Goal: Information Seeking & Learning: Learn about a topic

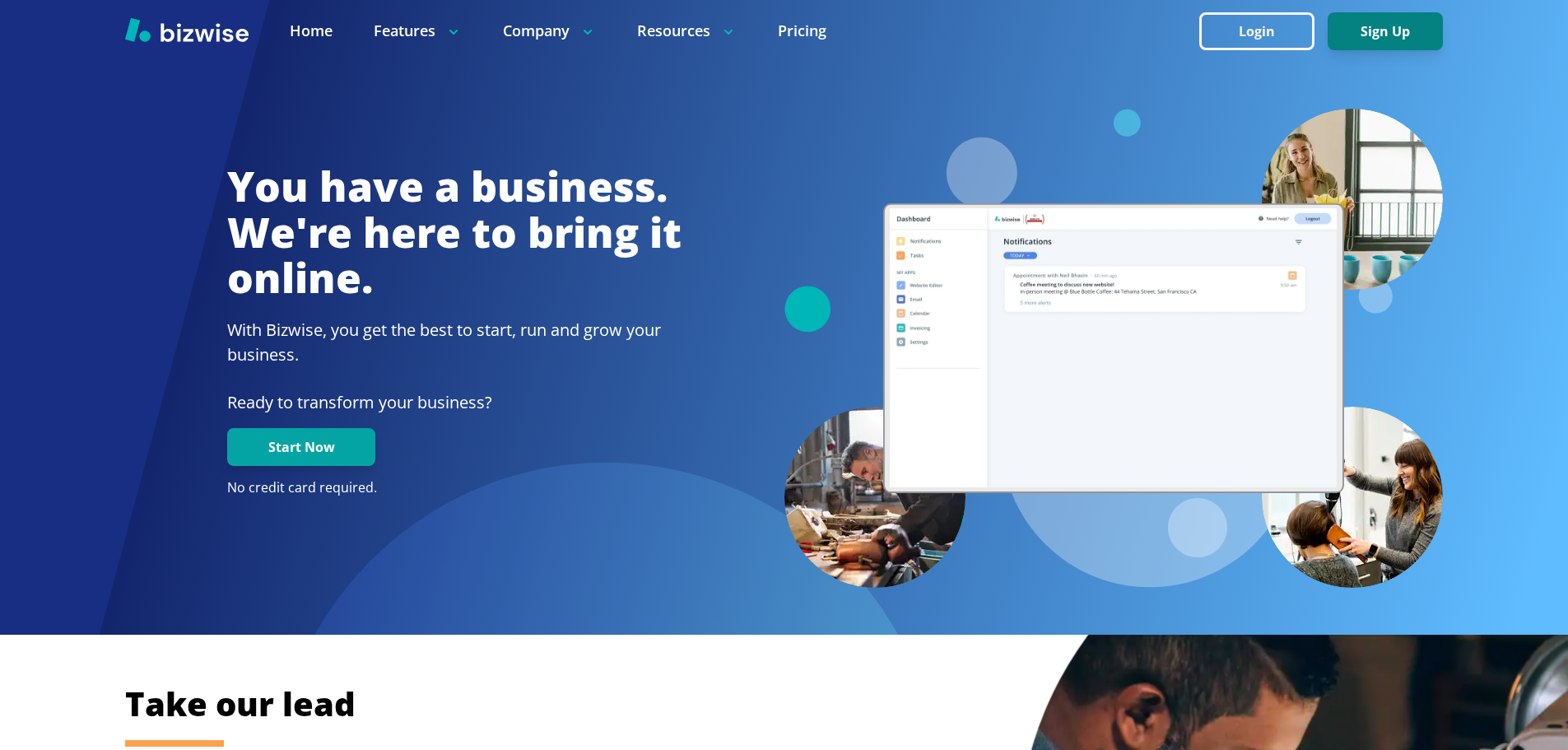
click at [1396, 25] on button "Sign Up" at bounding box center [1386, 31] width 115 height 38
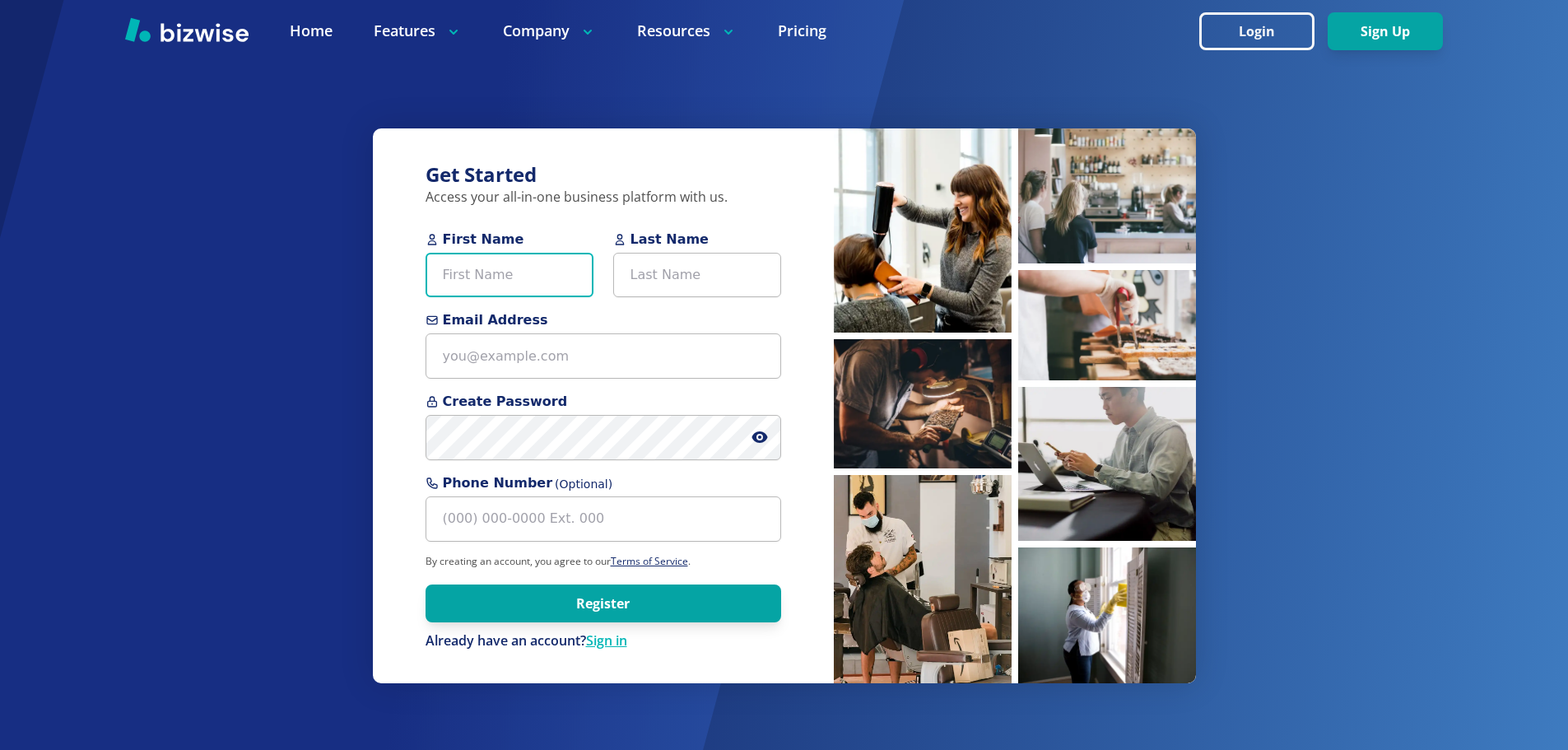
click at [554, 283] on input "First Name" at bounding box center [509, 275] width 168 height 46
type input "Joph"
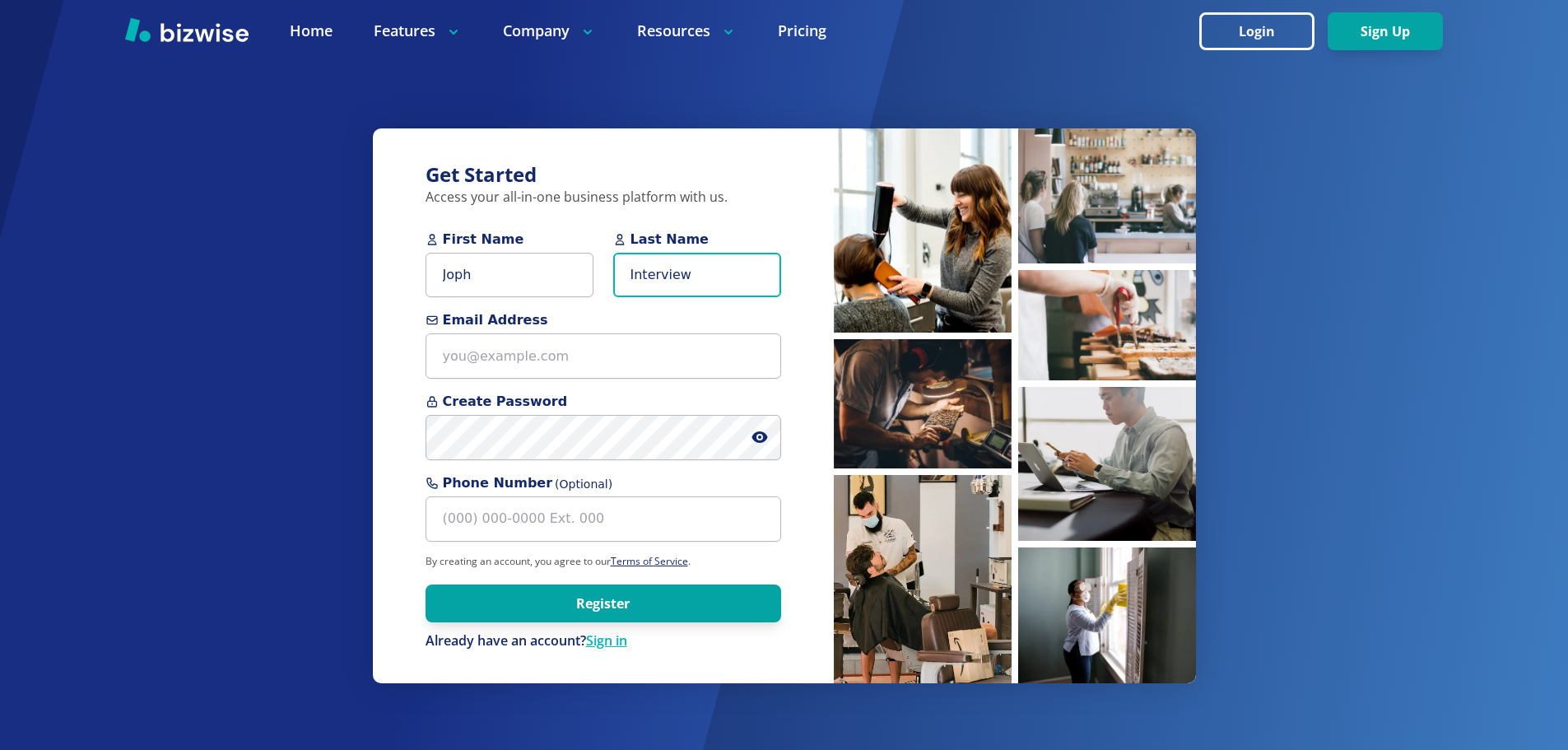
type input "Interview"
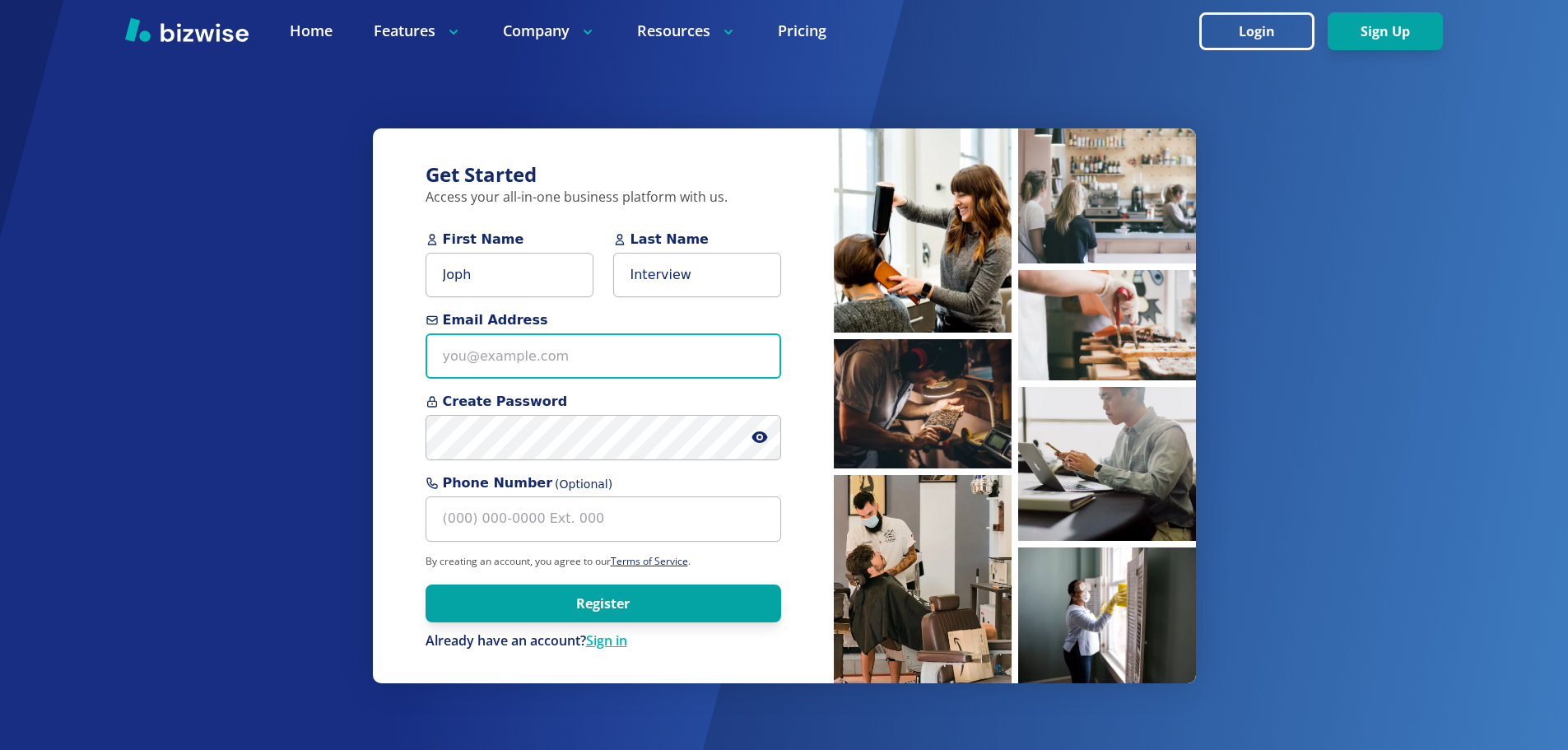
click at [543, 367] on input "Email Address" at bounding box center [603, 356] width 356 height 46
type input "jophinterview@test.com"
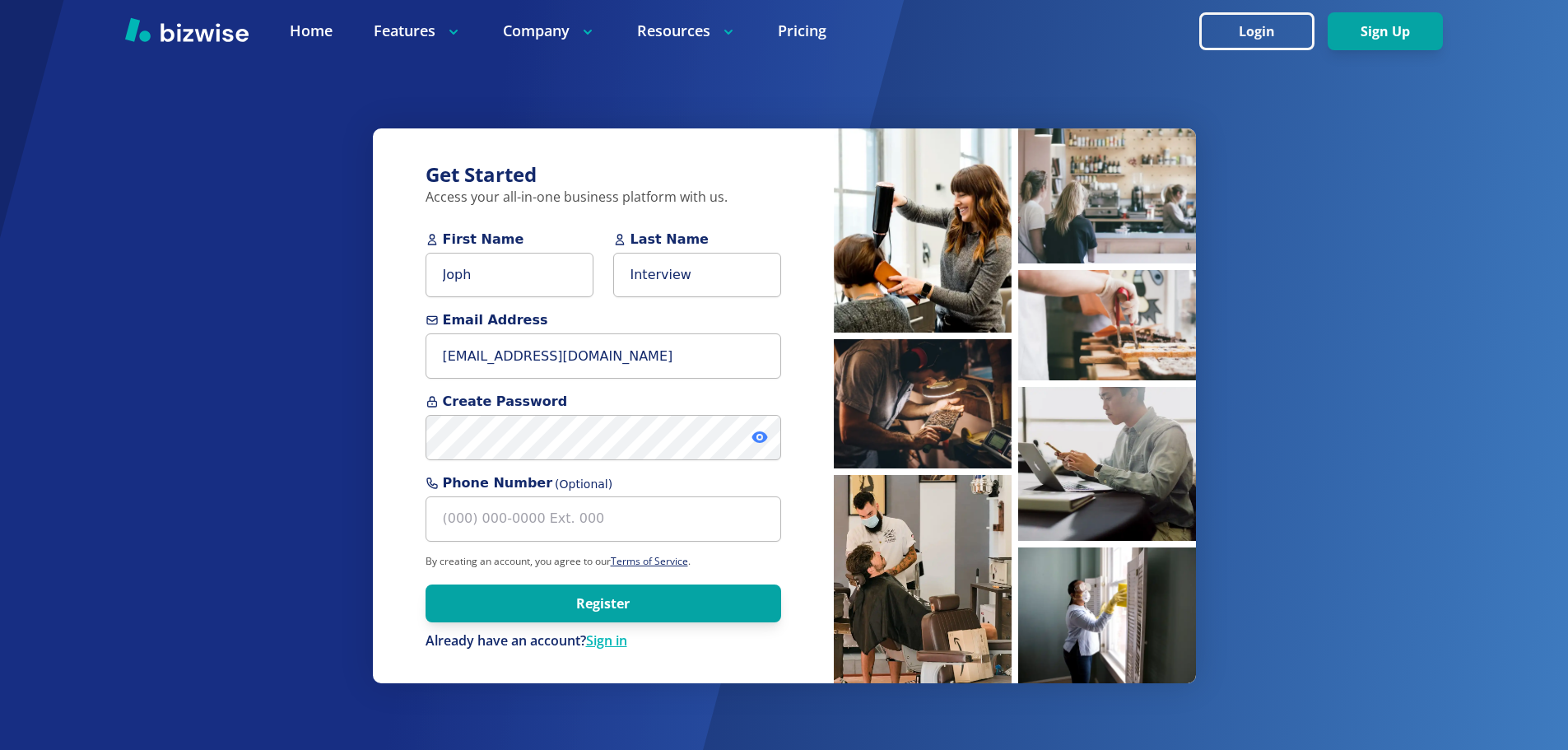
click at [763, 439] on icon at bounding box center [760, 438] width 16 height 12
click at [637, 600] on button "Register" at bounding box center [603, 603] width 356 height 38
click at [615, 603] on button "Register" at bounding box center [603, 603] width 356 height 38
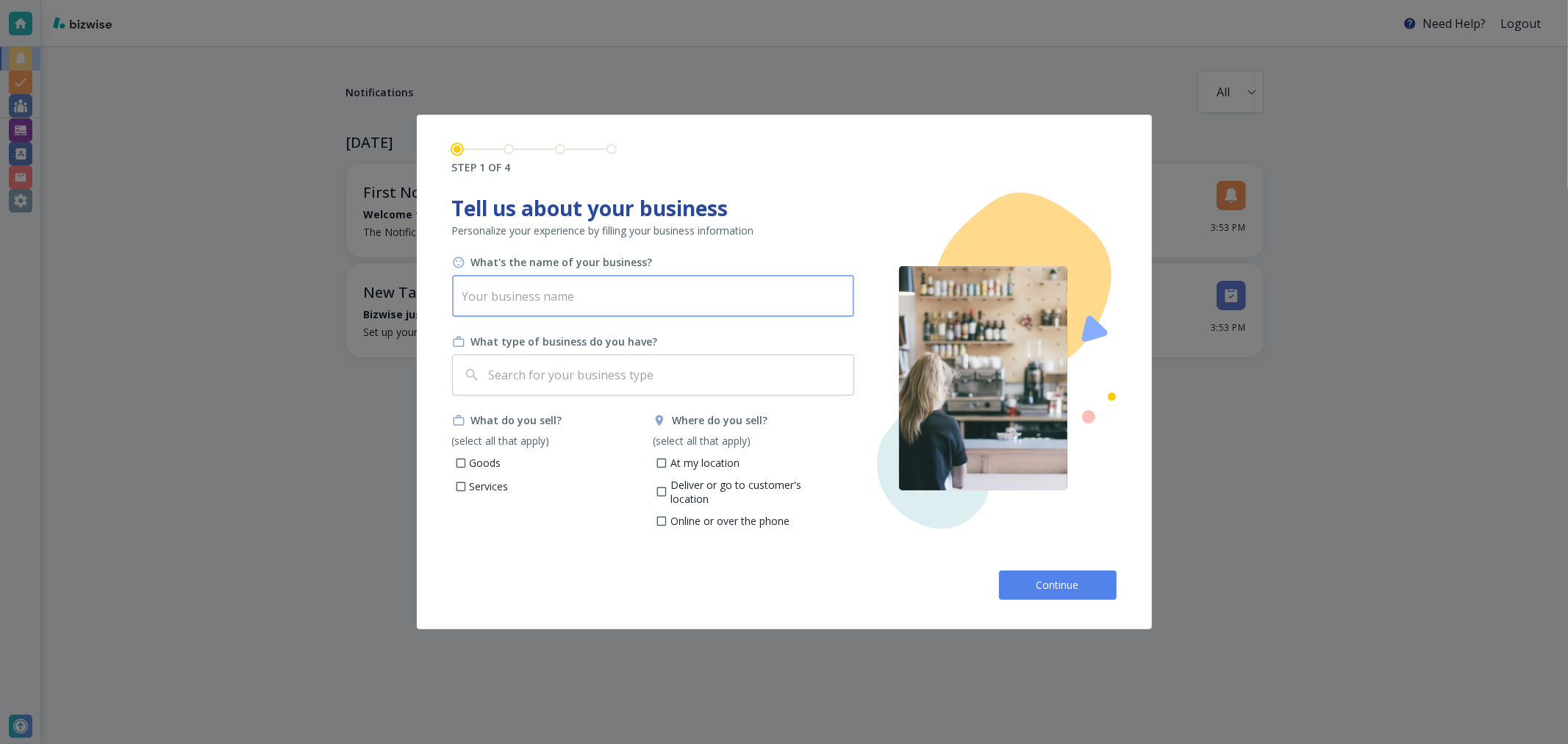
click at [598, 312] on input "text" at bounding box center [652, 296] width 402 height 42
type input "Joph Interview"
click at [474, 485] on p "Services" at bounding box center [489, 486] width 39 height 14
click at [467, 485] on input "Services" at bounding box center [460, 488] width 13 height 13
checkbox input "true"
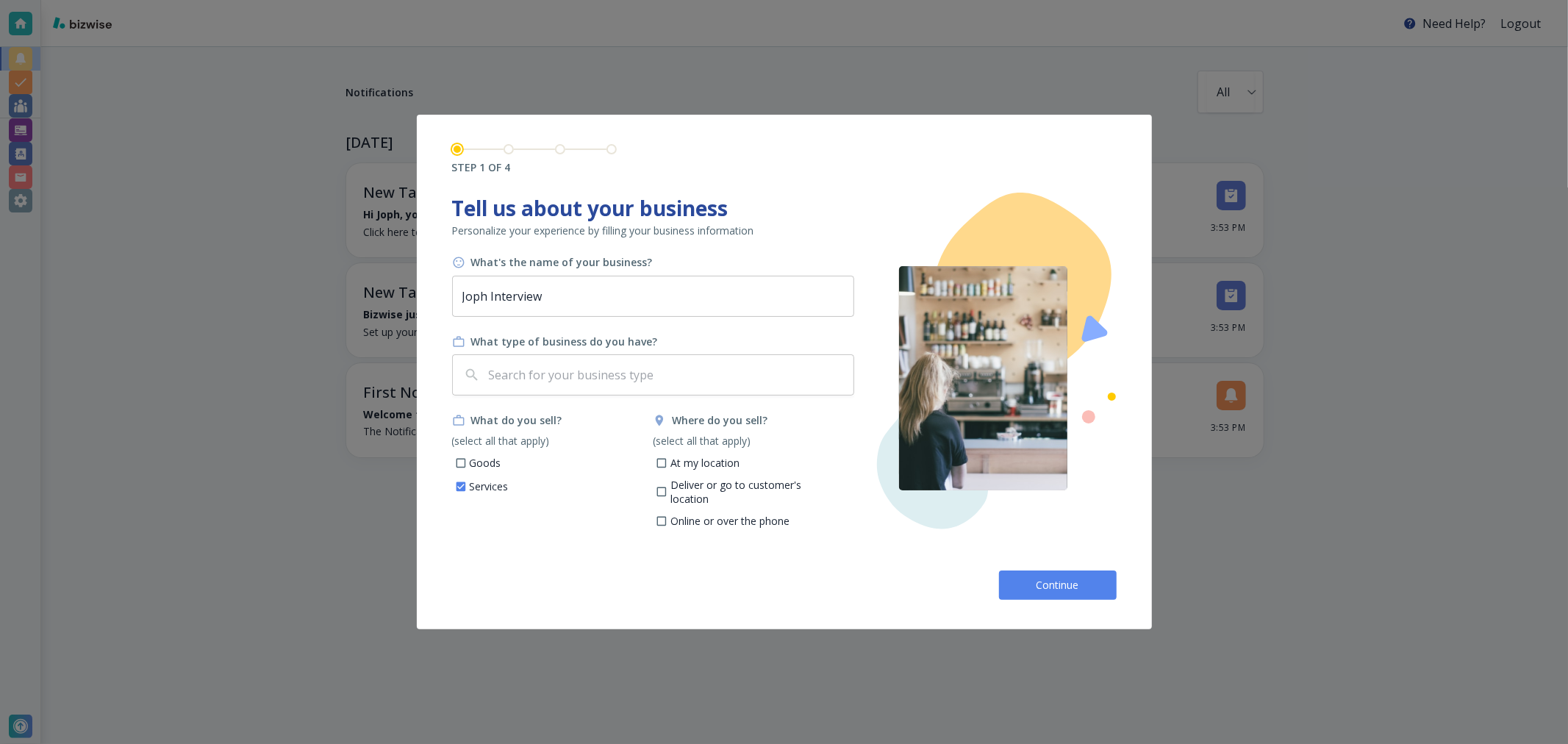
click at [675, 514] on p "Online or over the phone" at bounding box center [730, 521] width 119 height 14
click at [668, 517] on input "Online or over the phone" at bounding box center [661, 523] width 13 height 13
checkbox input "true"
click at [692, 388] on input "text" at bounding box center [666, 374] width 361 height 28
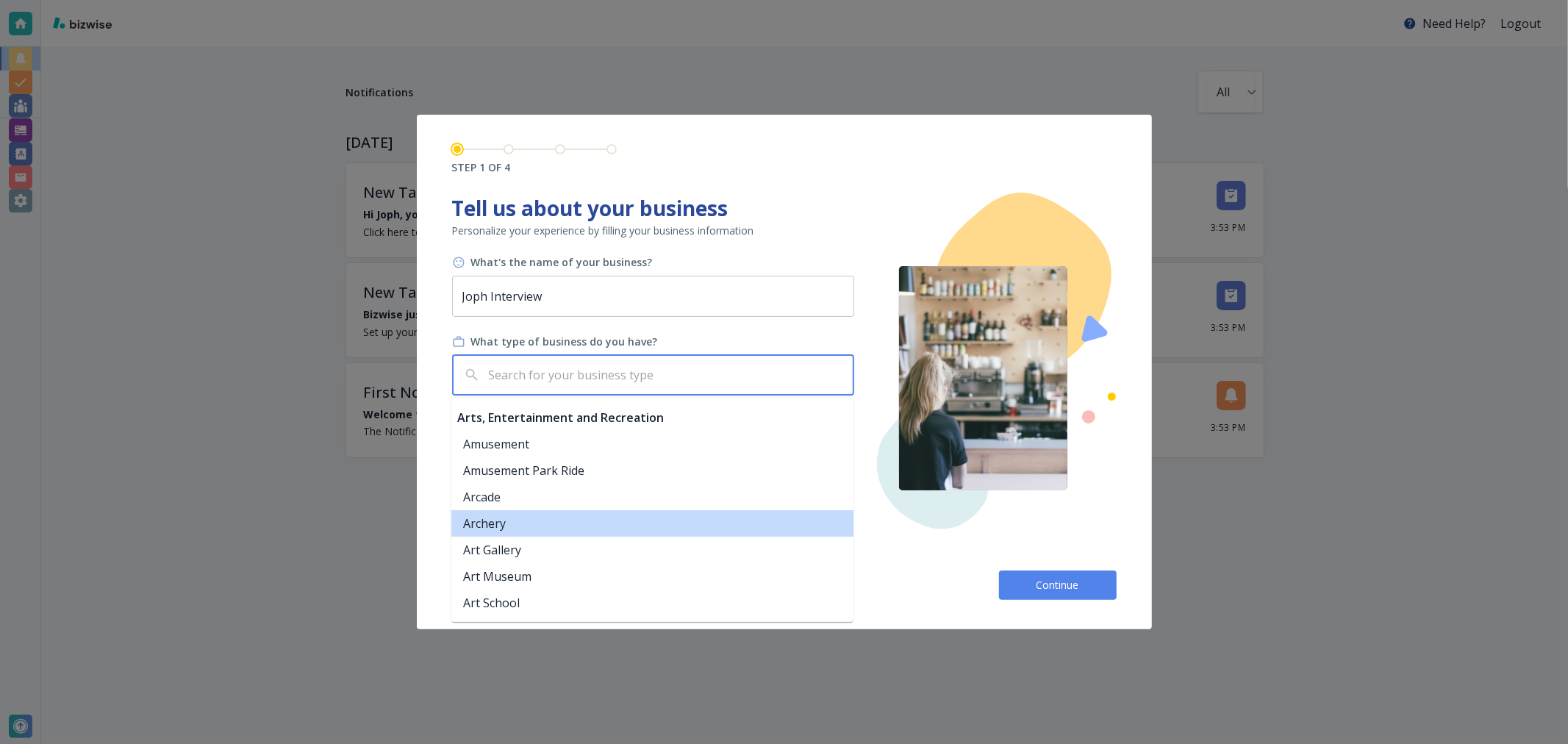
click at [529, 517] on li "Archery" at bounding box center [652, 523] width 402 height 26
type input "Archery"
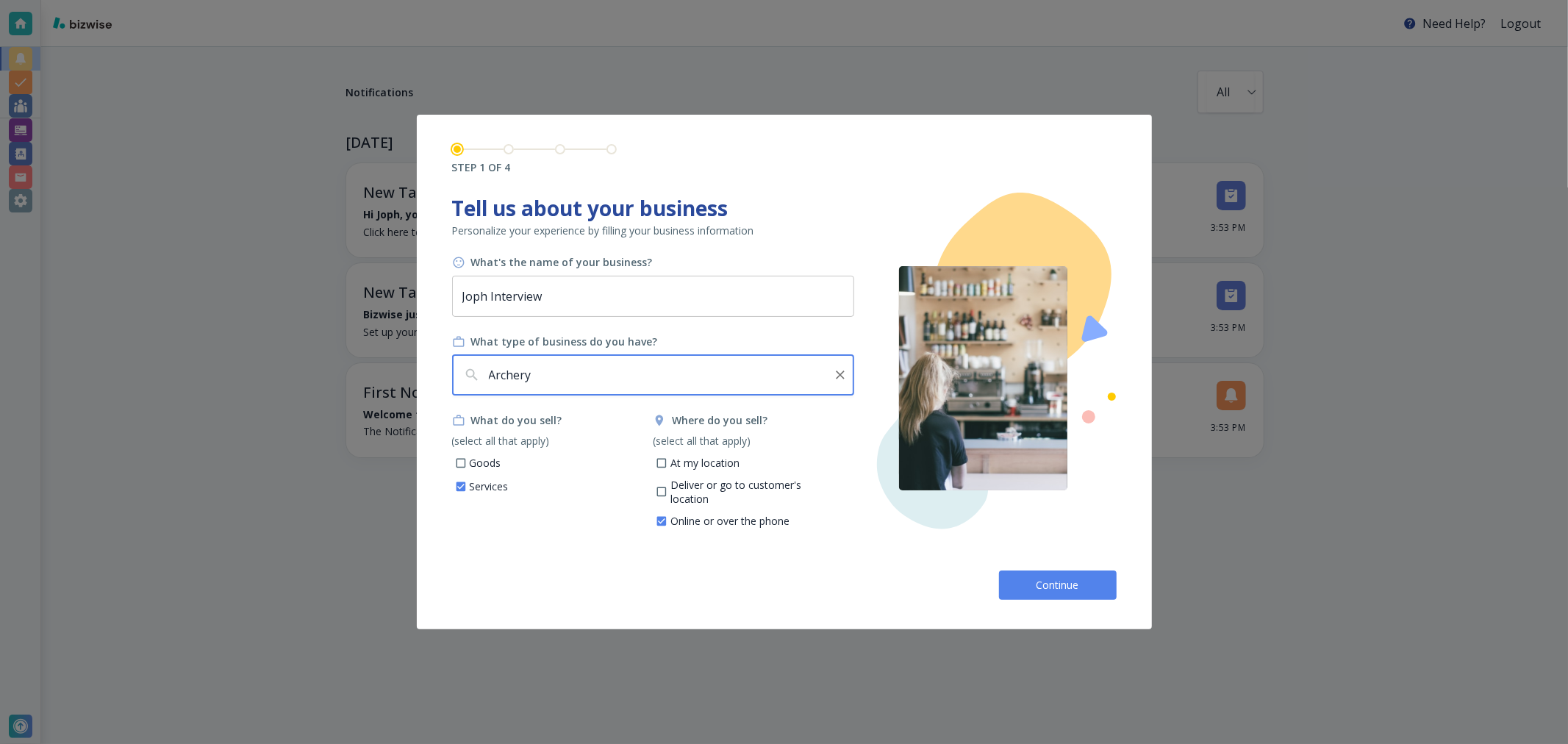
click at [1066, 583] on span "Continue" at bounding box center [1057, 585] width 47 height 14
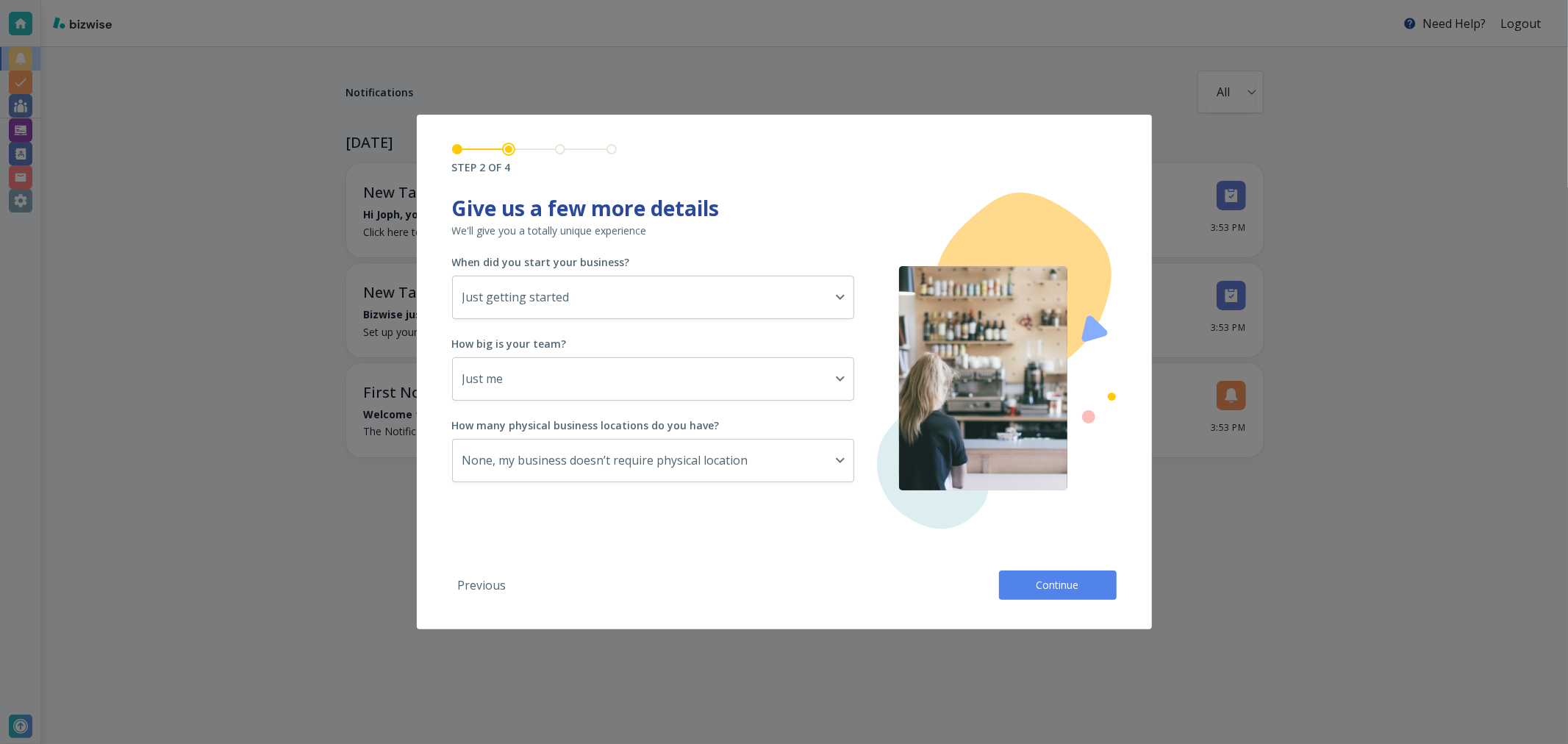
click at [1046, 586] on span "Continue" at bounding box center [1057, 585] width 47 height 14
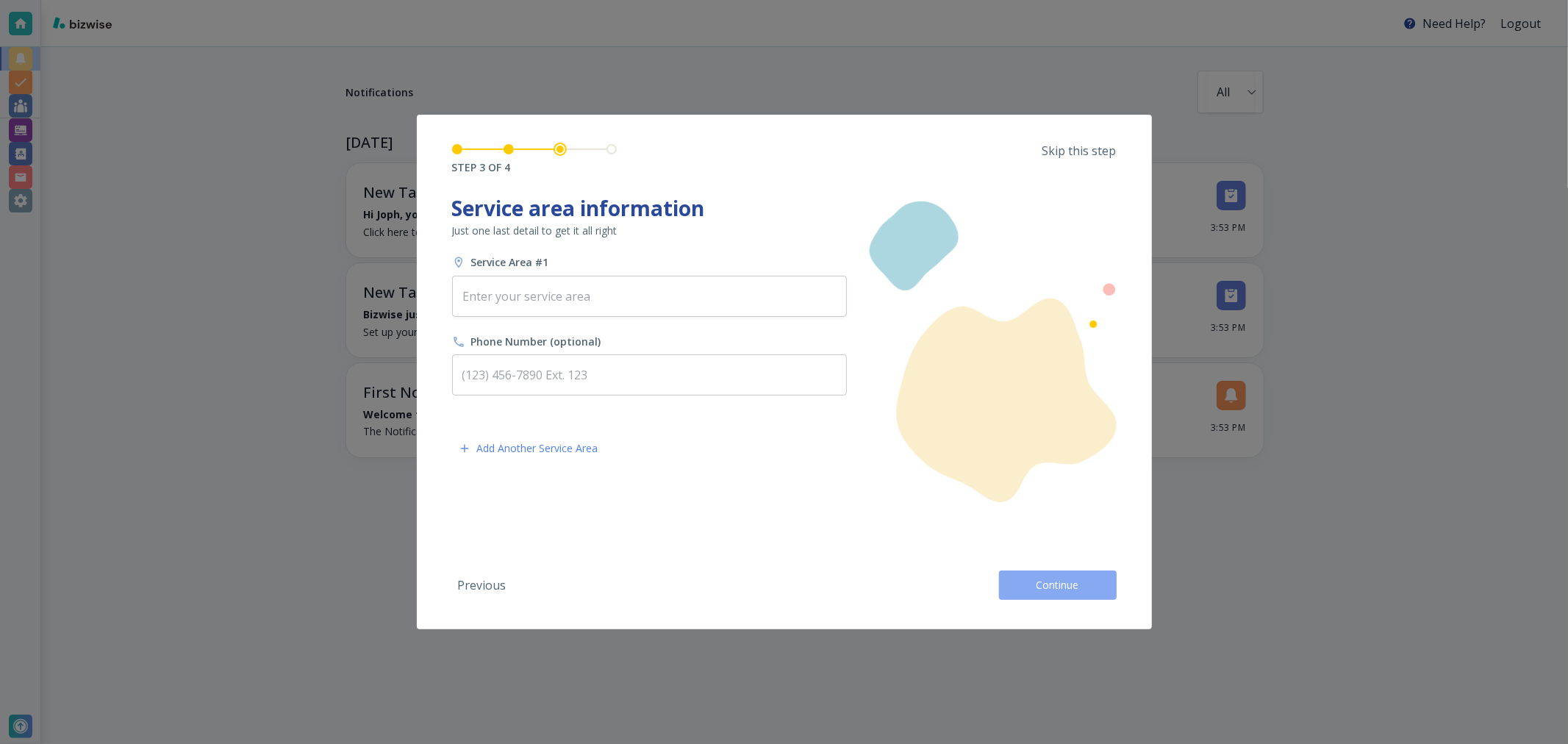
click at [1046, 586] on span "Continue" at bounding box center [1057, 585] width 47 height 14
click at [1046, 586] on div "Previous Continue" at bounding box center [784, 580] width 664 height 42
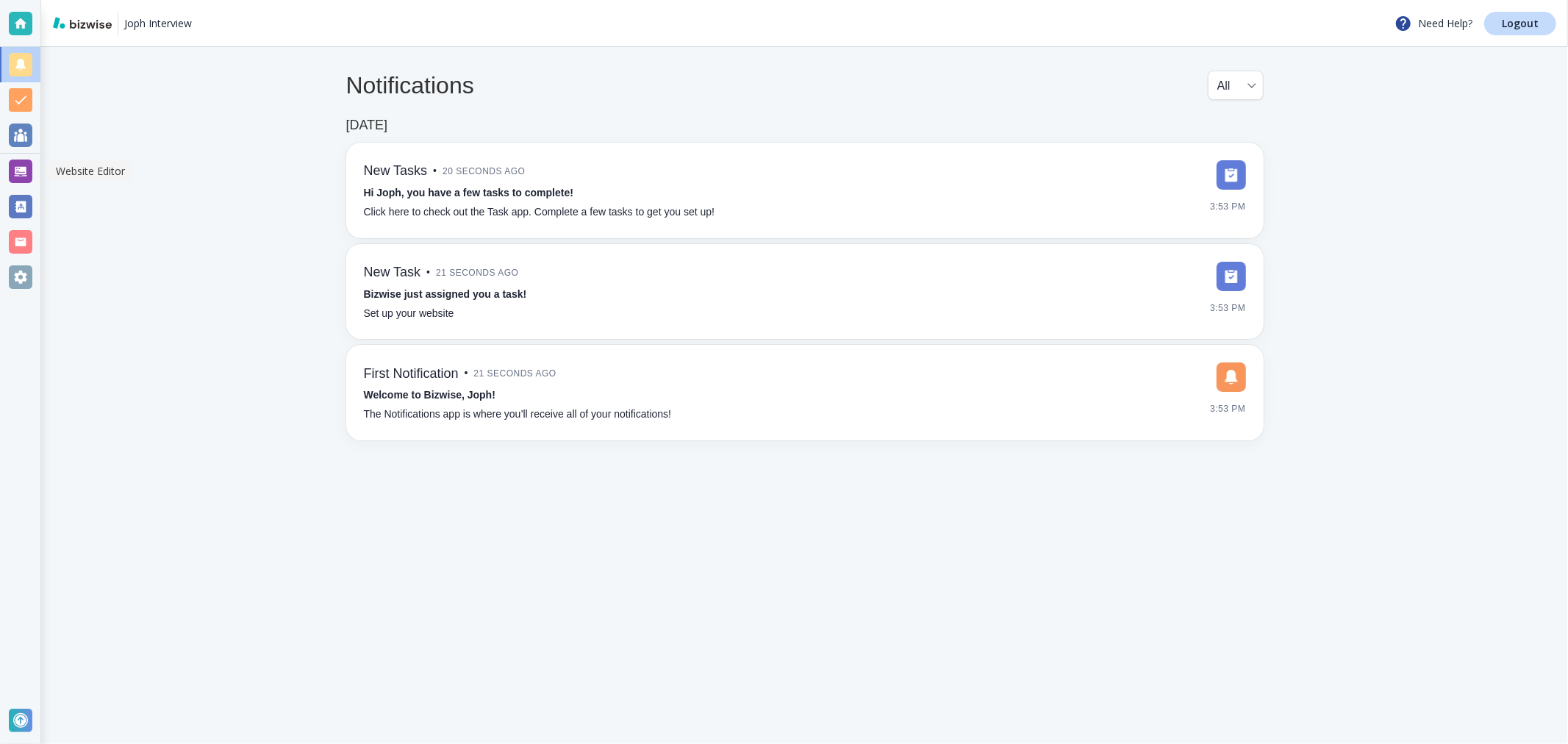
click at [10, 170] on div at bounding box center [20, 171] width 23 height 23
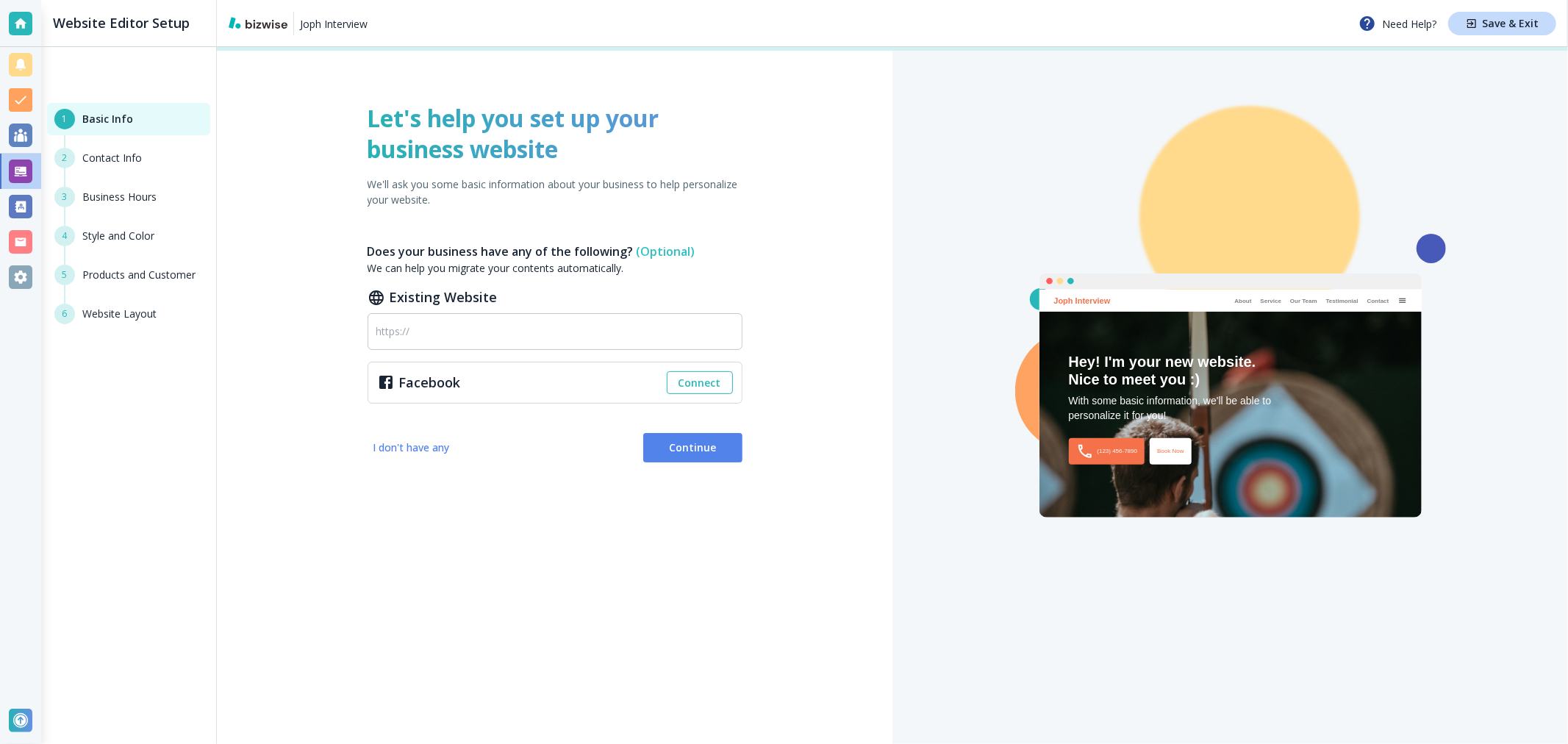
click at [448, 452] on span "I don't have any" at bounding box center [411, 447] width 76 height 14
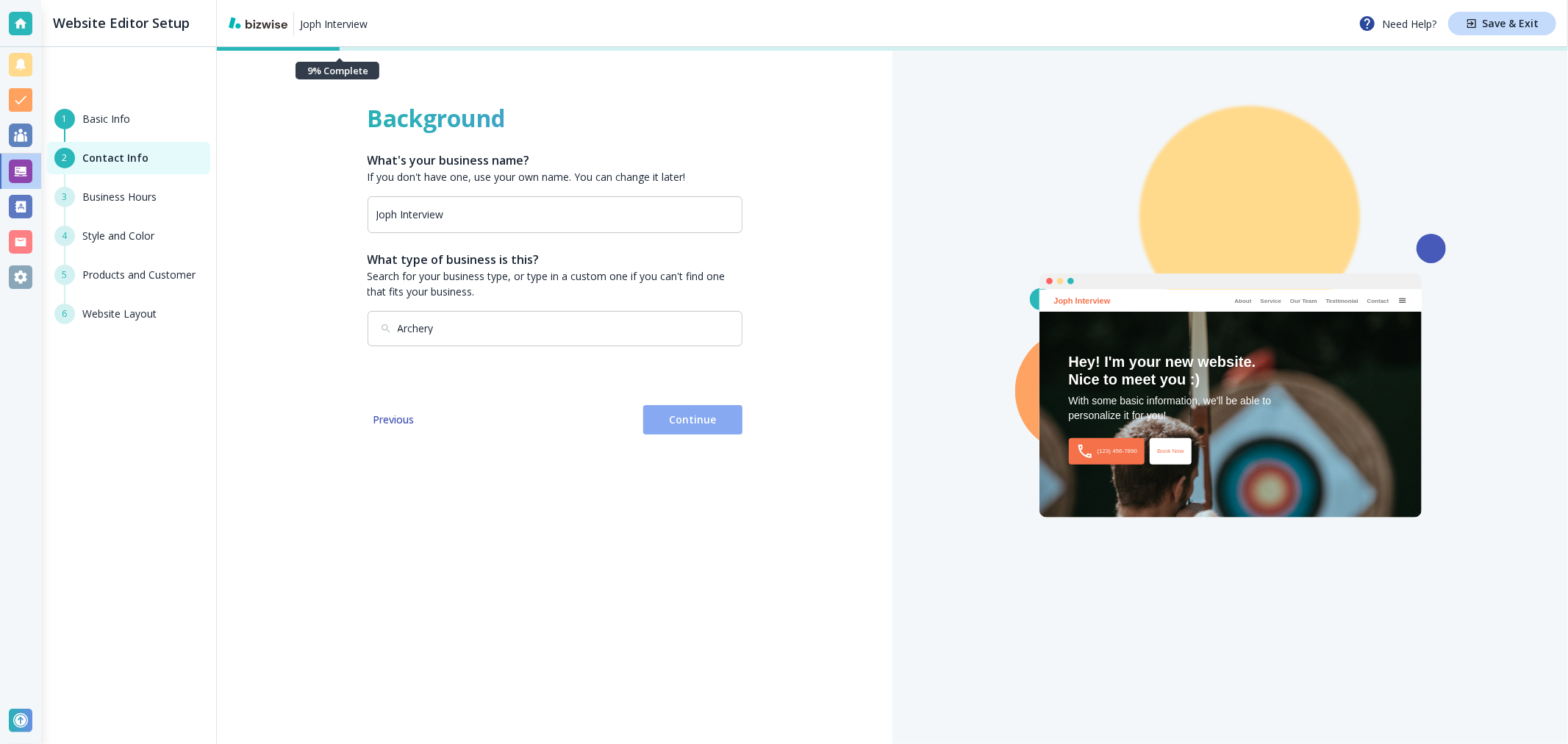
click at [677, 425] on span "Continue" at bounding box center [692, 420] width 75 height 14
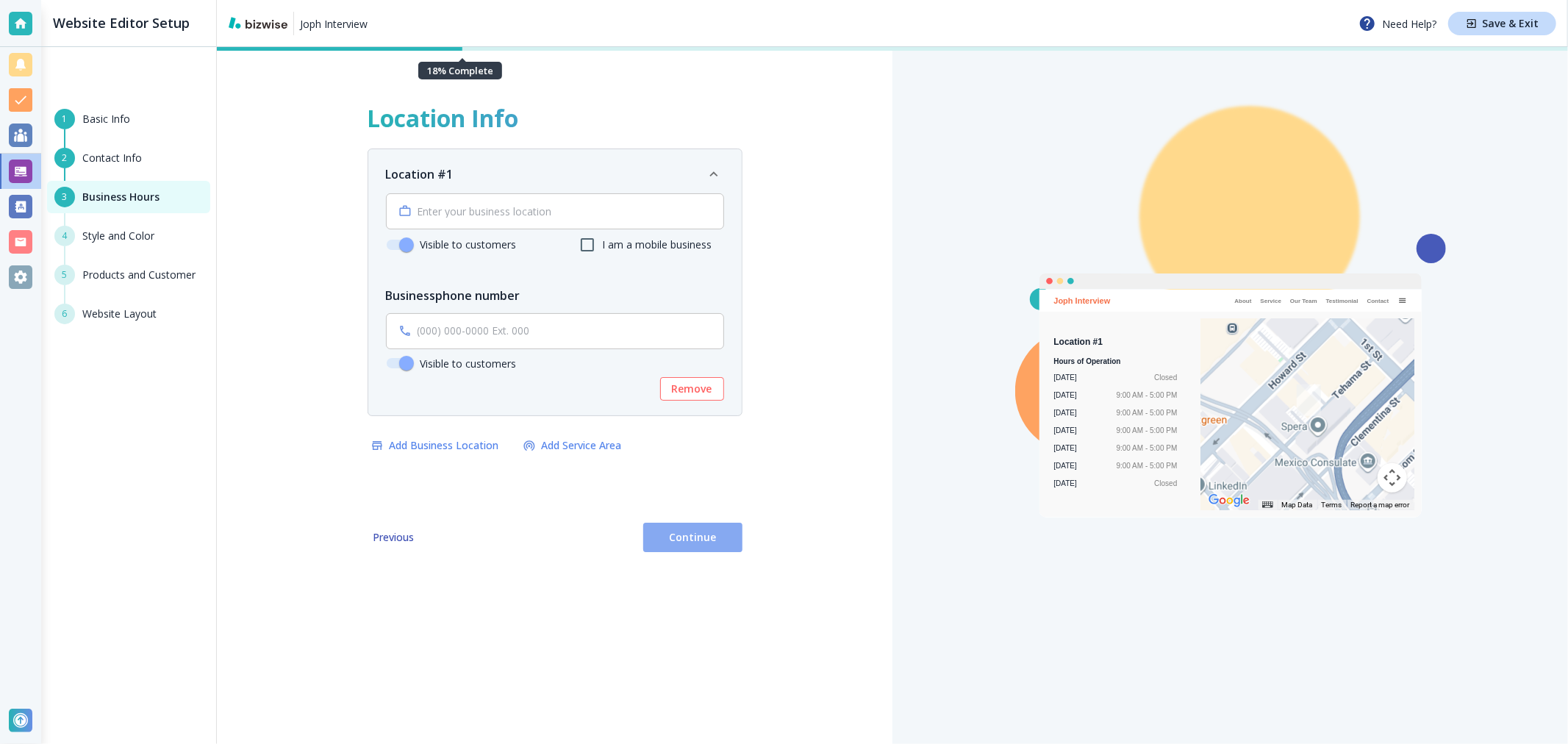
click at [706, 538] on span "Continue" at bounding box center [692, 537] width 75 height 14
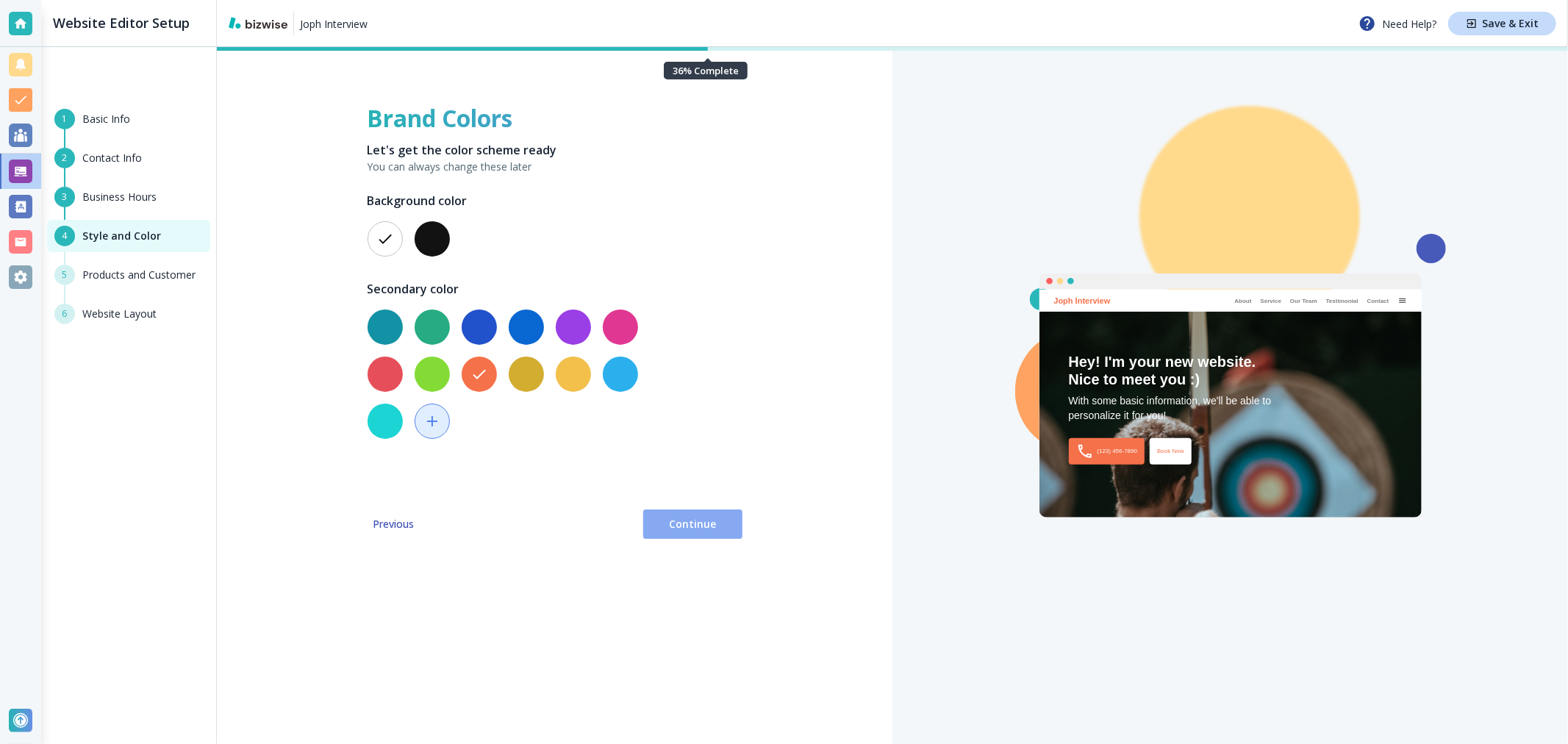
click at [707, 533] on button "Continue" at bounding box center [693, 524] width 100 height 29
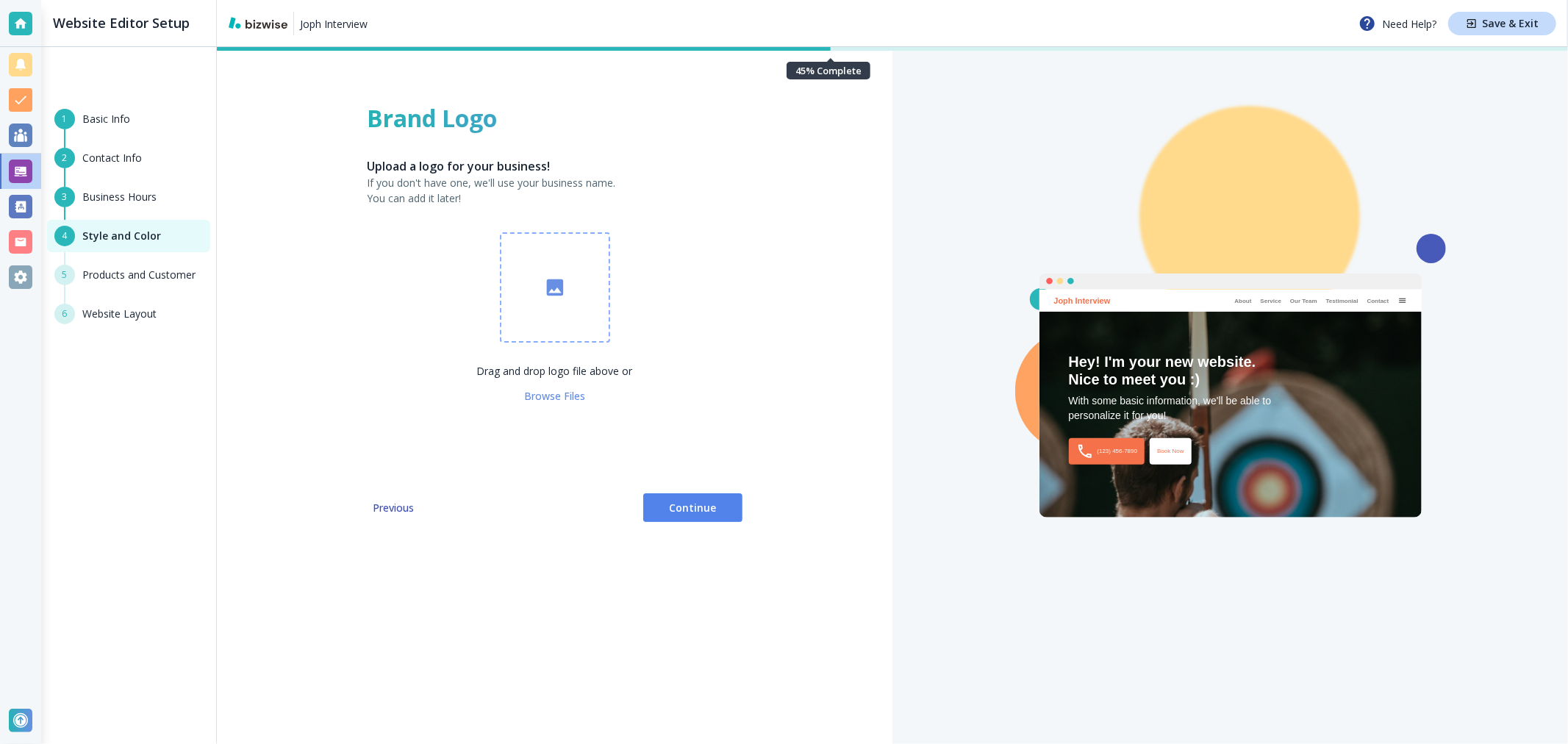
click at [674, 516] on button "Continue" at bounding box center [693, 508] width 100 height 29
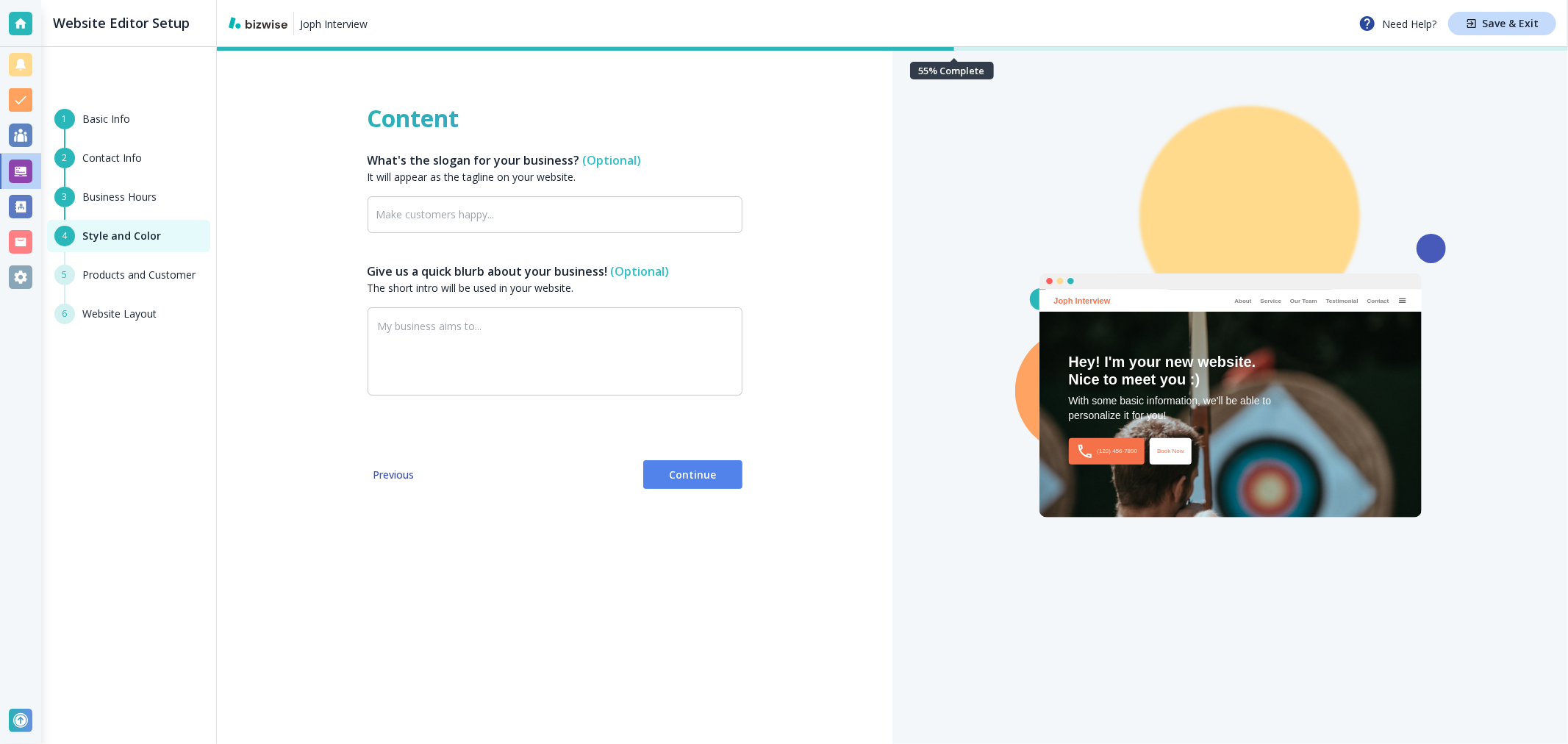
click at [704, 472] on span "Continue" at bounding box center [692, 475] width 75 height 14
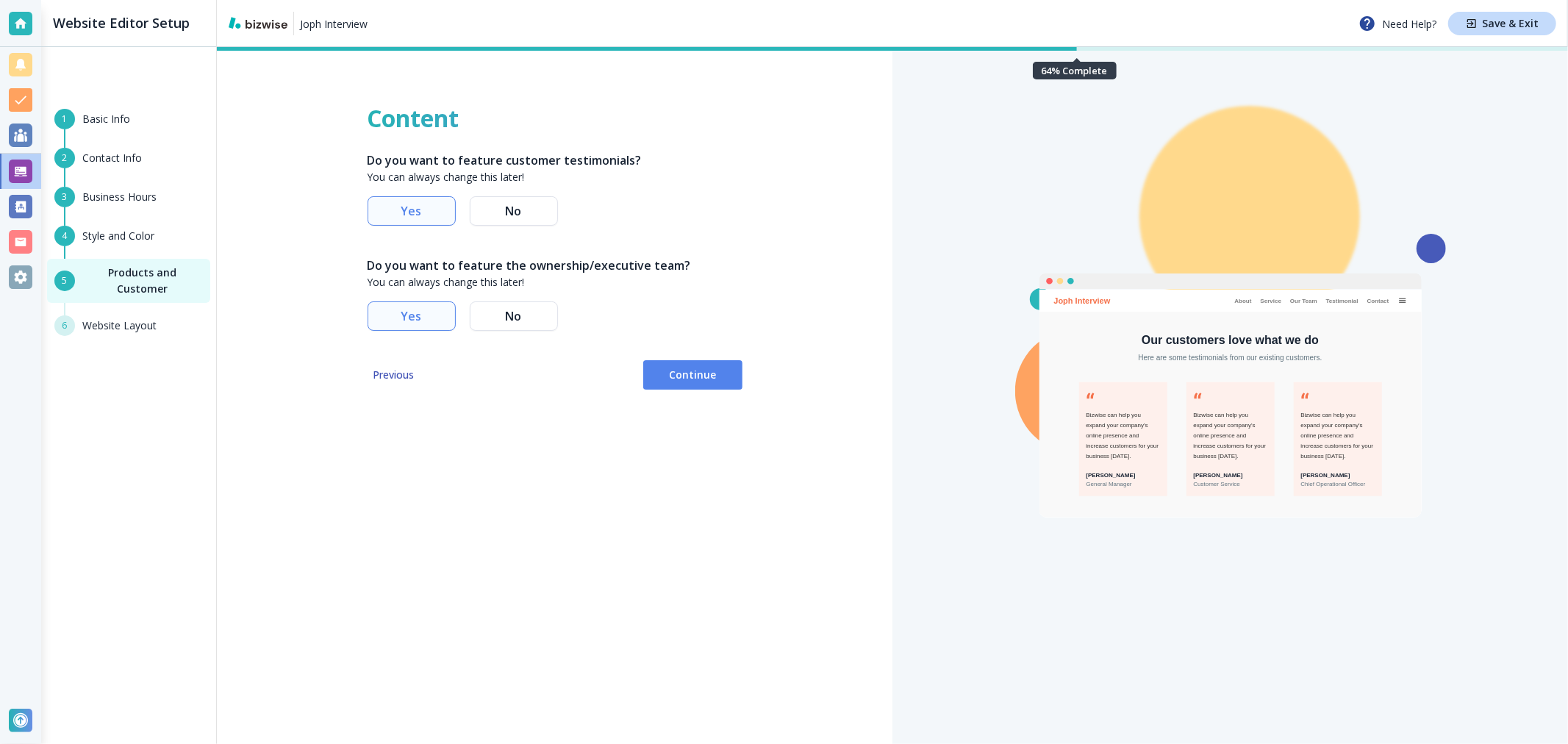
click at [526, 210] on span "No" at bounding box center [514, 211] width 65 height 6
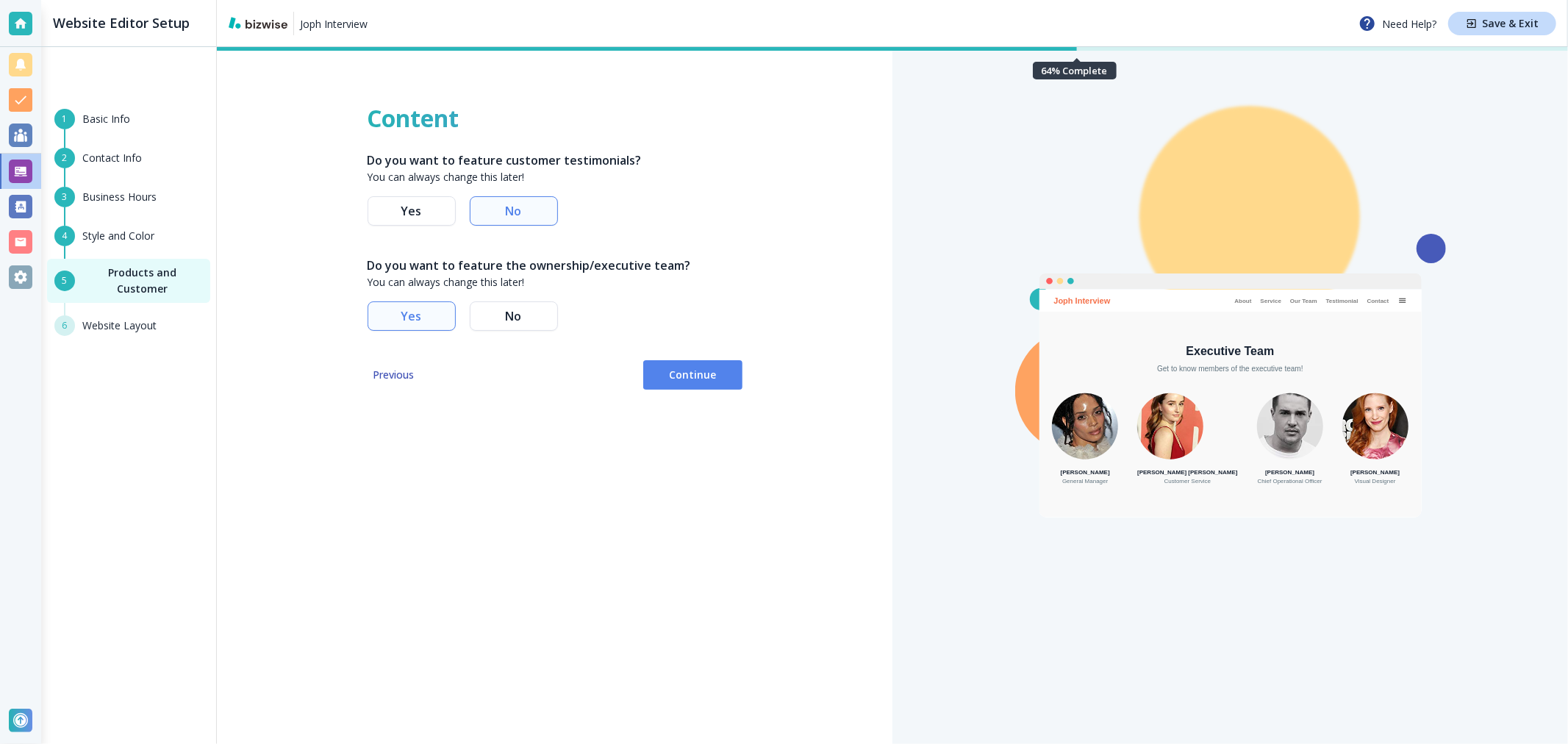
click at [522, 318] on span "No" at bounding box center [514, 316] width 65 height 6
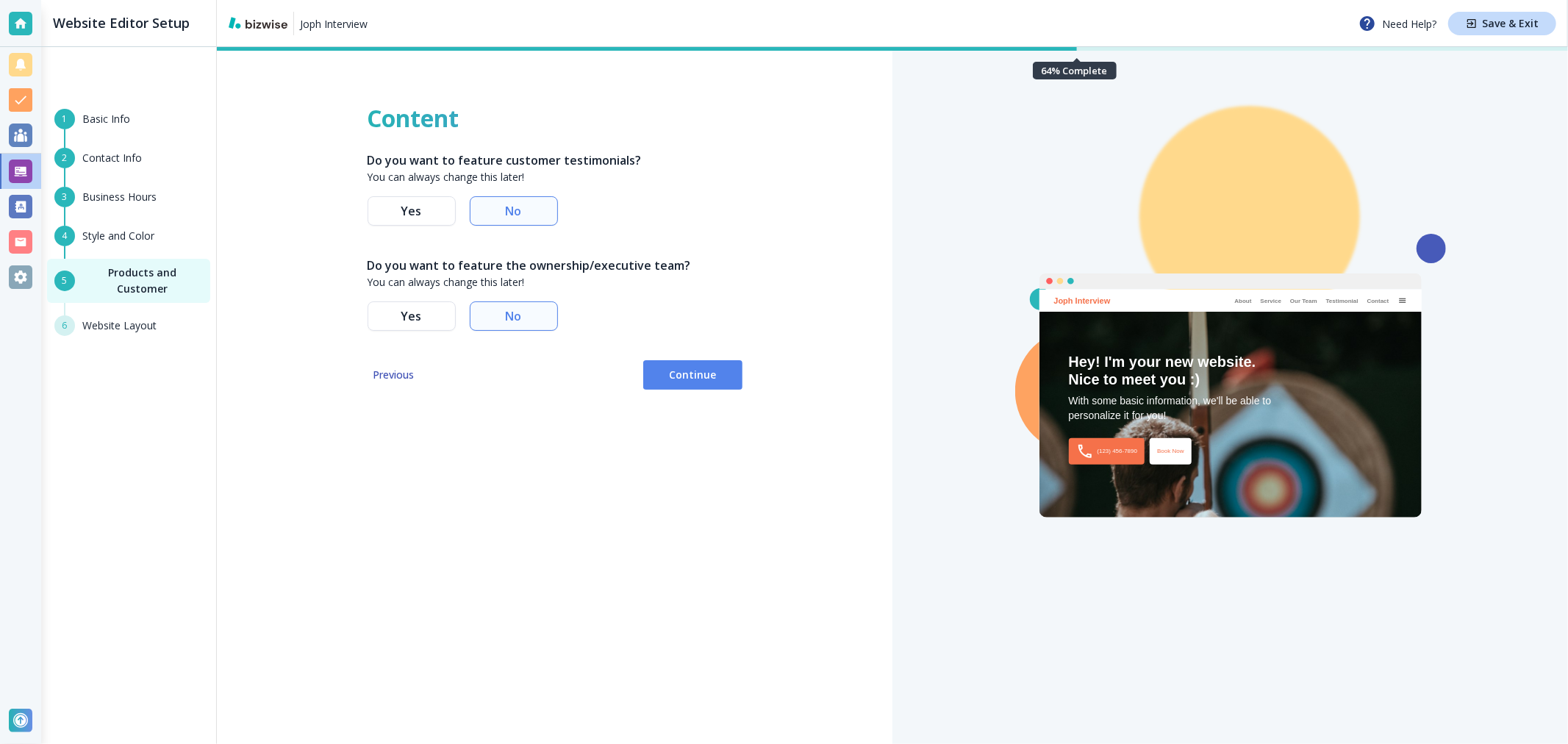
click at [695, 364] on button "Continue" at bounding box center [693, 374] width 100 height 29
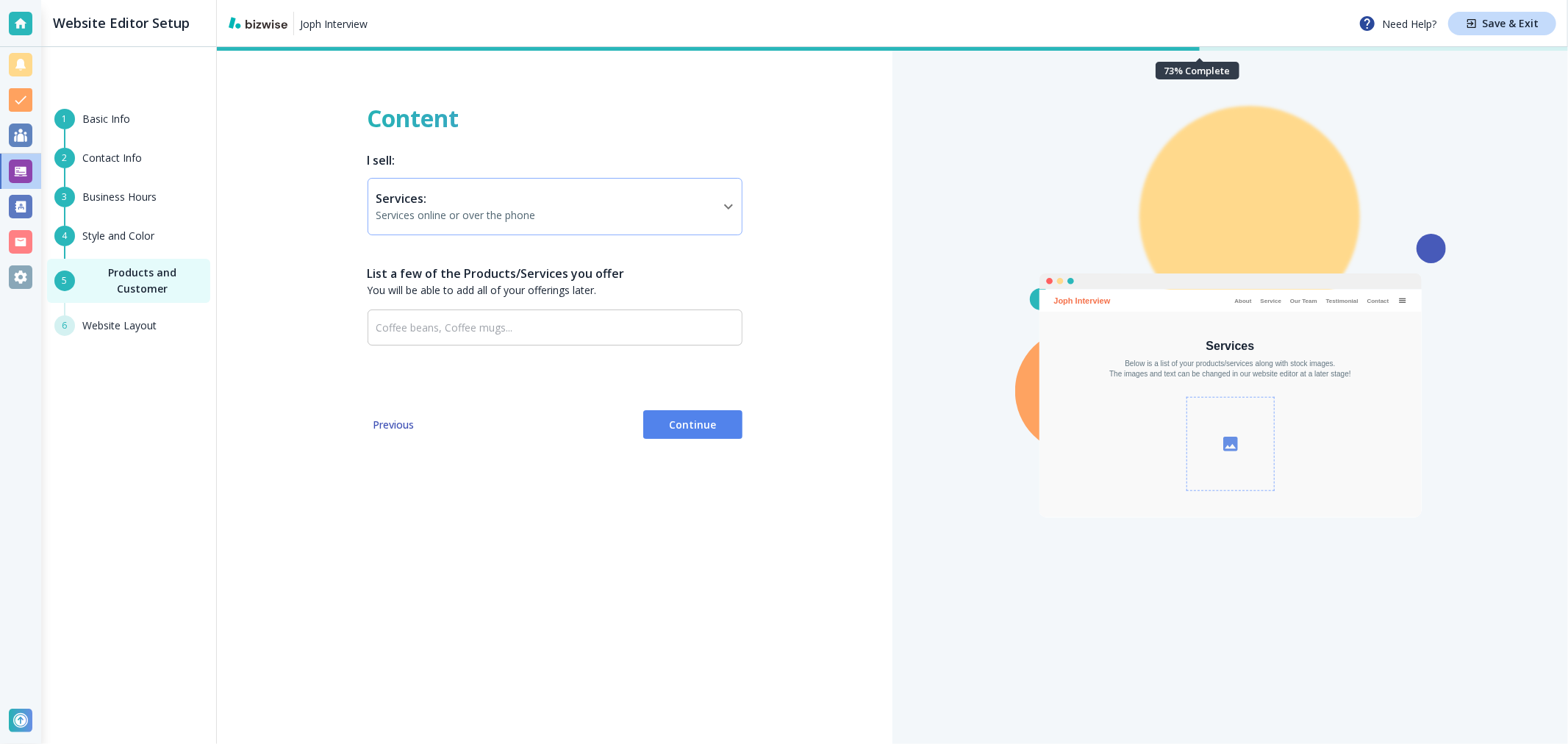
click at [619, 0] on body "Joph Interview Need Help? Save & Exit Website Editor Setup 1 Basic Info 2 Conta…" at bounding box center [784, 0] width 1568 height 0
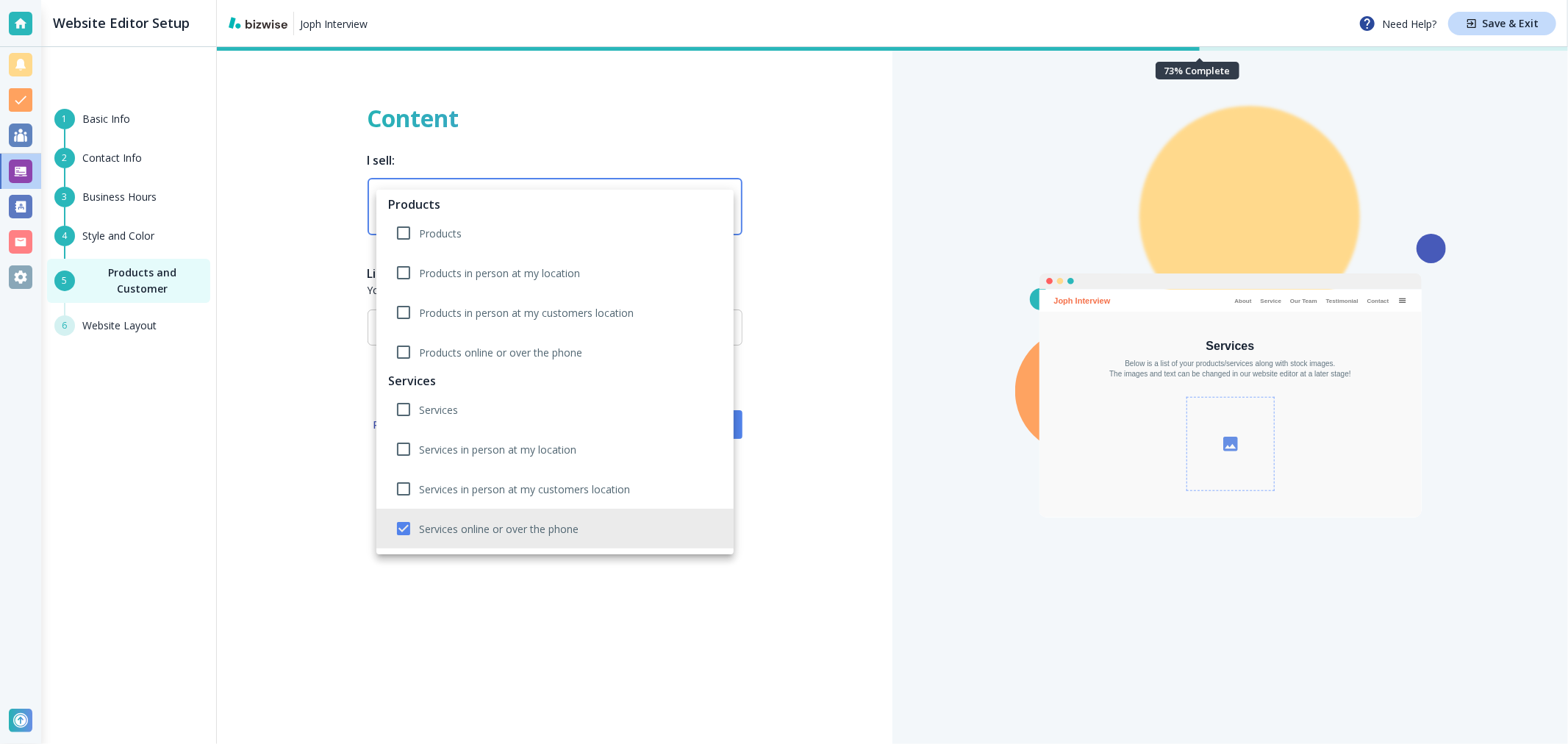
click at [791, 244] on div at bounding box center [784, 372] width 1568 height 744
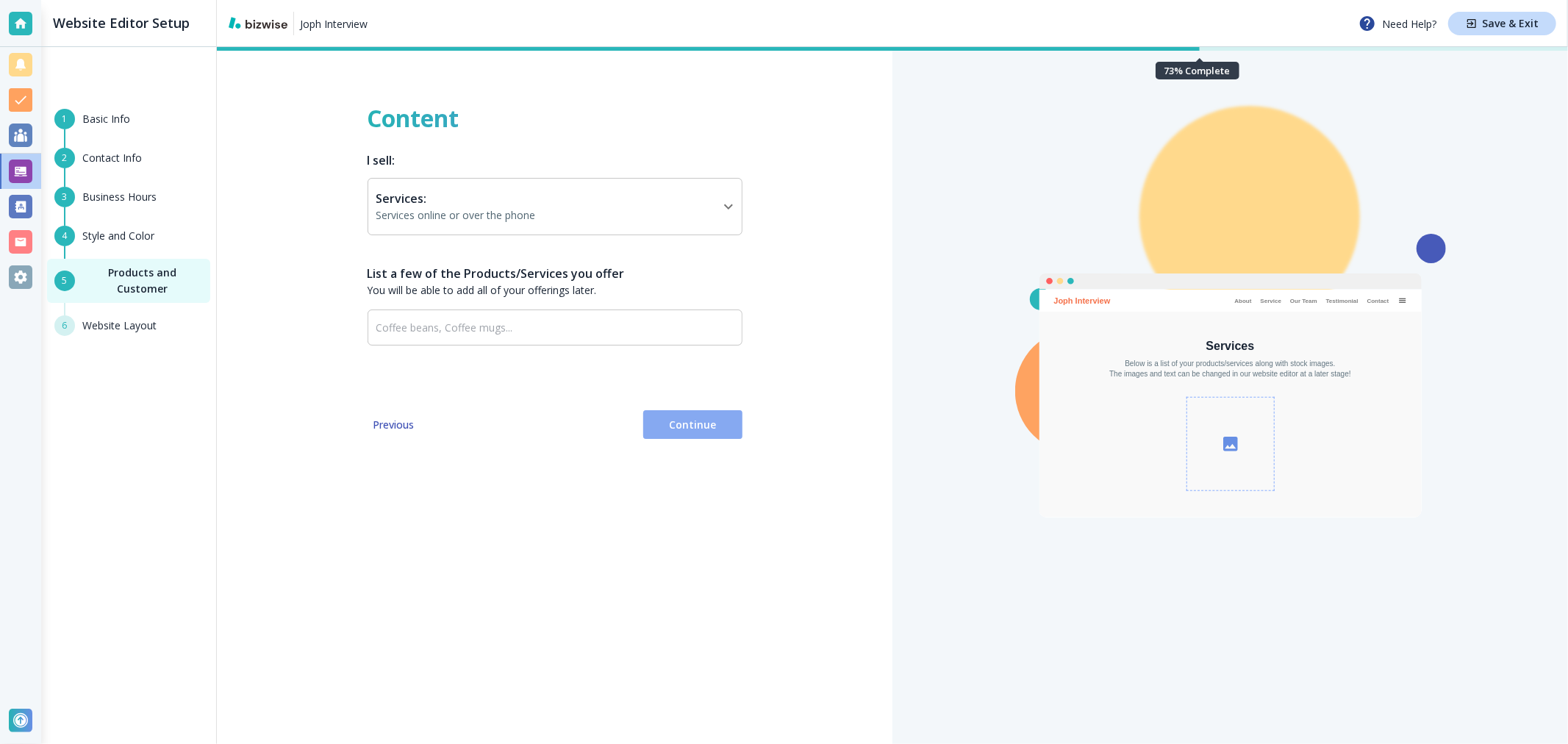
click at [686, 414] on button "Continue" at bounding box center [693, 425] width 100 height 29
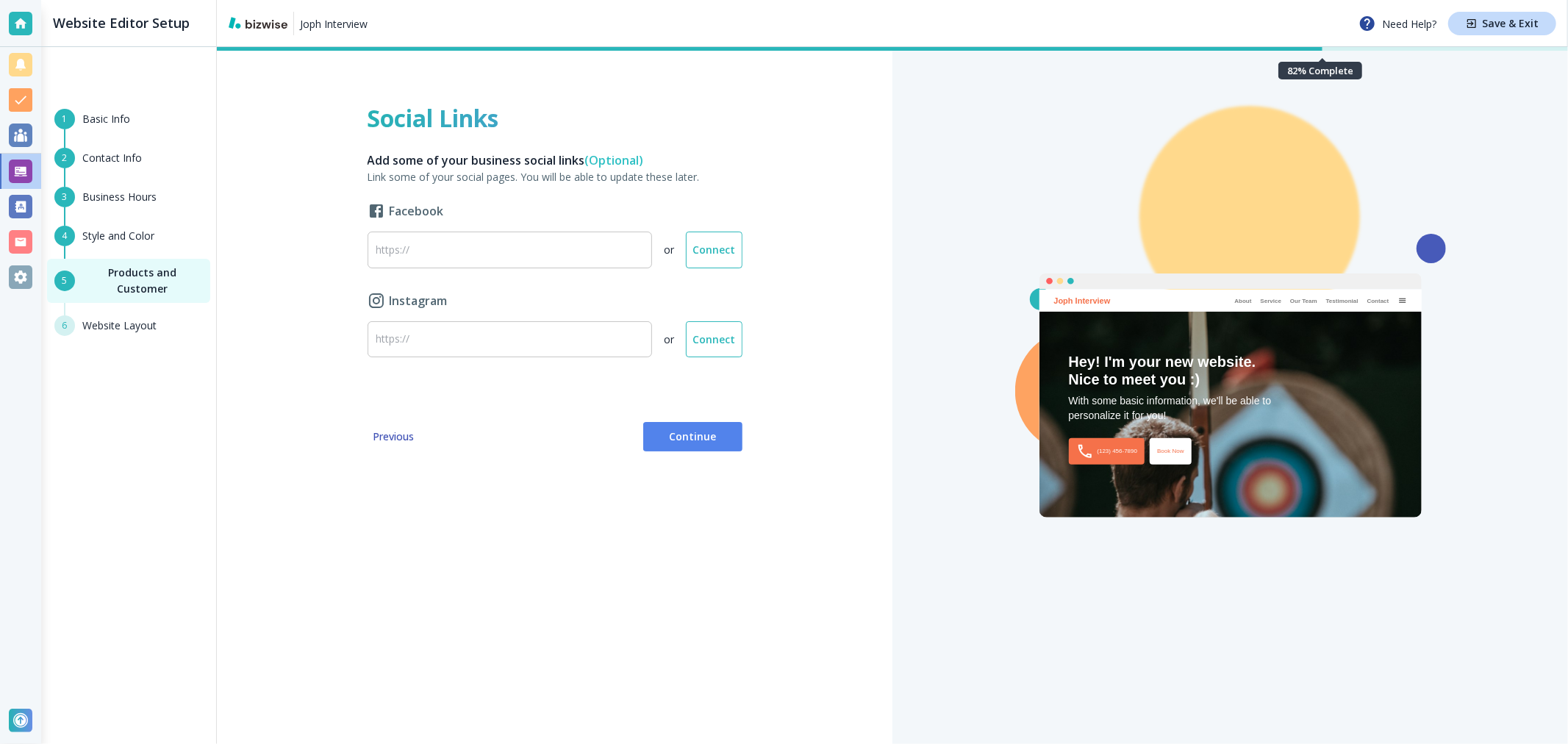
click at [716, 444] on span "Continue" at bounding box center [692, 436] width 75 height 14
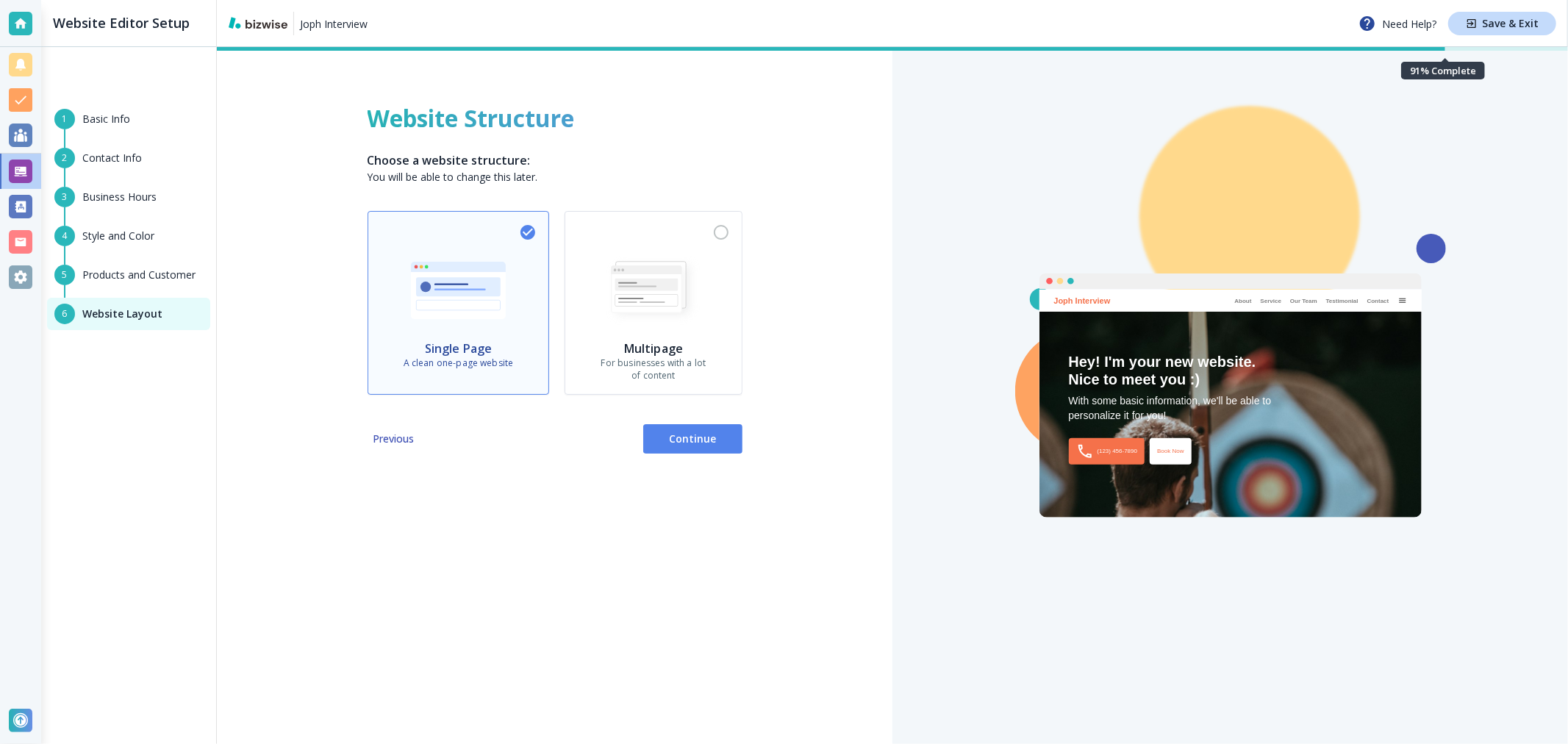
click at [692, 450] on button "Continue" at bounding box center [693, 438] width 100 height 29
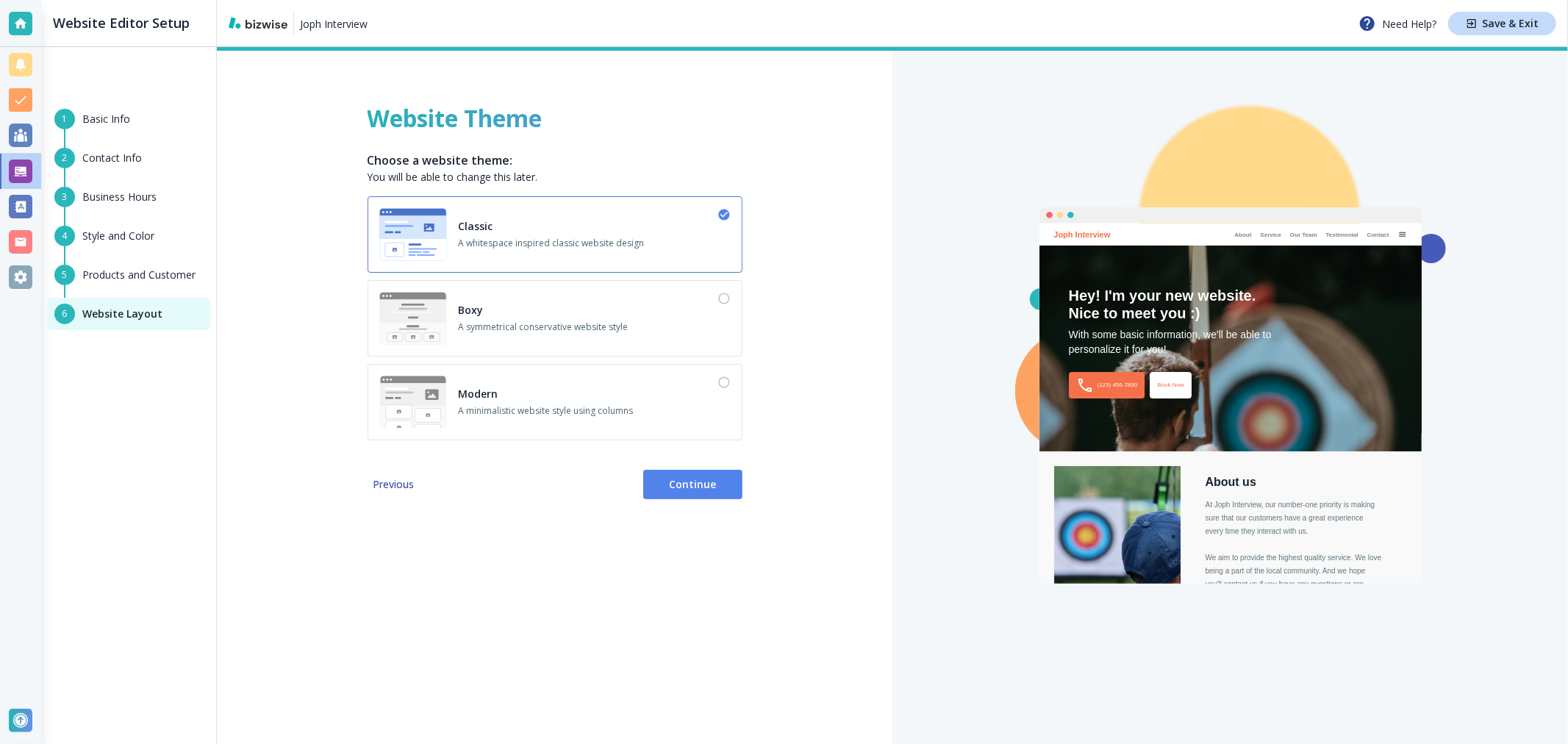
click at [628, 336] on div "Boxy A symmetrical conservative website style" at bounding box center [555, 318] width 351 height 53
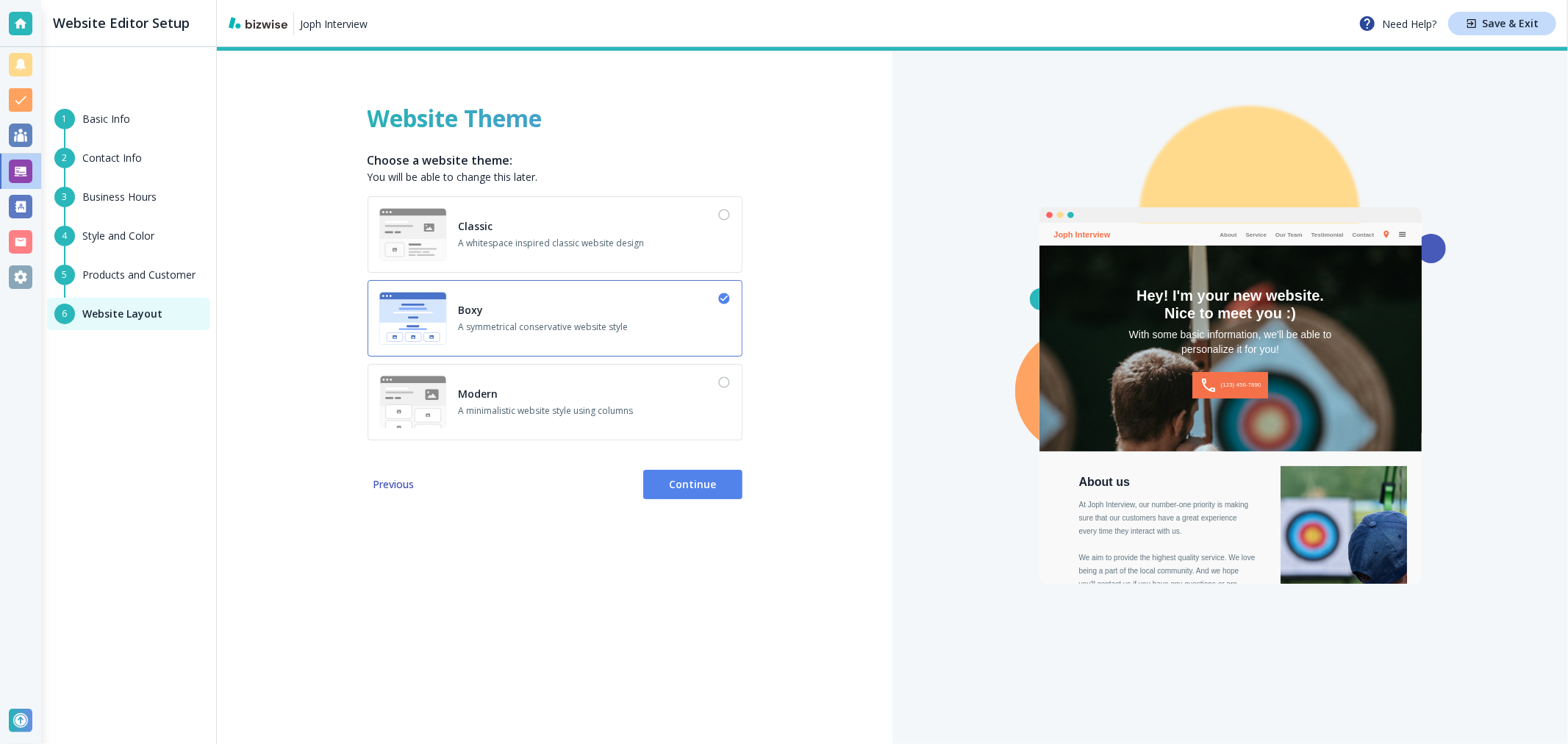
click at [706, 493] on button "Continue" at bounding box center [693, 484] width 100 height 29
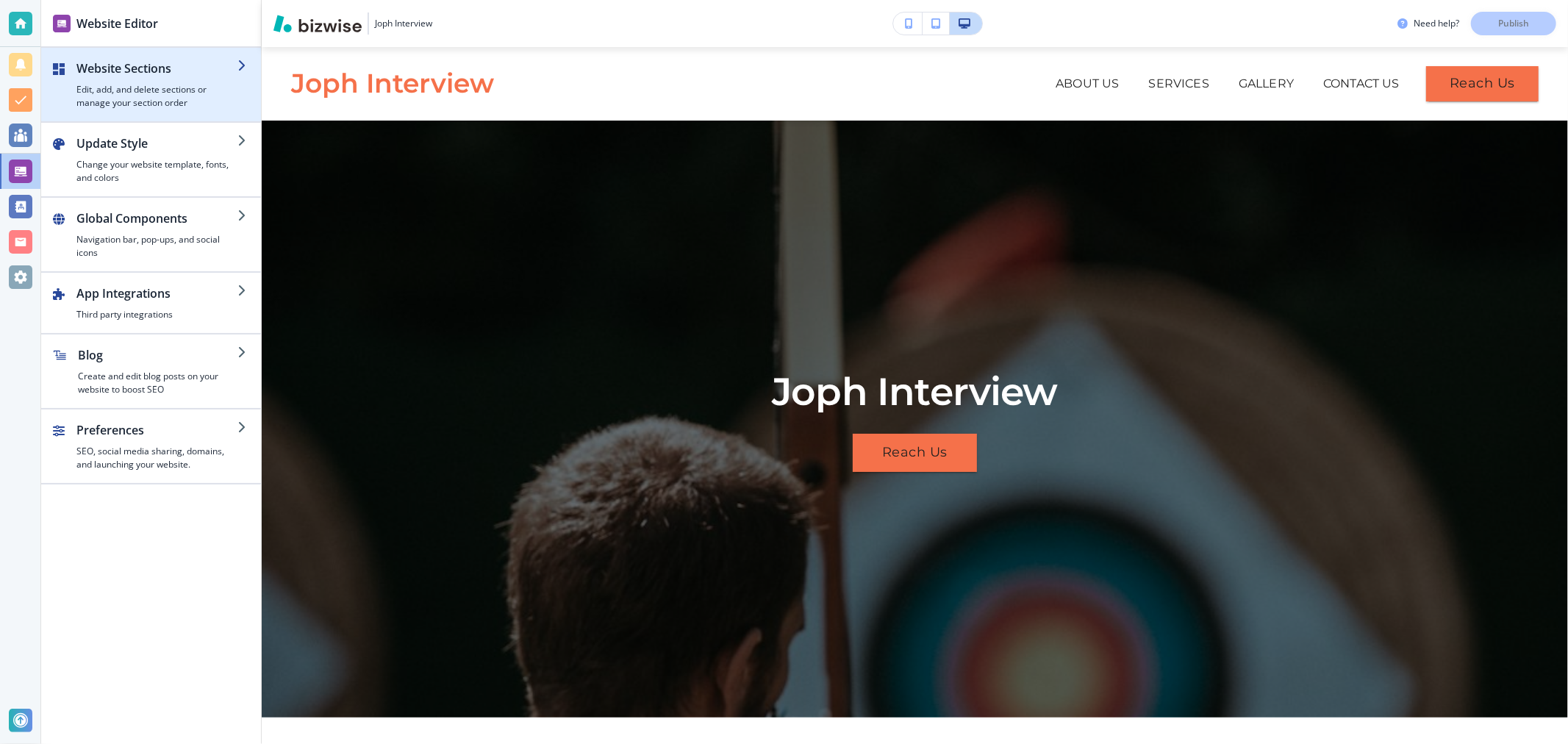
click at [163, 97] on h4 "Edit, add, and delete sections or manage your section order" at bounding box center [156, 96] width 161 height 26
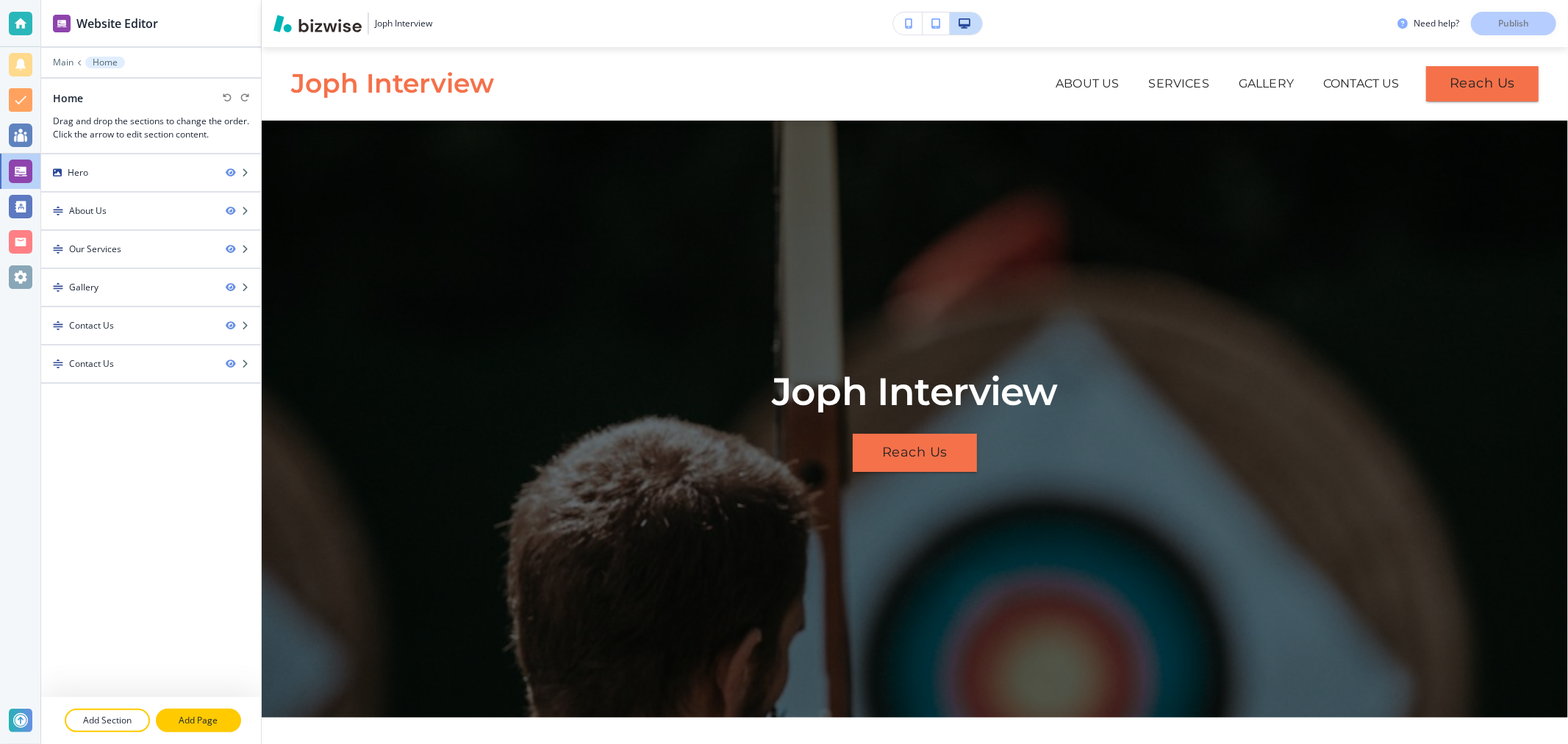
click at [212, 724] on p "Add Page" at bounding box center [198, 721] width 82 height 14
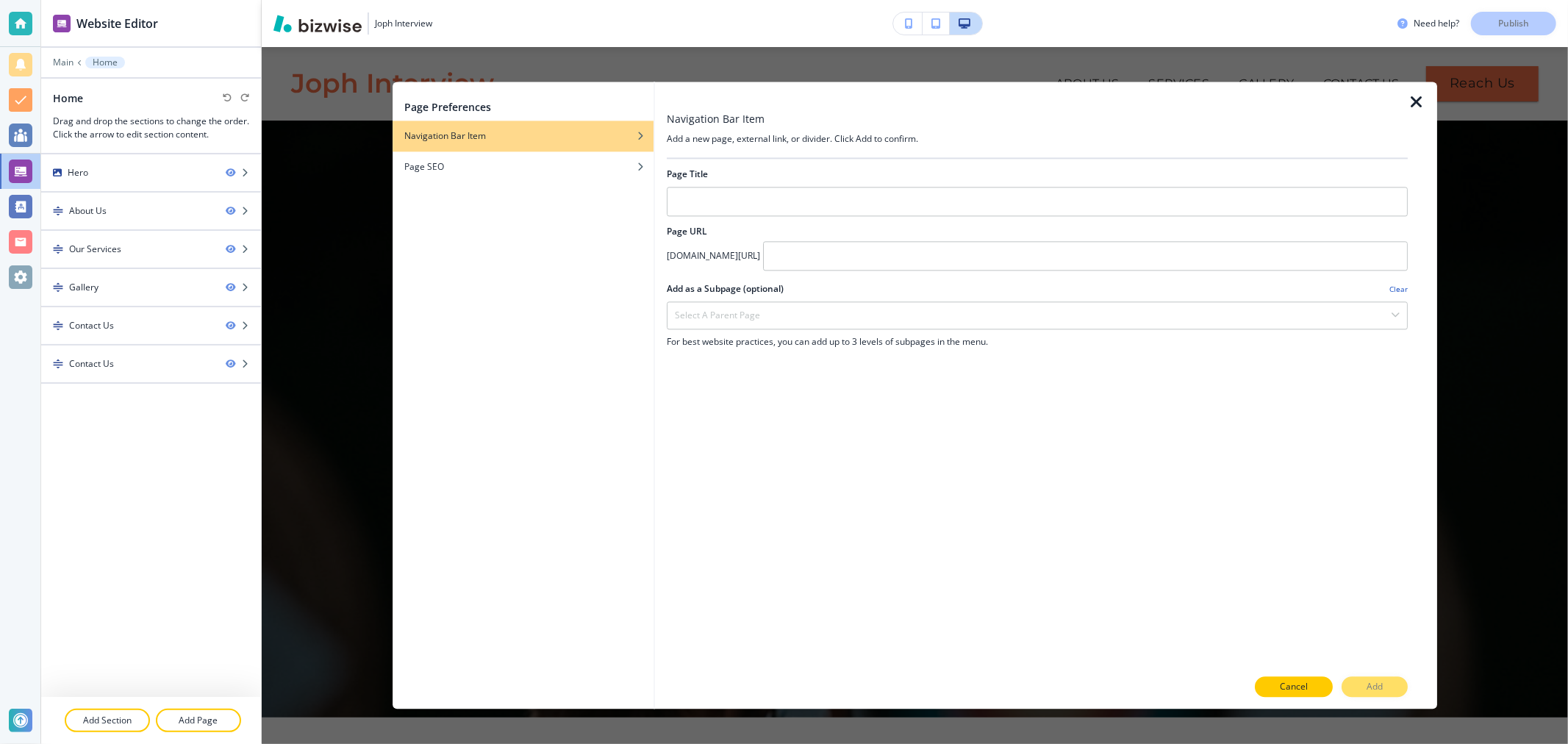
click at [1287, 689] on p "Cancel" at bounding box center [1293, 687] width 28 height 14
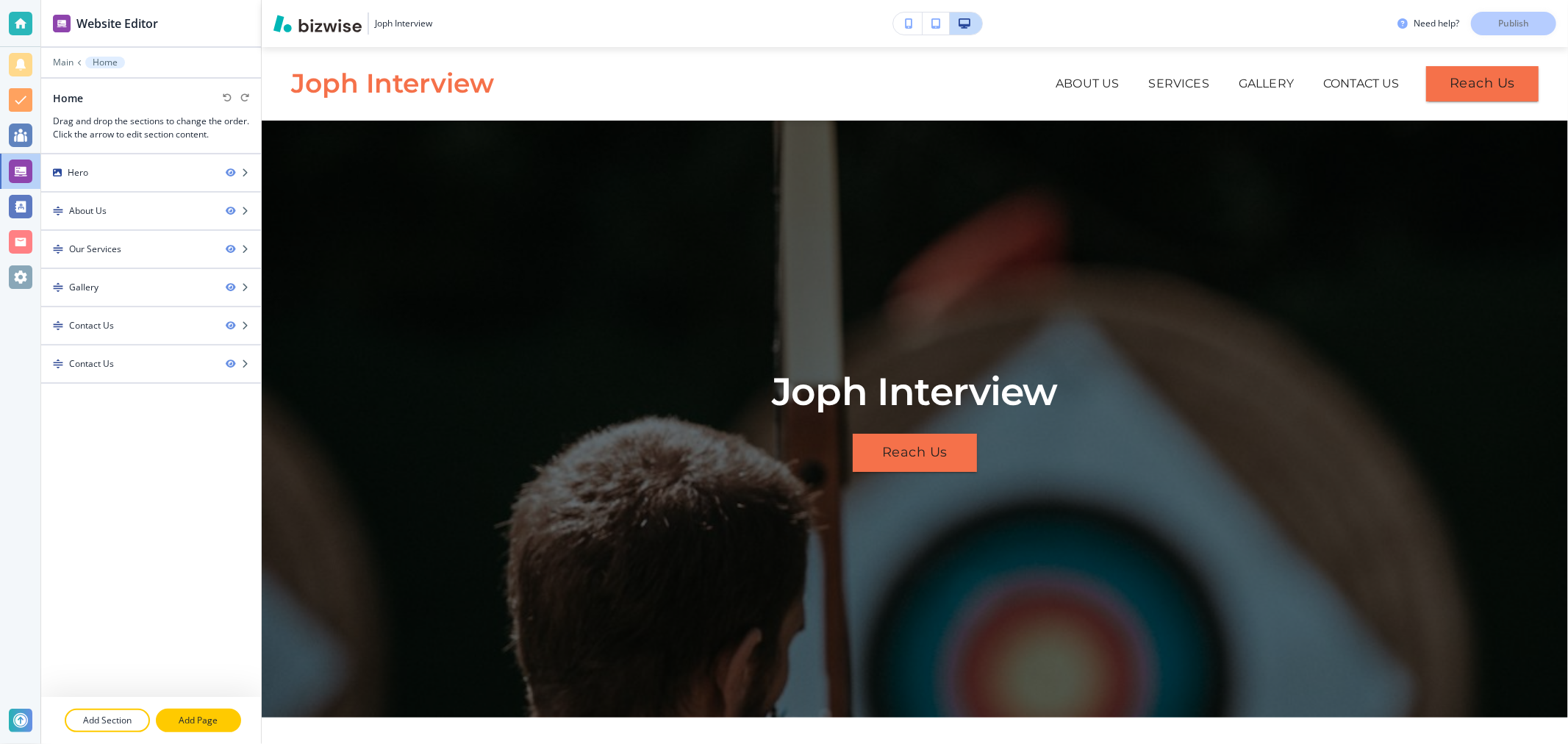
click at [207, 714] on p "Add Page" at bounding box center [198, 721] width 82 height 14
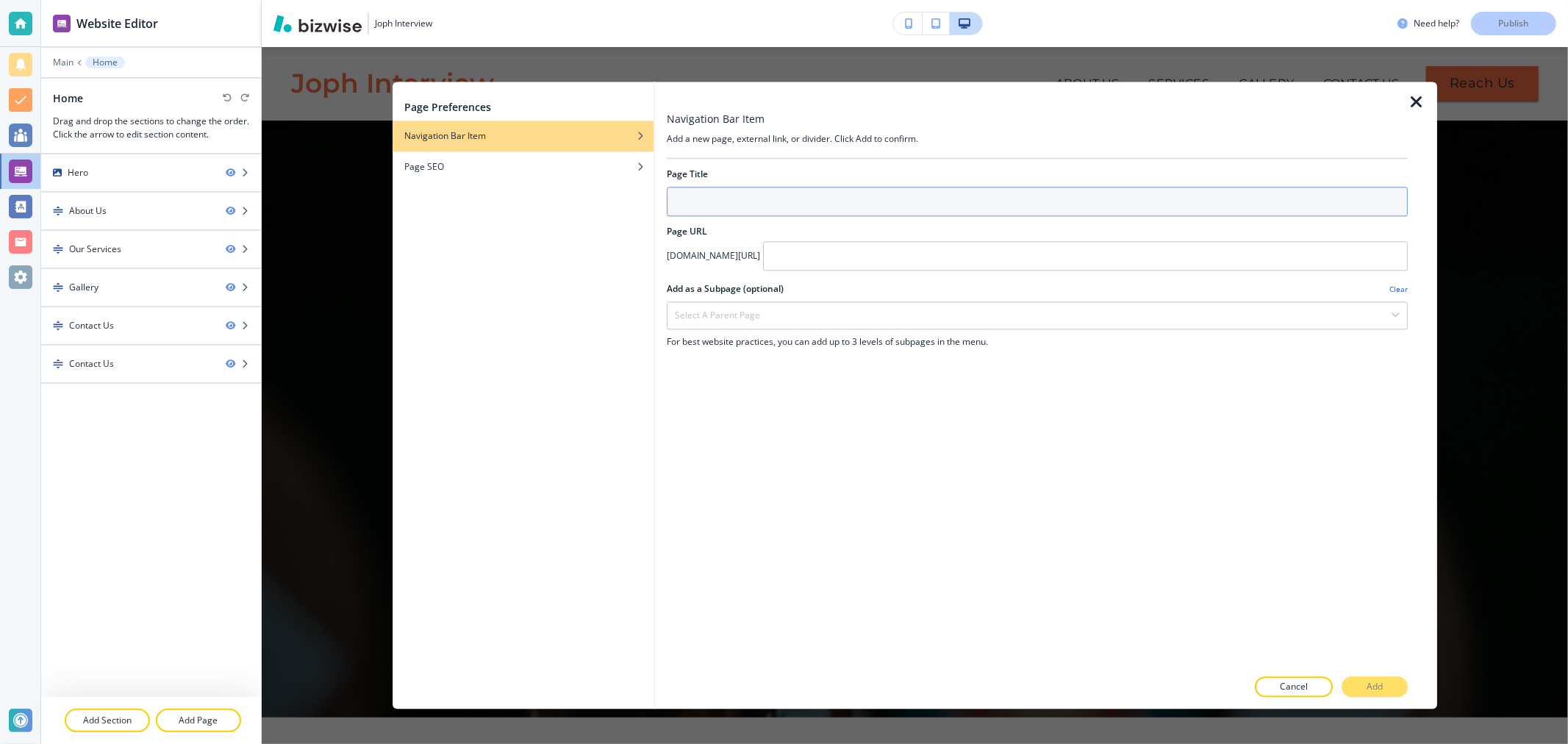
click at [772, 204] on input "text" at bounding box center [1037, 201] width 741 height 29
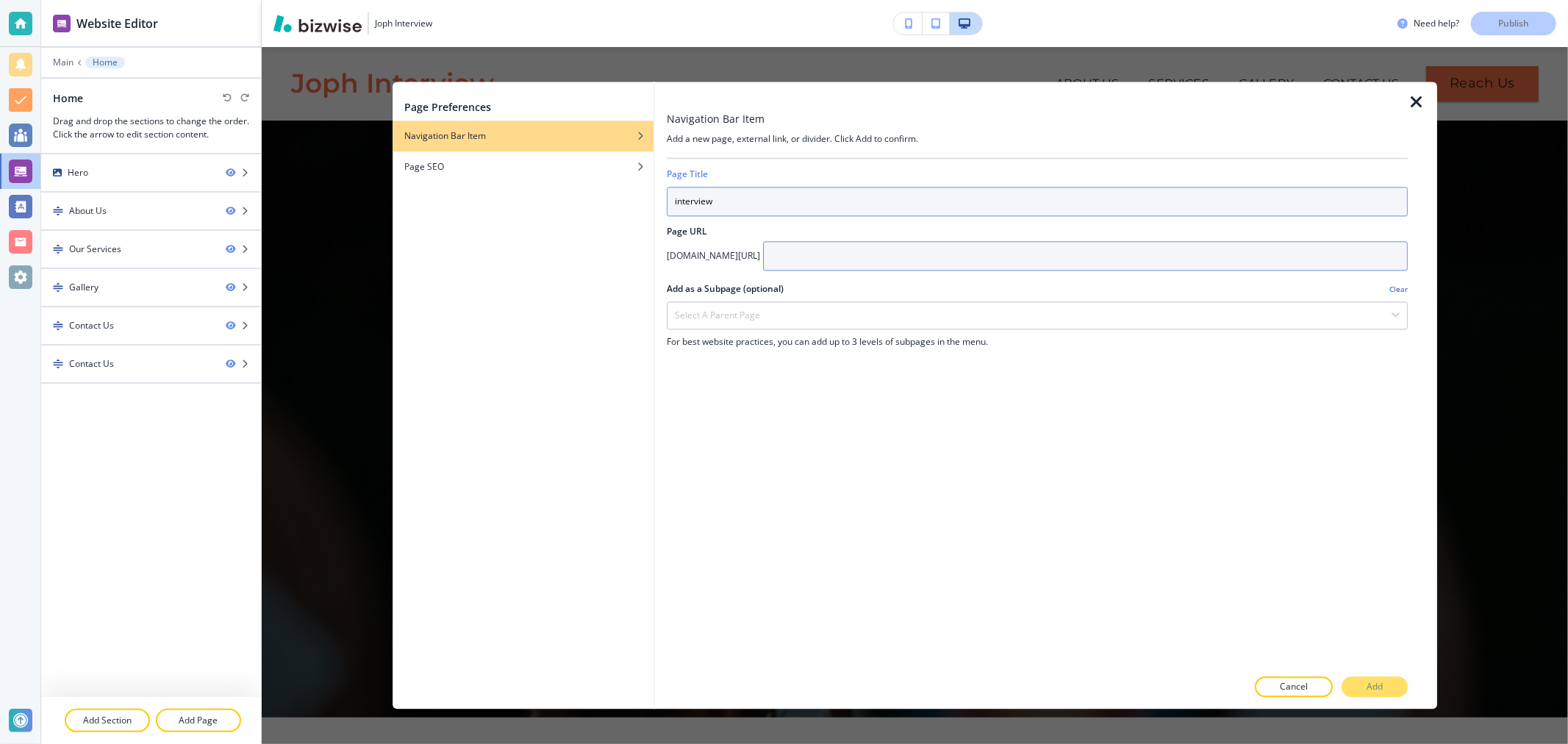
type input "interview"
click at [807, 263] on input "text" at bounding box center [1085, 256] width 645 height 29
type input "interview"
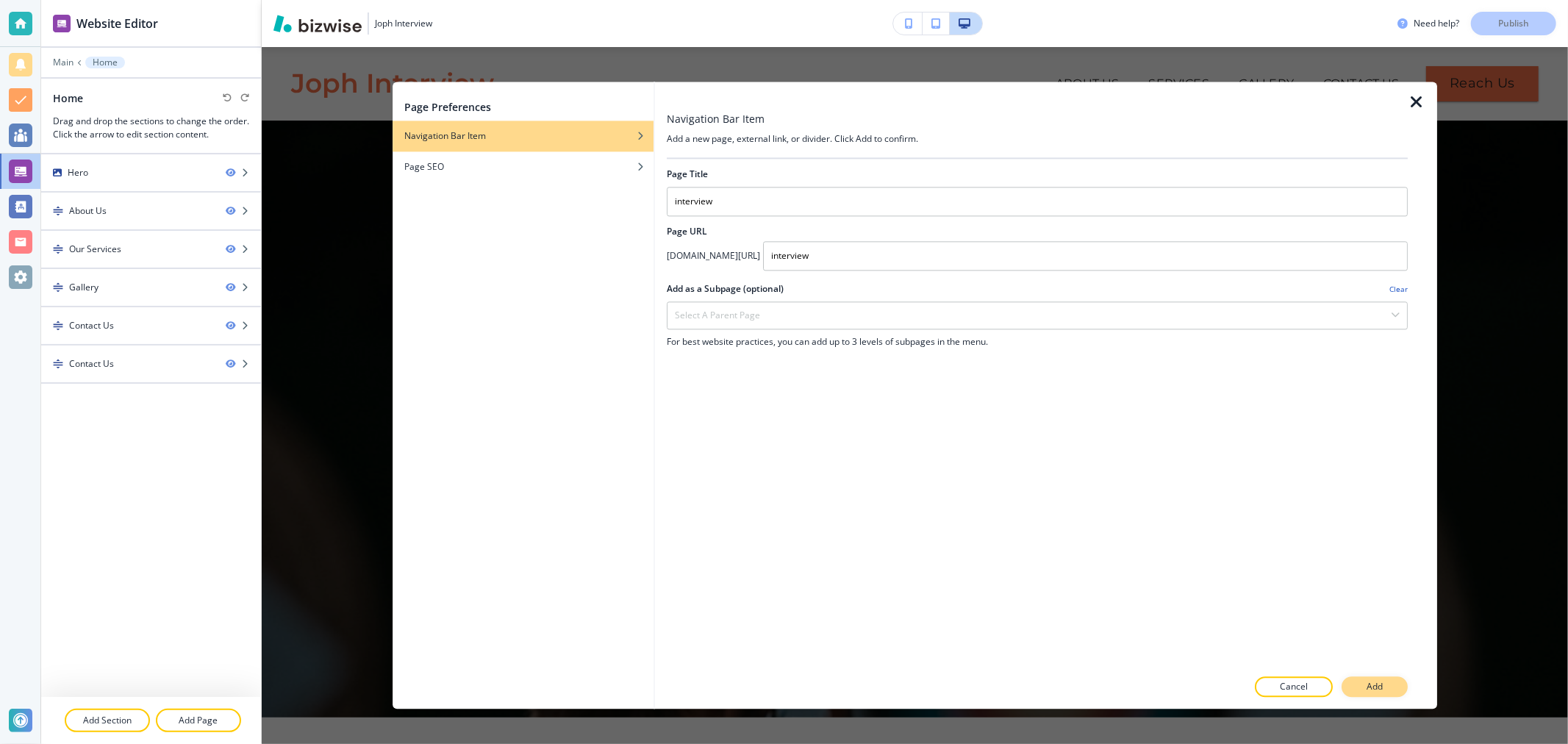
click at [1395, 689] on button "Add" at bounding box center [1374, 687] width 66 height 20
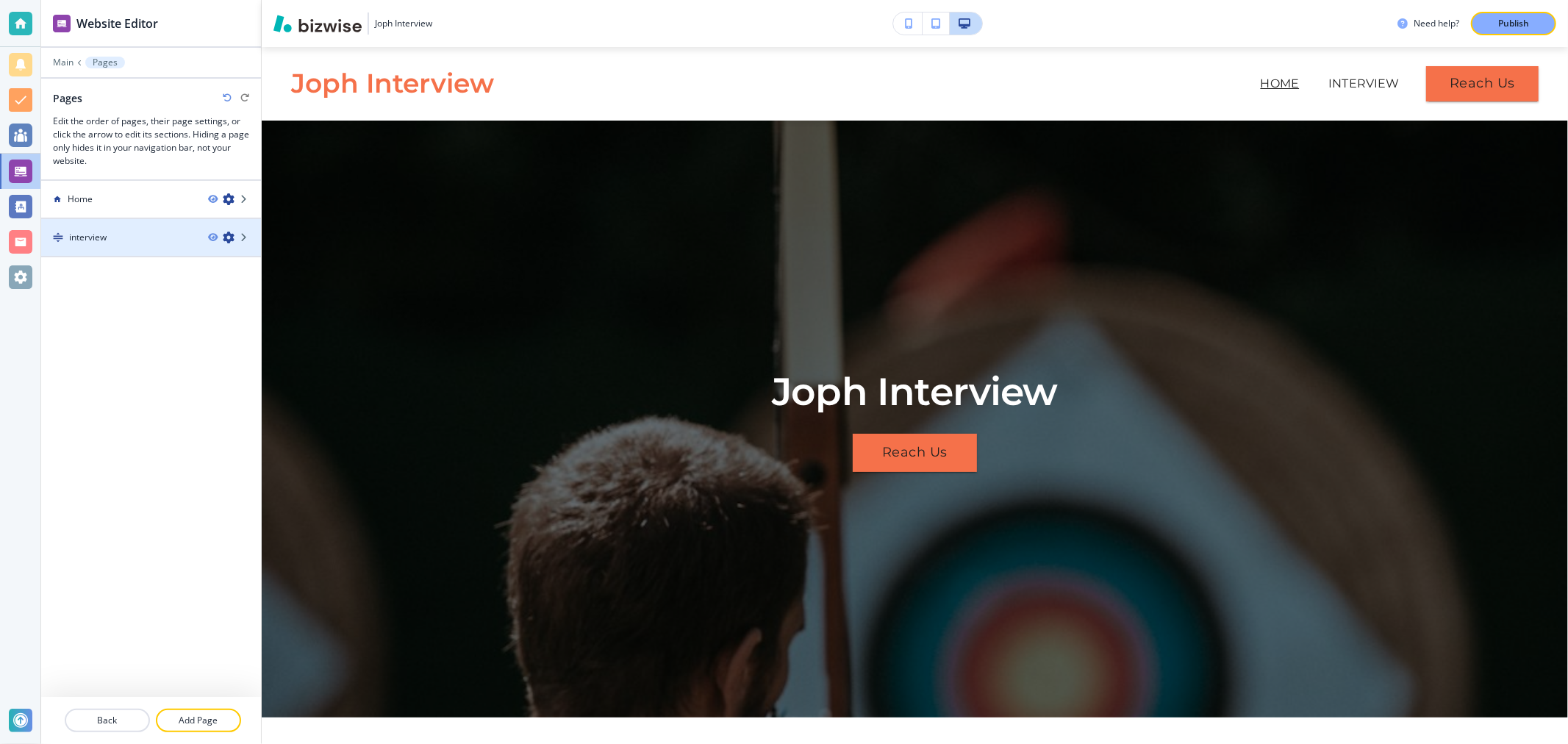
click at [111, 243] on div "interview" at bounding box center [119, 238] width 155 height 14
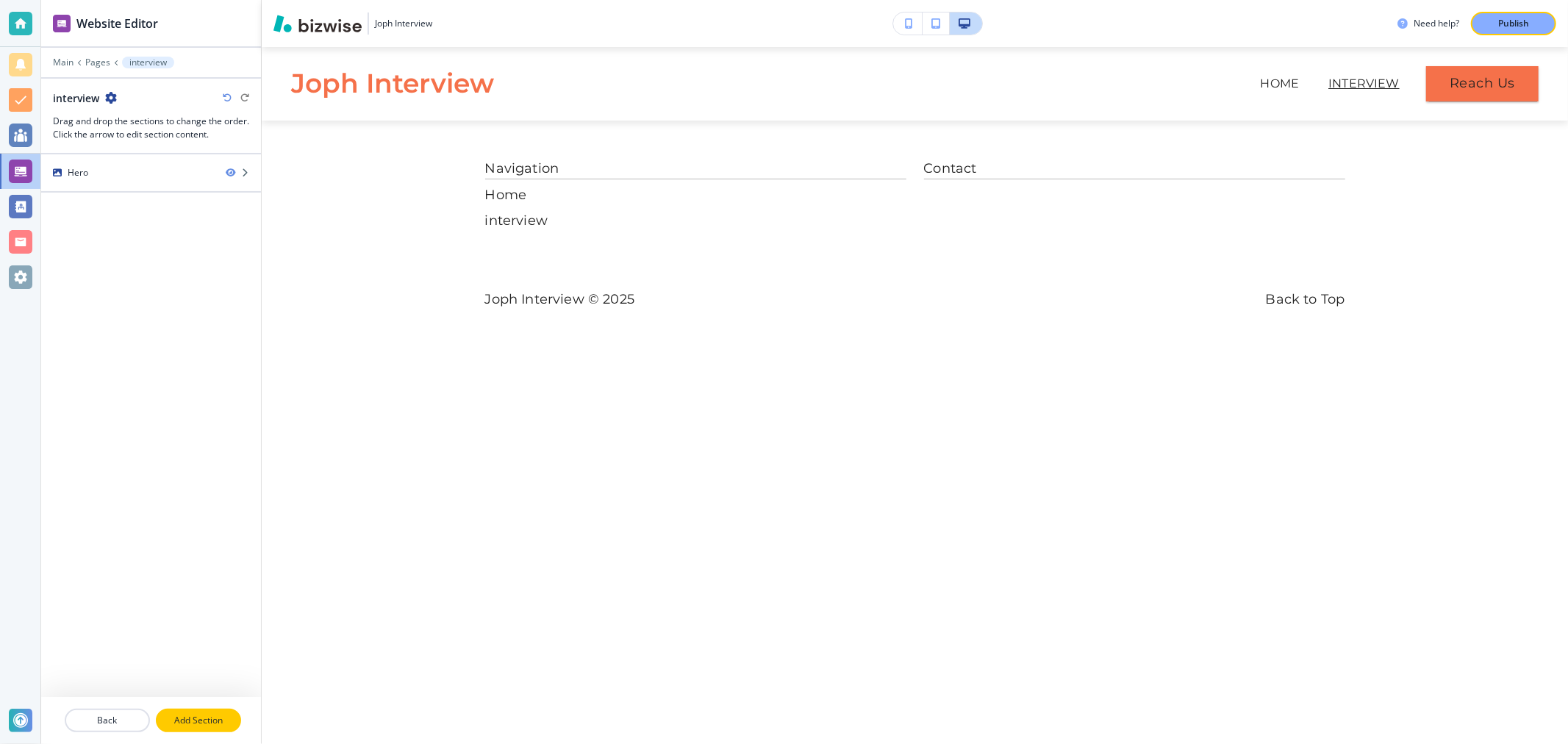
click at [226, 715] on p "Add Section" at bounding box center [198, 721] width 82 height 14
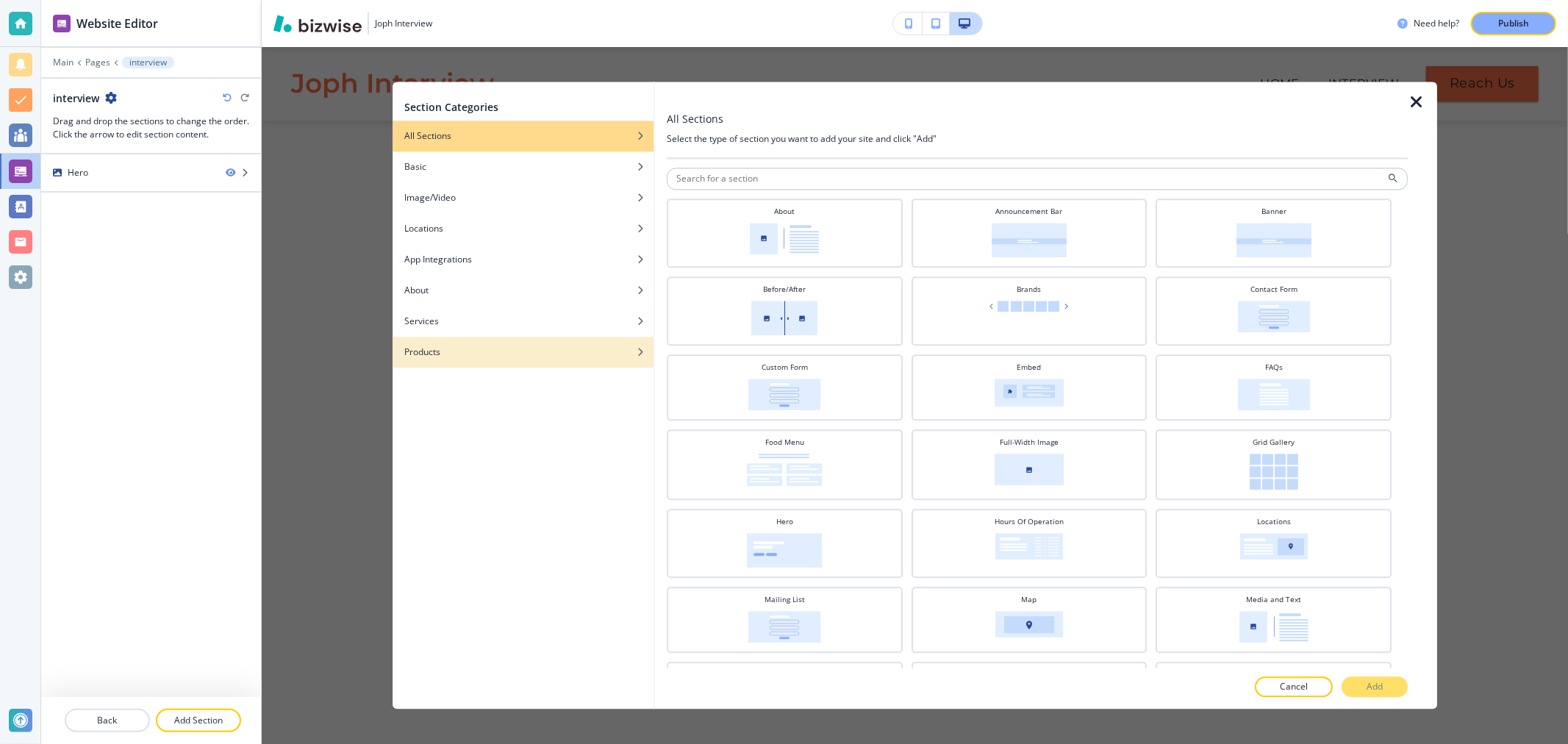
click at [508, 354] on div "Products" at bounding box center [523, 352] width 261 height 14
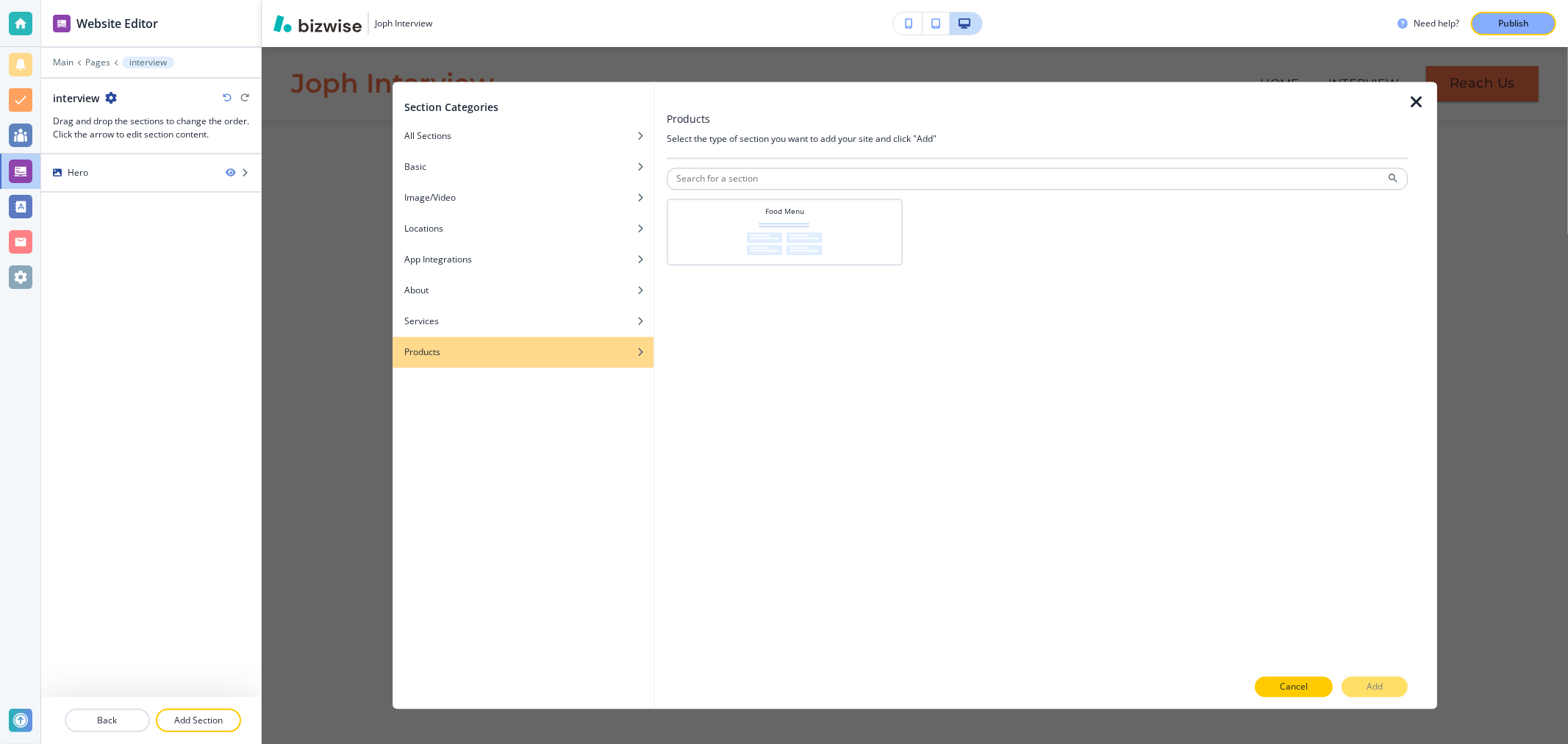
click at [1311, 687] on button "Cancel" at bounding box center [1293, 687] width 78 height 20
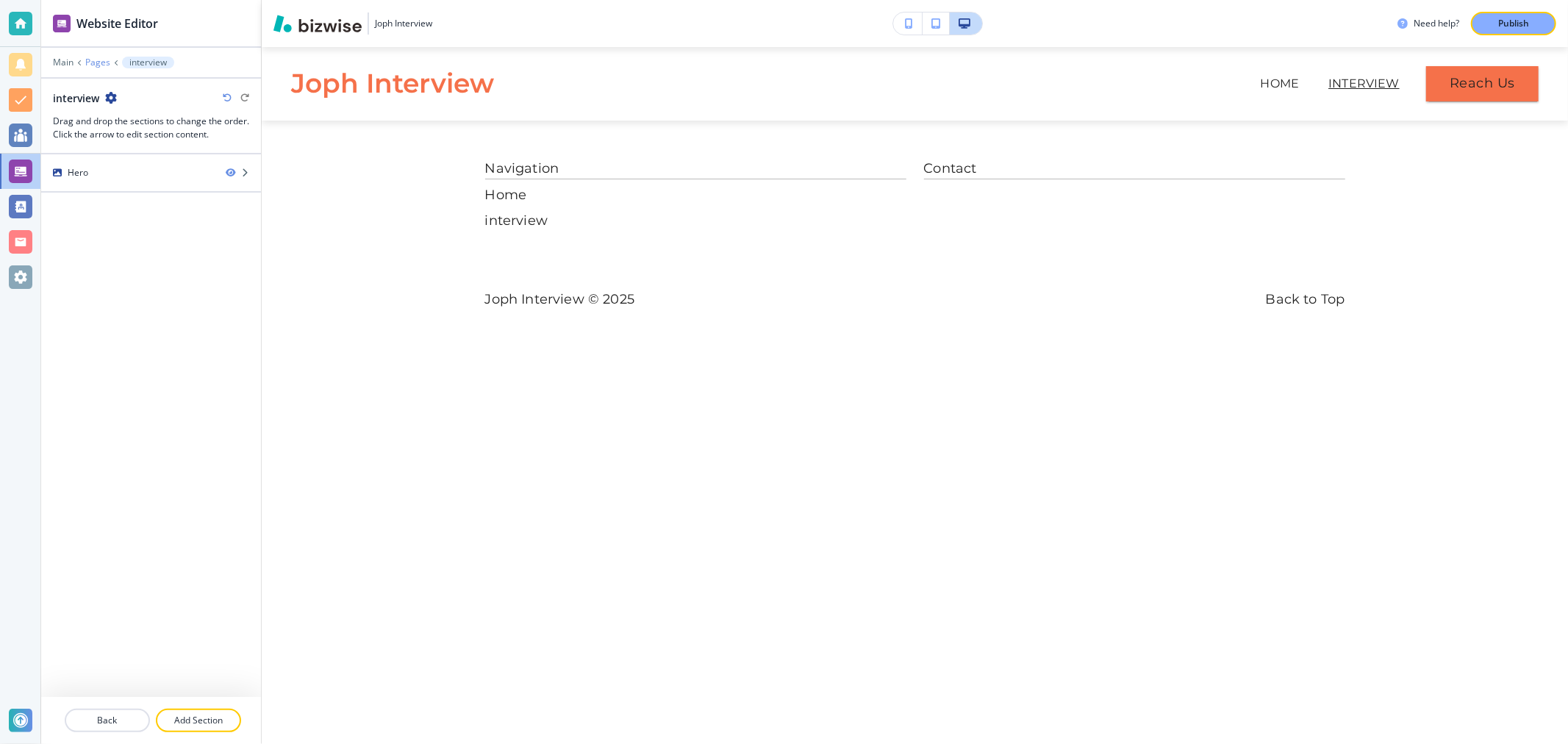
click at [94, 60] on p "Pages" at bounding box center [97, 63] width 25 height 11
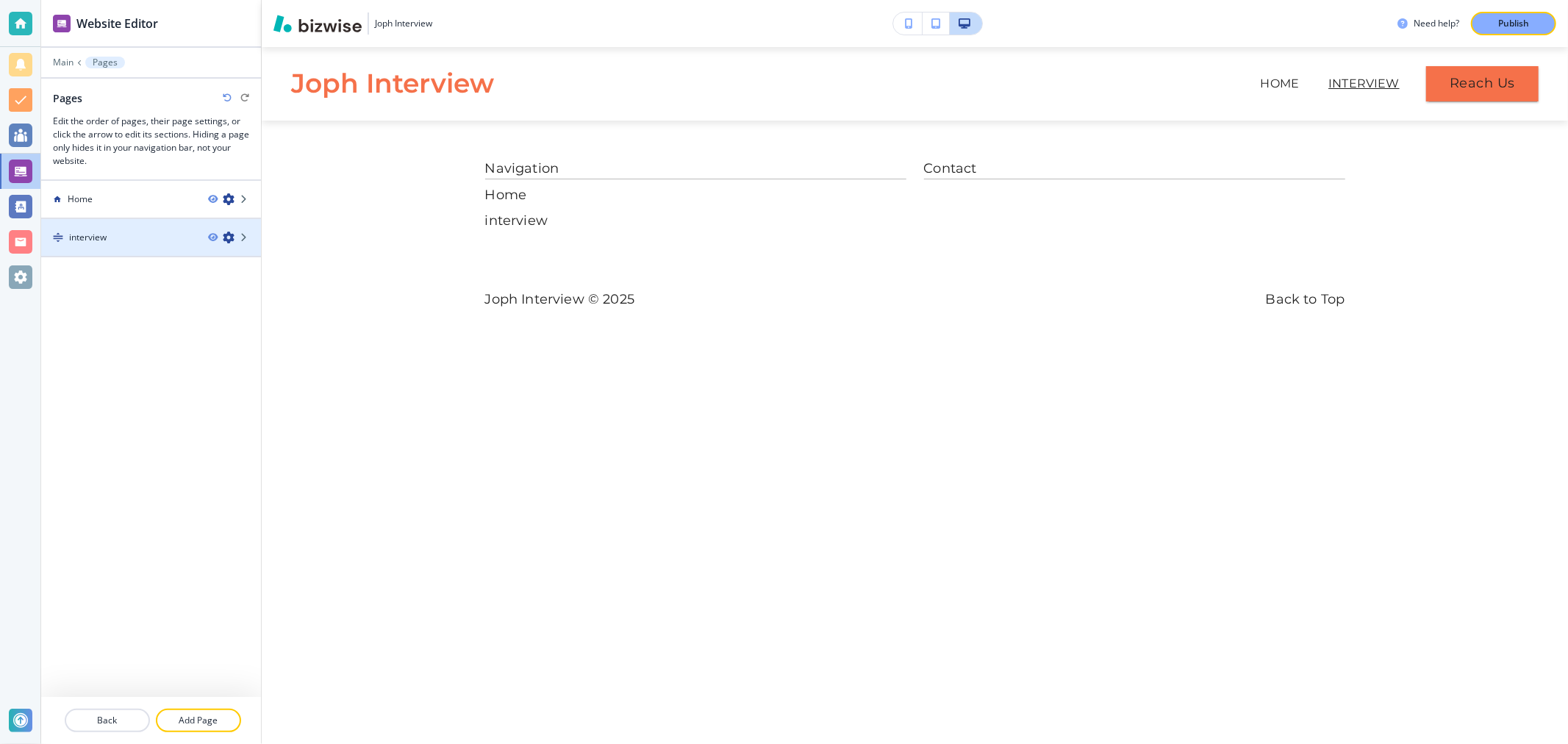
click at [231, 238] on icon "button" at bounding box center [229, 238] width 12 height 12
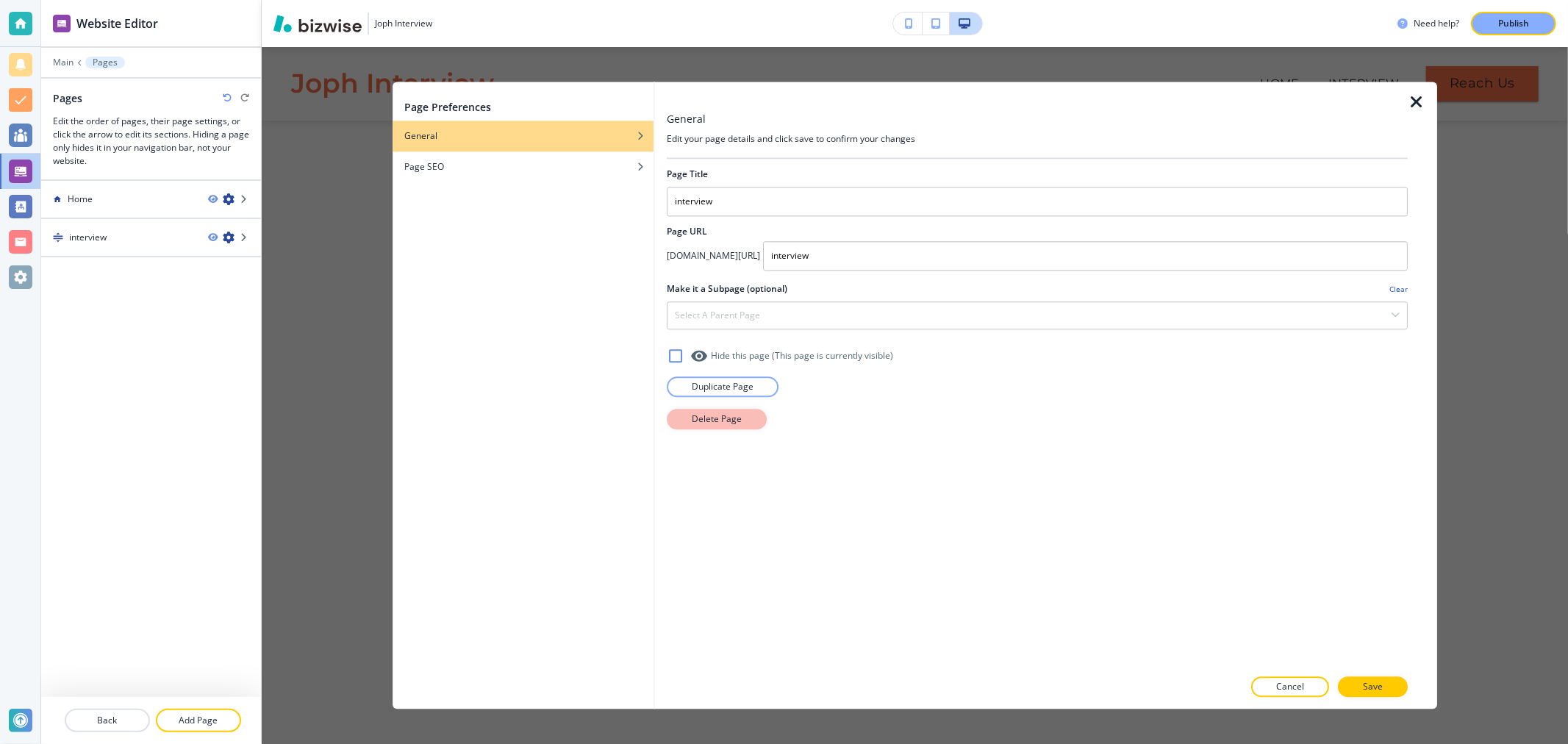
click at [723, 423] on p "Delete Page" at bounding box center [716, 420] width 50 height 14
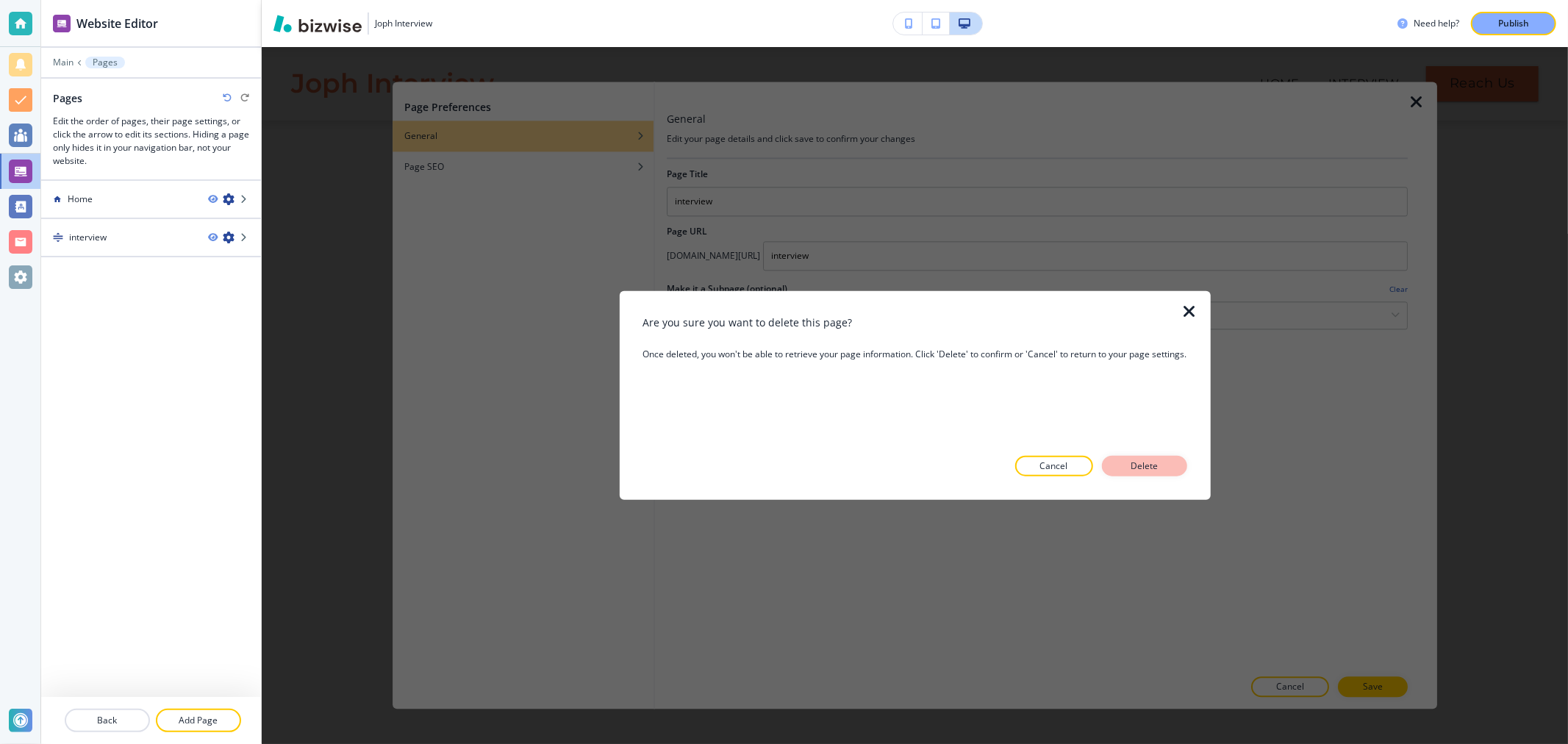
click at [1169, 472] on button "Delete" at bounding box center [1144, 466] width 85 height 20
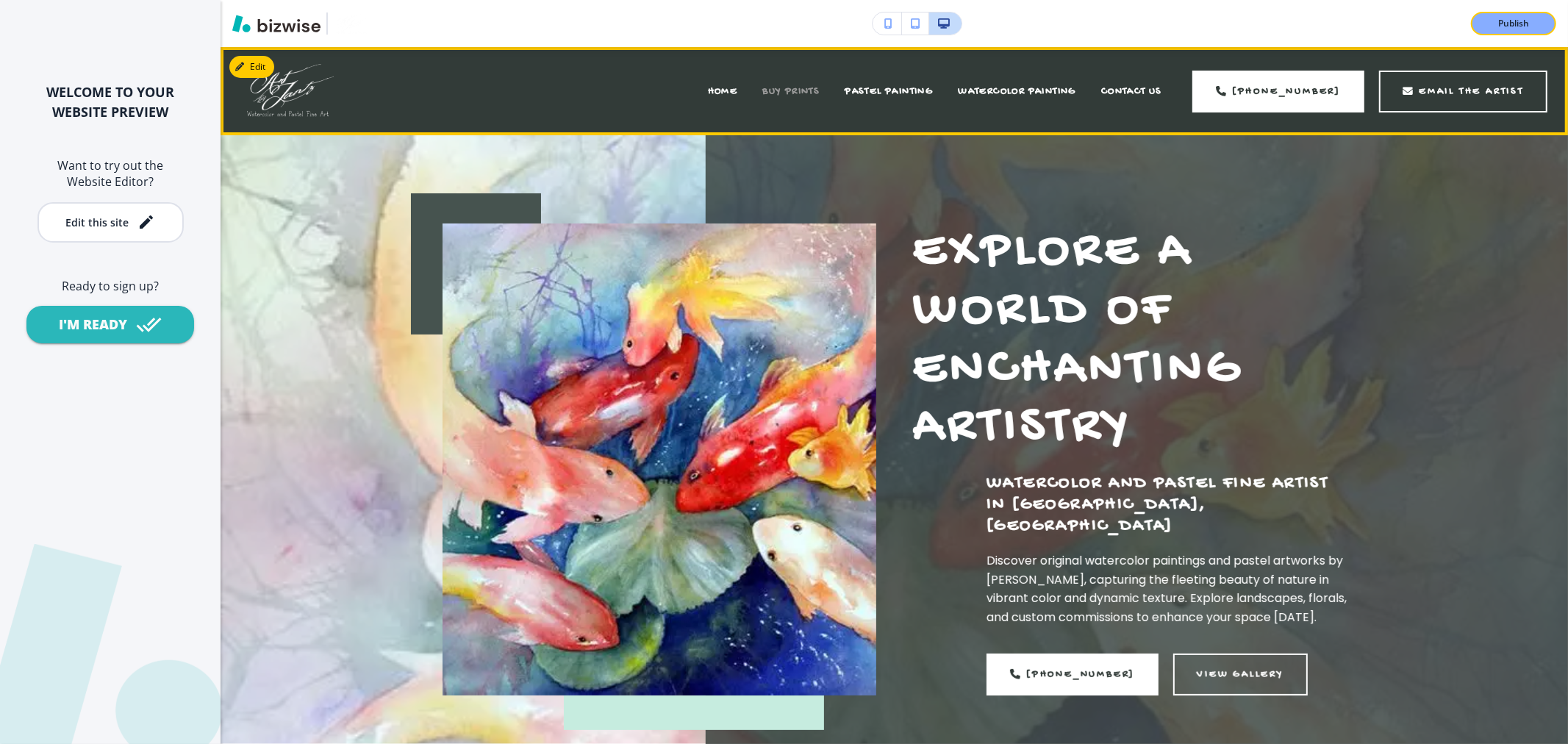
click at [791, 86] on span "BUY PRINTS" at bounding box center [791, 91] width 57 height 13
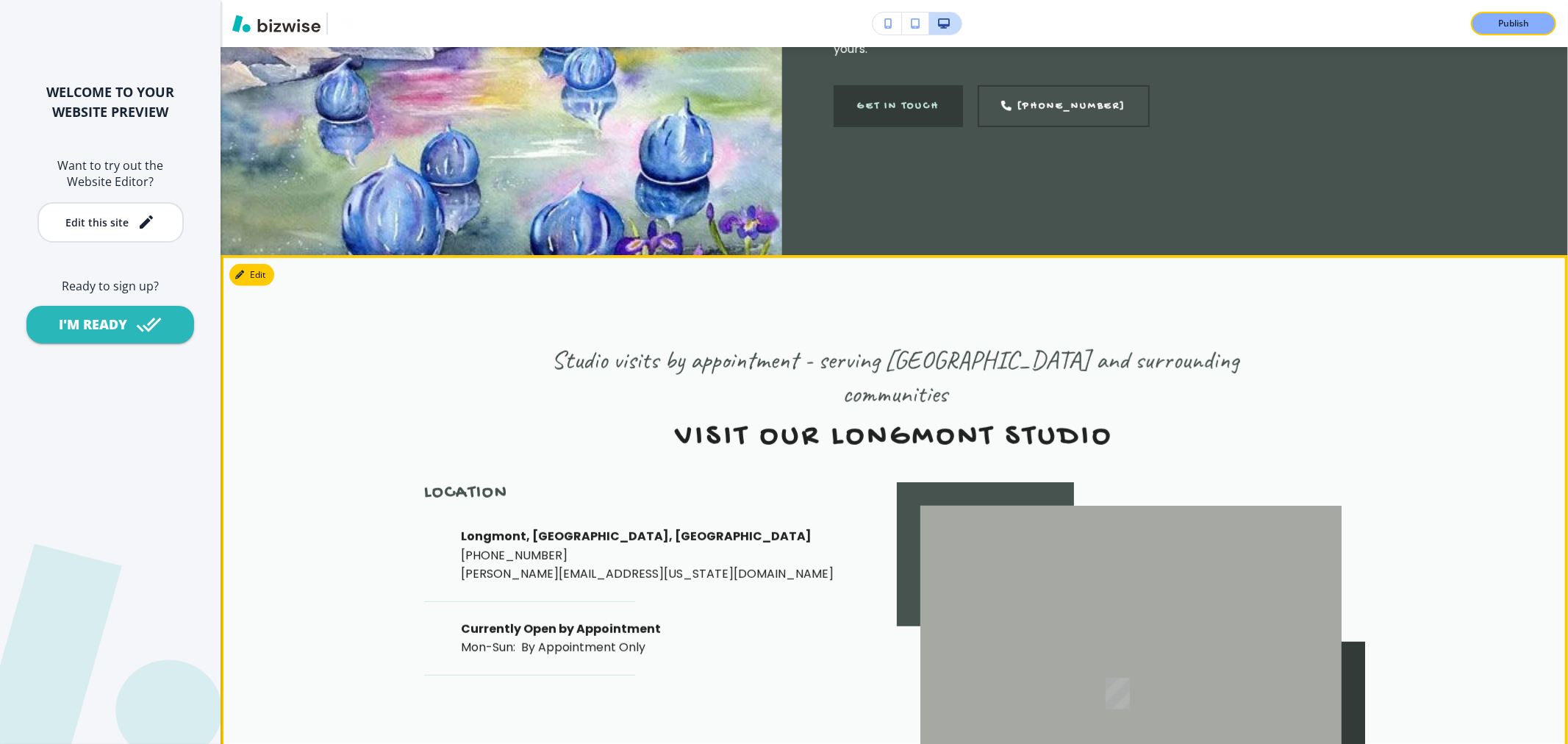
scroll to position [5392, 0]
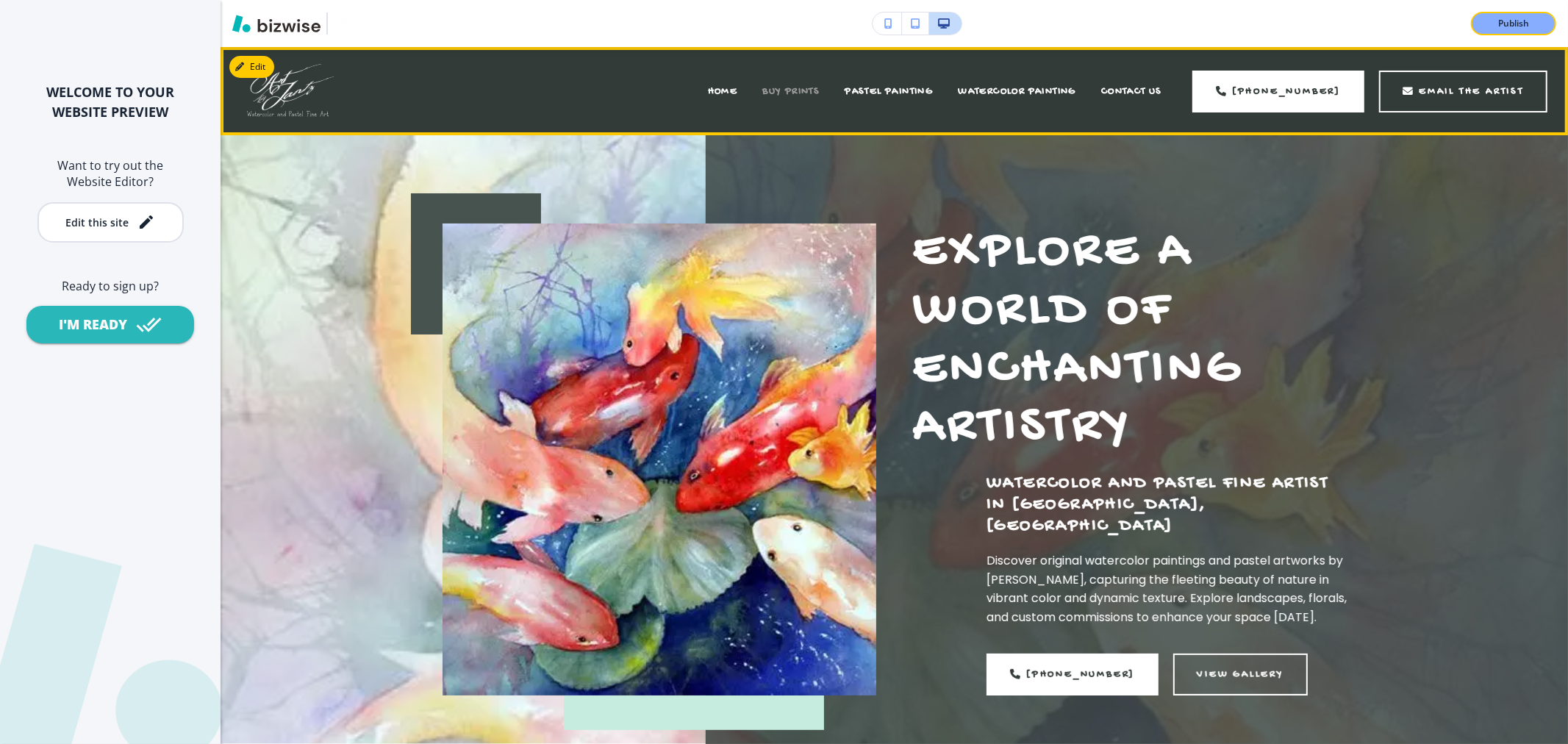
click at [812, 93] on span "BUY PRINTS" at bounding box center [791, 91] width 57 height 13
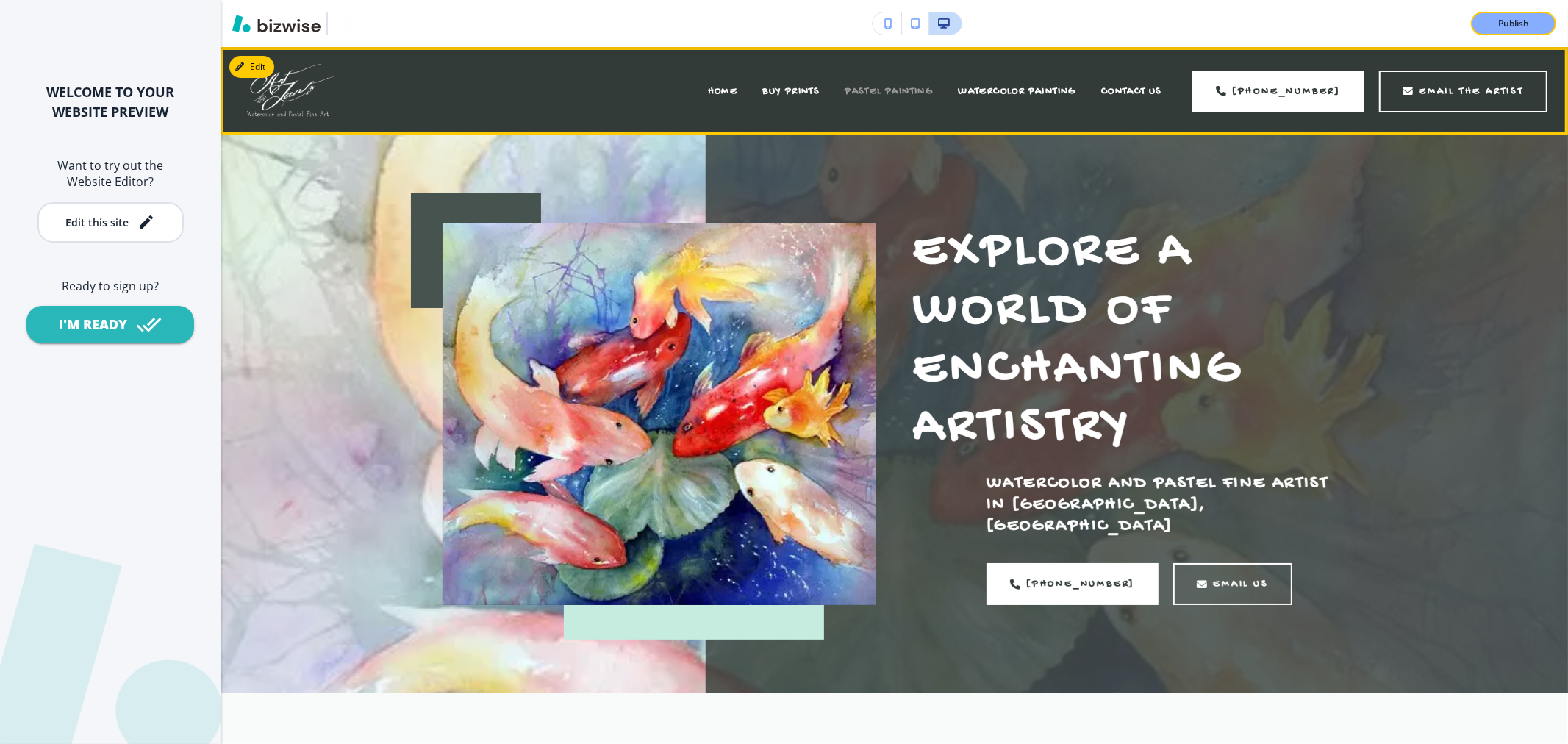
click at [928, 93] on span "PASTEL PAINTING" at bounding box center [888, 91] width 88 height 13
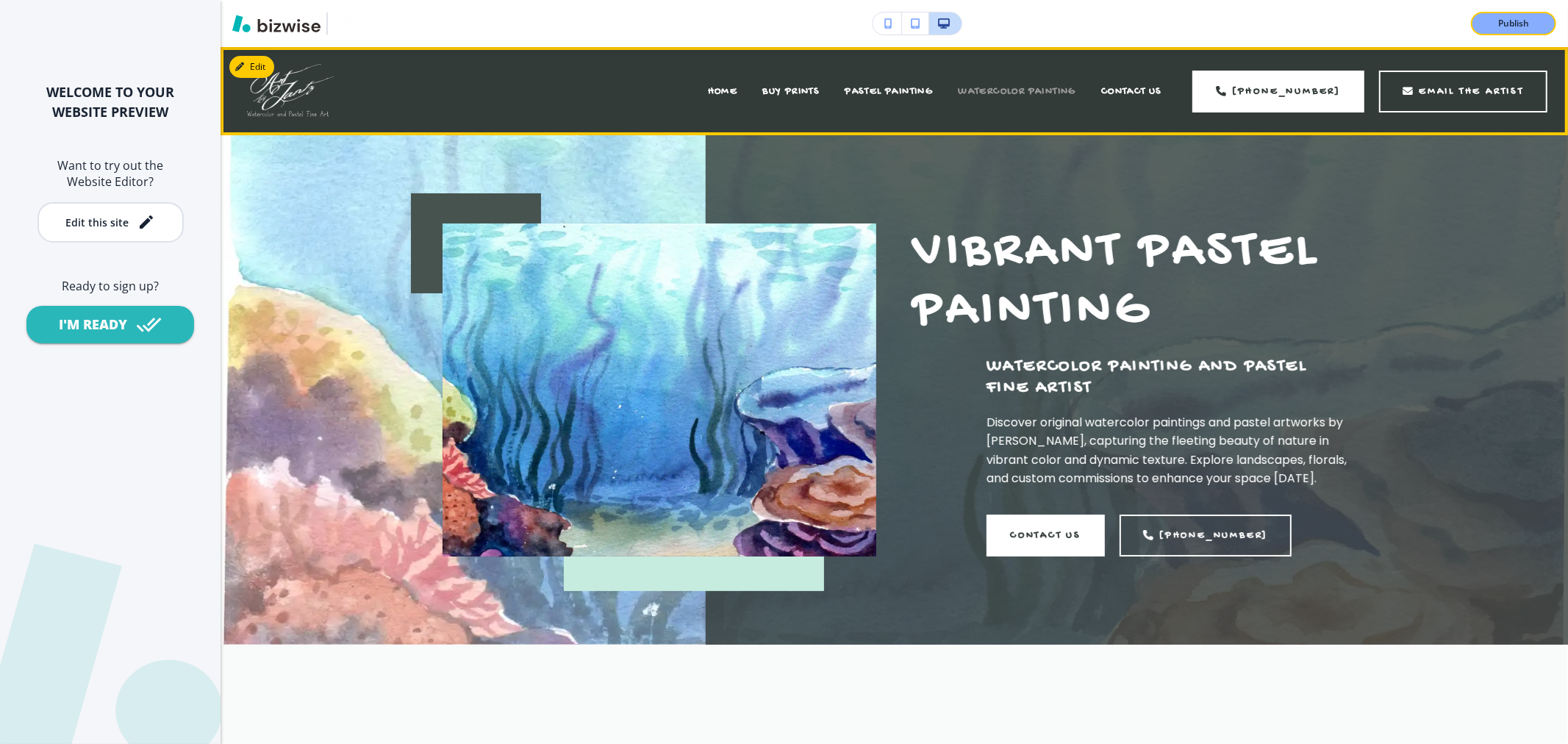
click at [987, 86] on span "WATERCOLOR PAINTING" at bounding box center [1017, 91] width 118 height 13
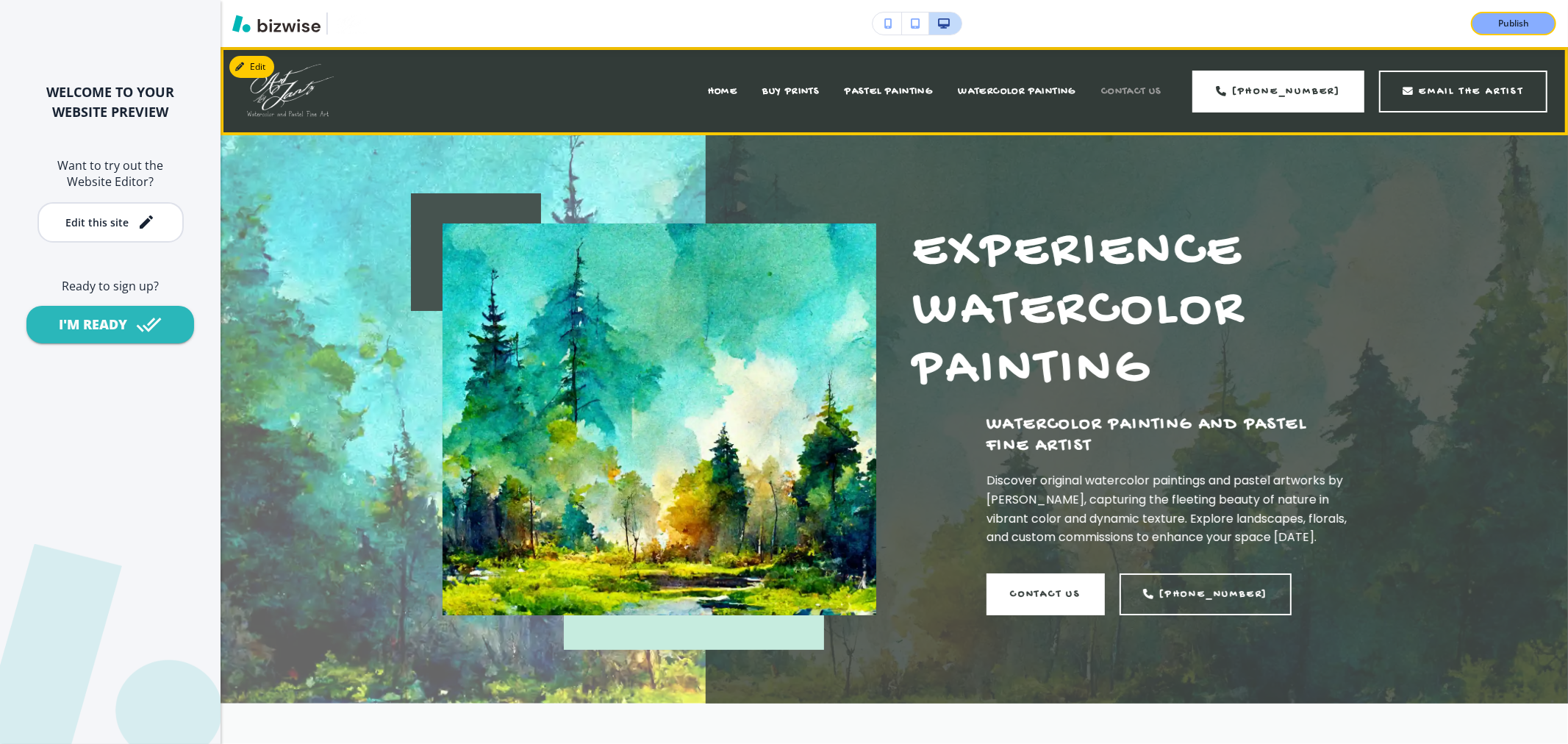
click at [1113, 87] on span "CONTACT US" at bounding box center [1131, 91] width 61 height 13
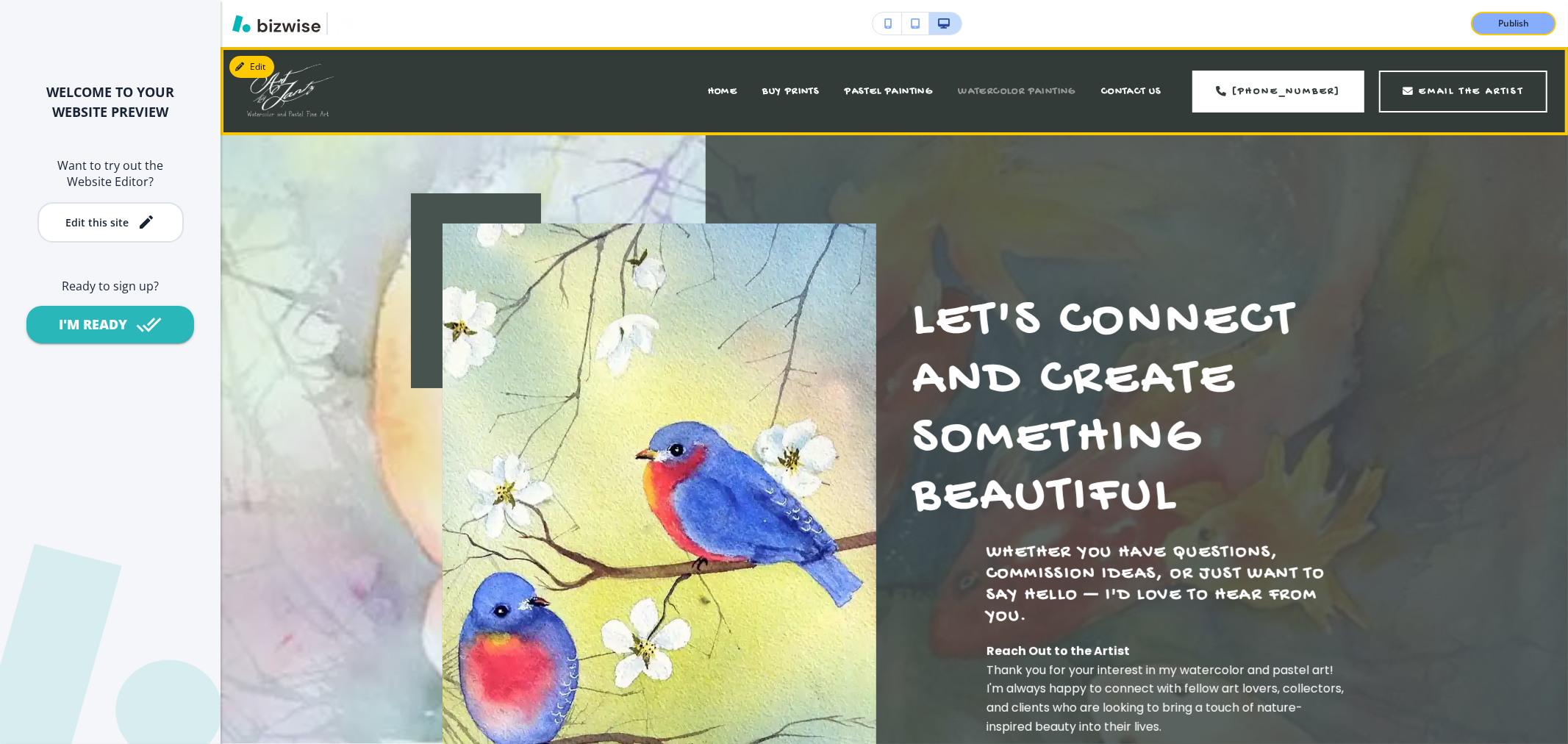
drag, startPoint x: 1027, startPoint y: 96, endPoint x: 973, endPoint y: 97, distance: 54.0
click at [1024, 96] on span "WATERCOLOR PAINTING" at bounding box center [1017, 91] width 118 height 13
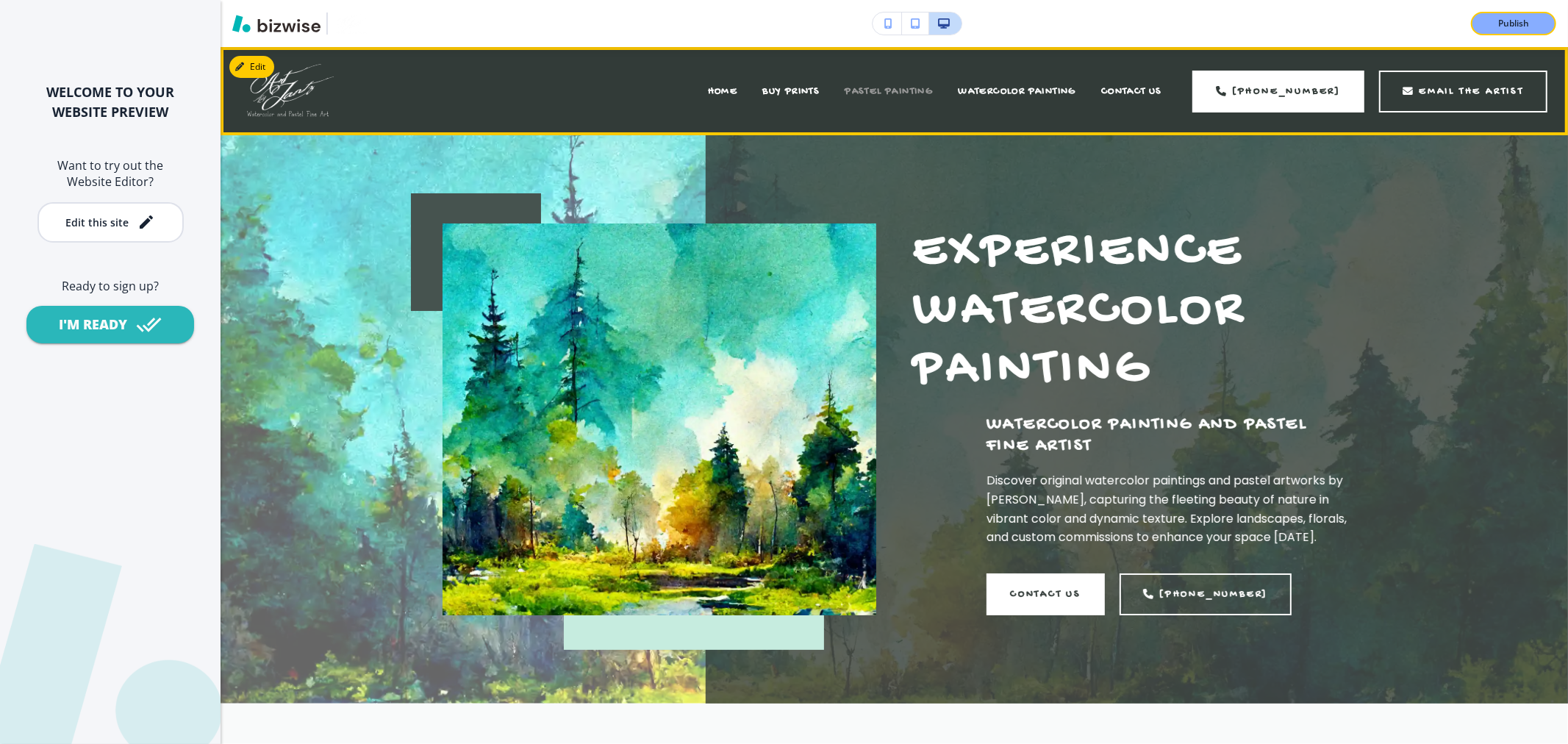
click at [928, 97] on span "PASTEL PAINTING" at bounding box center [888, 91] width 88 height 13
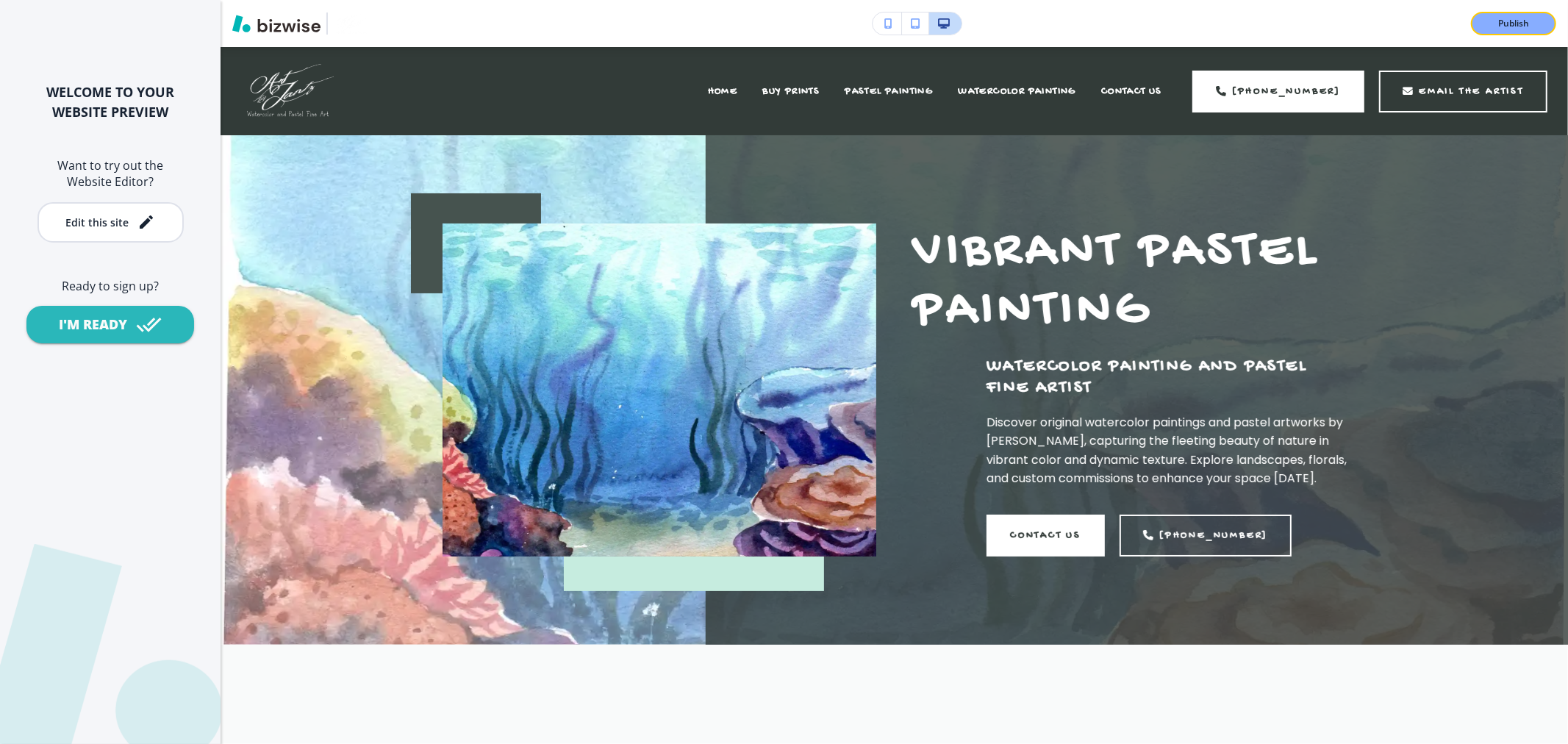
click at [832, 94] on div "PASTEL PAINTING" at bounding box center [888, 91] width 113 height 59
click at [787, 94] on span "BUY PRINTS" at bounding box center [791, 91] width 57 height 13
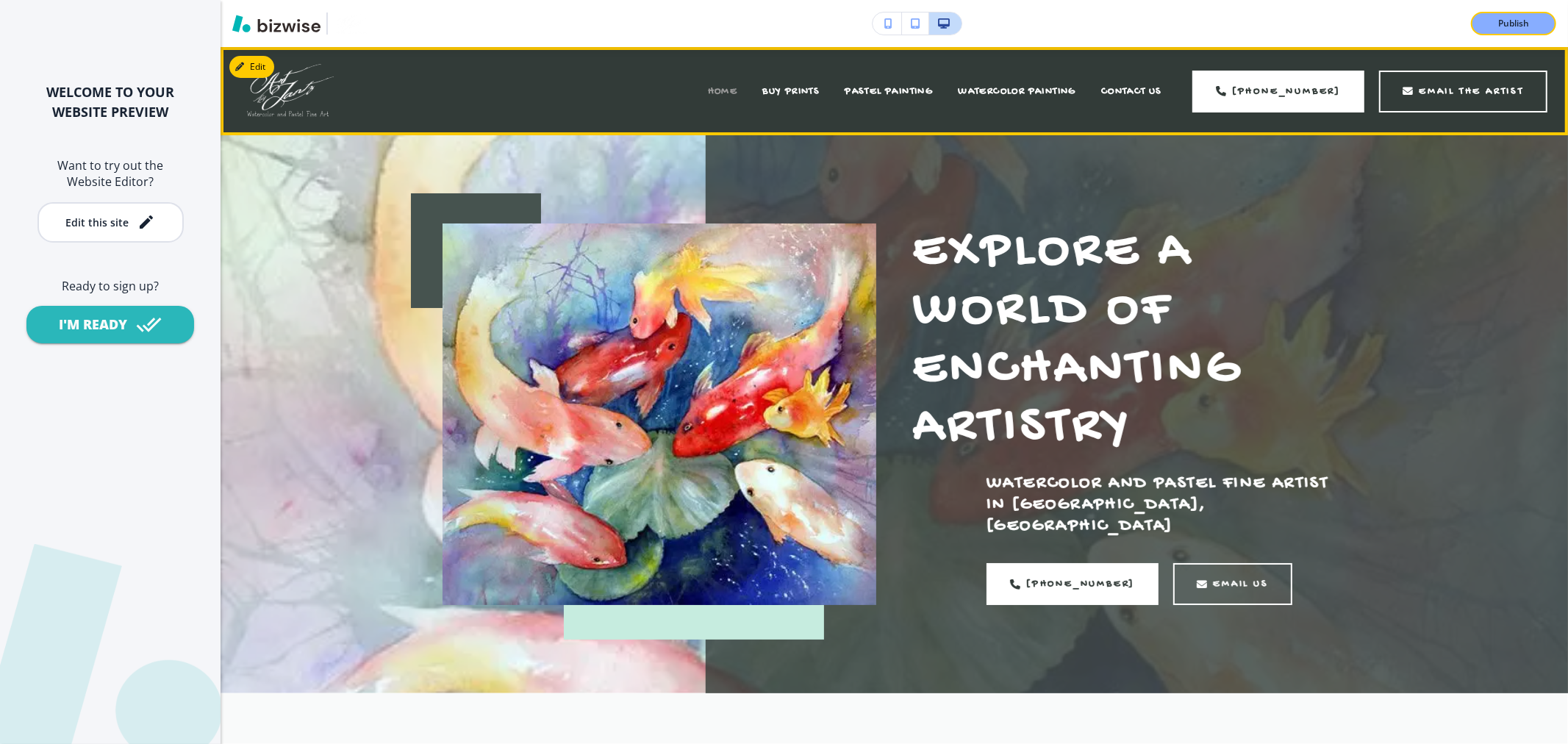
click at [732, 94] on span "HOME" at bounding box center [723, 91] width 30 height 13
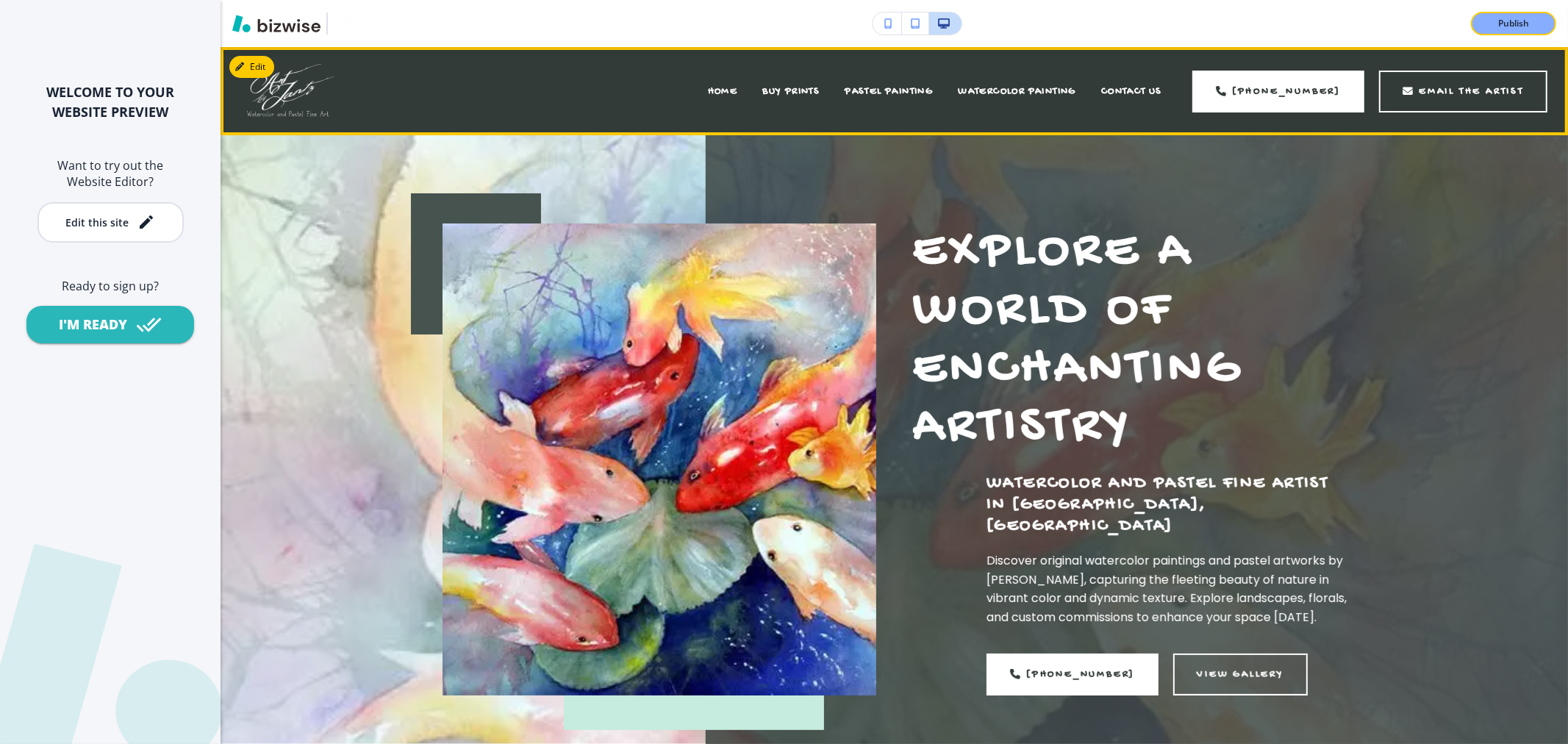
click at [664, 94] on div "HOME BUY PRINTS PASTEL PAINTING WATERCOLOR PAINTING CONTACT US [PHONE_NUMBER] E…" at bounding box center [895, 91] width 1305 height 59
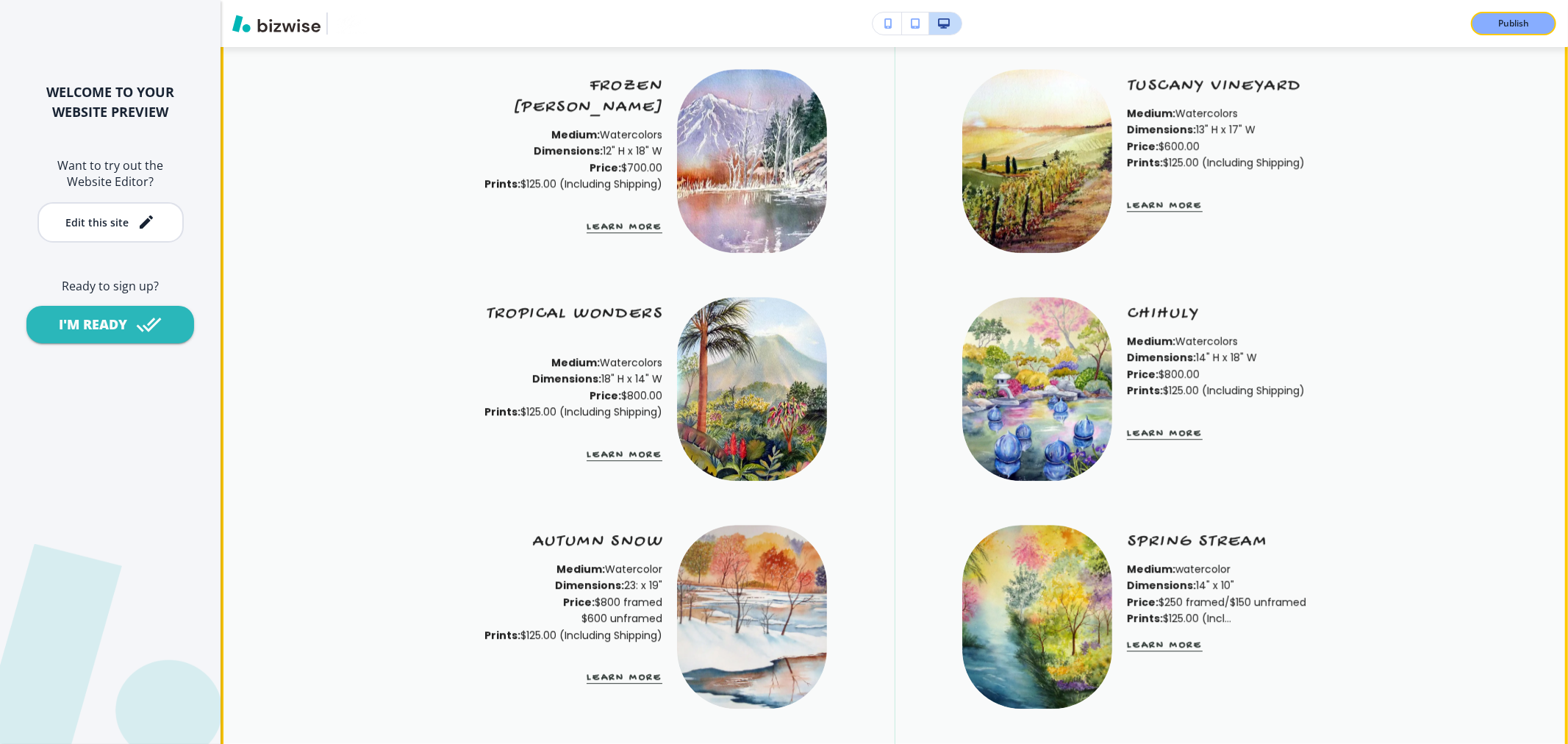
scroll to position [3186, 0]
click at [1086, 429] on img at bounding box center [1037, 390] width 150 height 184
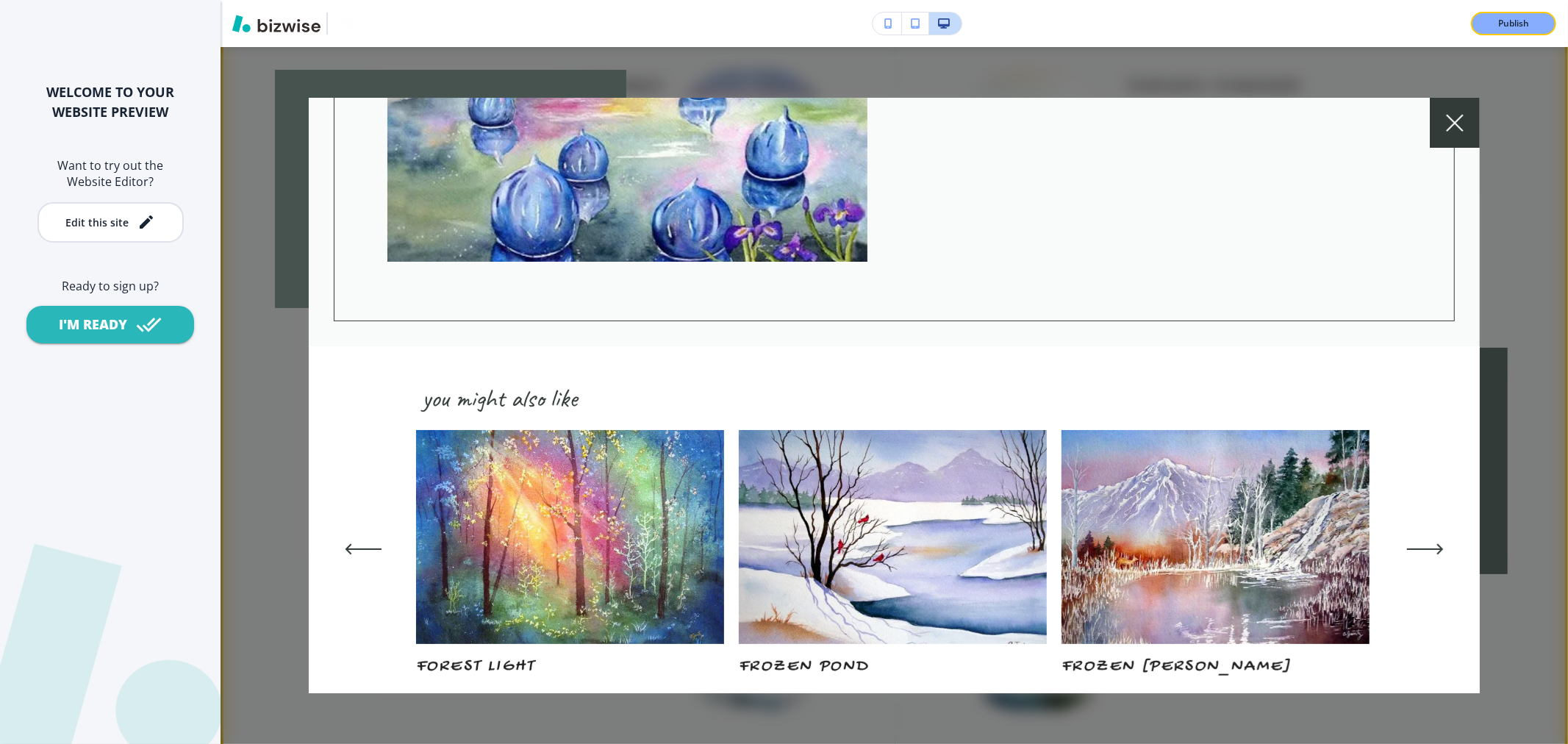
scroll to position [444, 0]
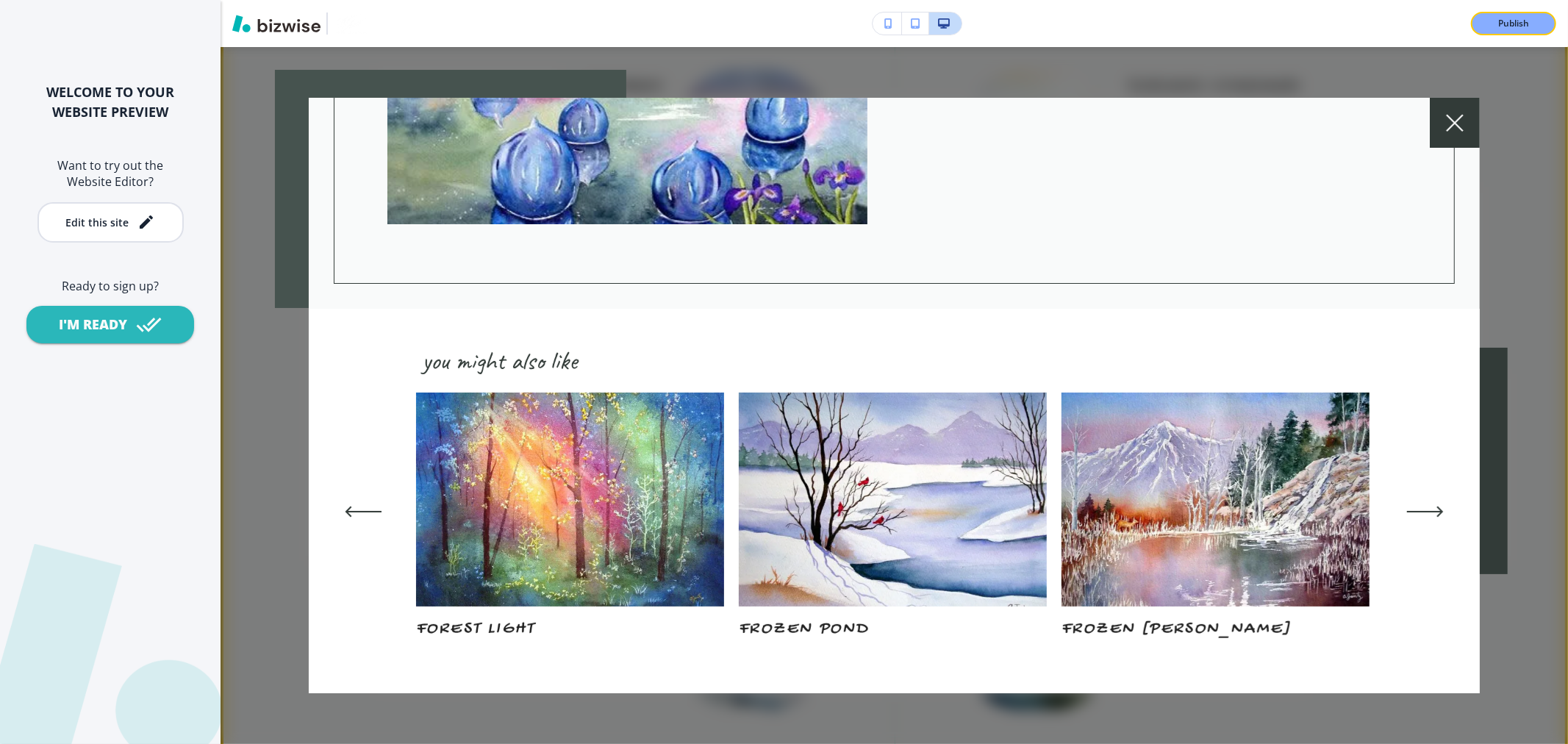
click at [1455, 128] on icon at bounding box center [1454, 122] width 17 height 17
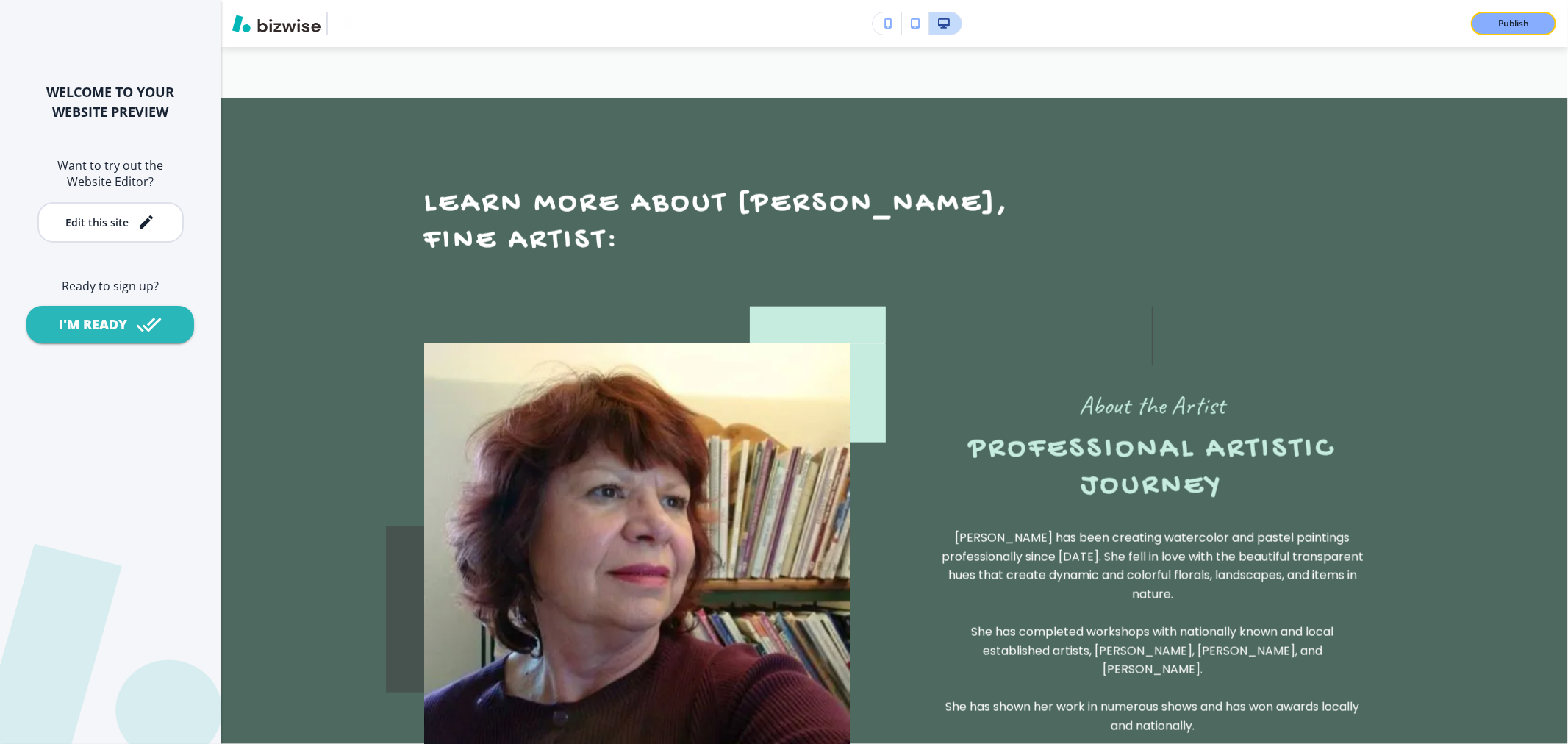
scroll to position [1225, 0]
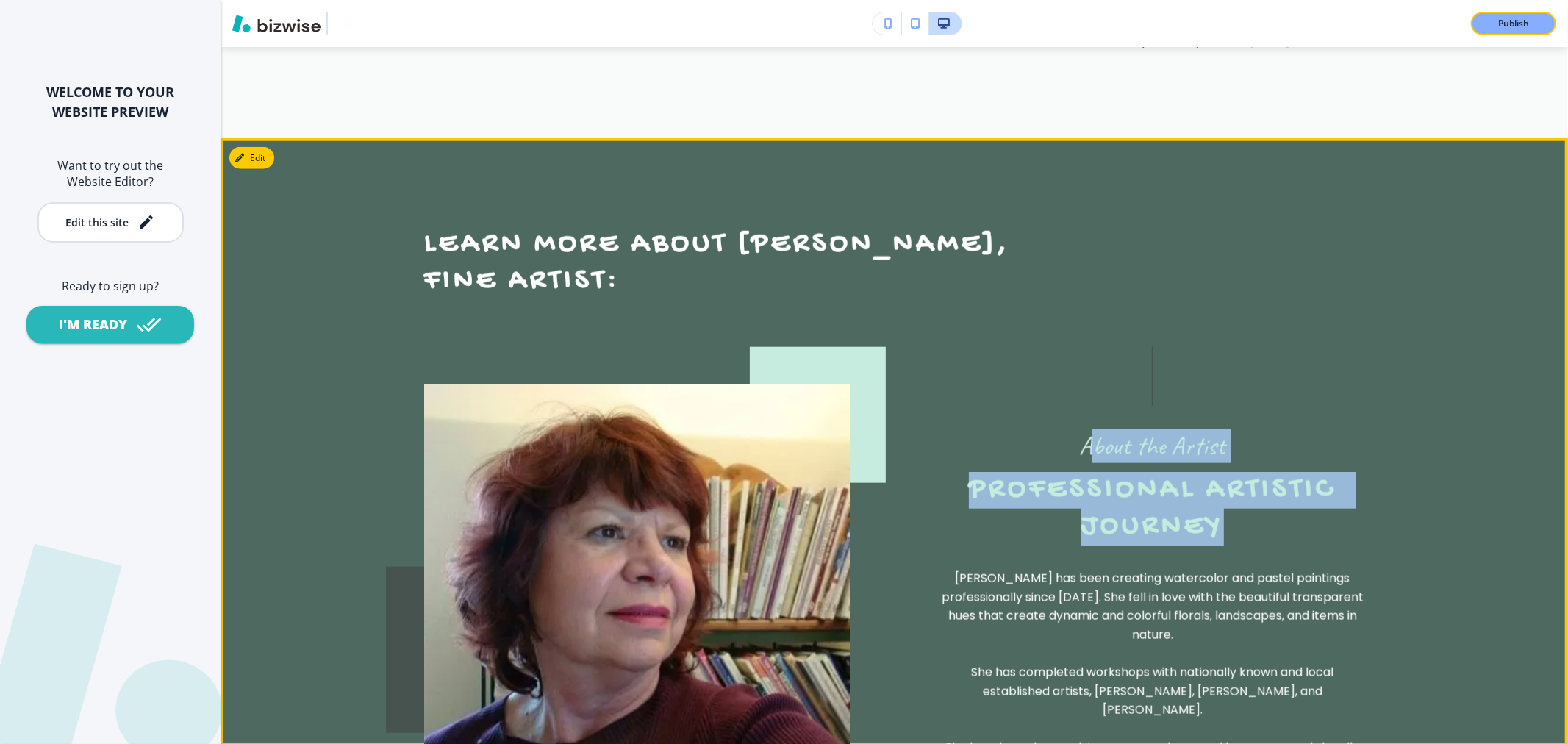
drag, startPoint x: 1081, startPoint y: 476, endPoint x: 1247, endPoint y: 570, distance: 190.8
click at [1247, 570] on div "About the Artist Professional Artistic Journey [PERSON_NAME] has been creating …" at bounding box center [1152, 679] width 425 height 664
click at [1112, 463] on h6 "About the Artist" at bounding box center [1152, 446] width 146 height 34
drag, startPoint x: 1071, startPoint y: 481, endPoint x: 1257, endPoint y: 558, distance: 201.3
click at [1257, 558] on div "About the Artist Professional Artistic Journey [PERSON_NAME] has been creating …" at bounding box center [1152, 679] width 425 height 664
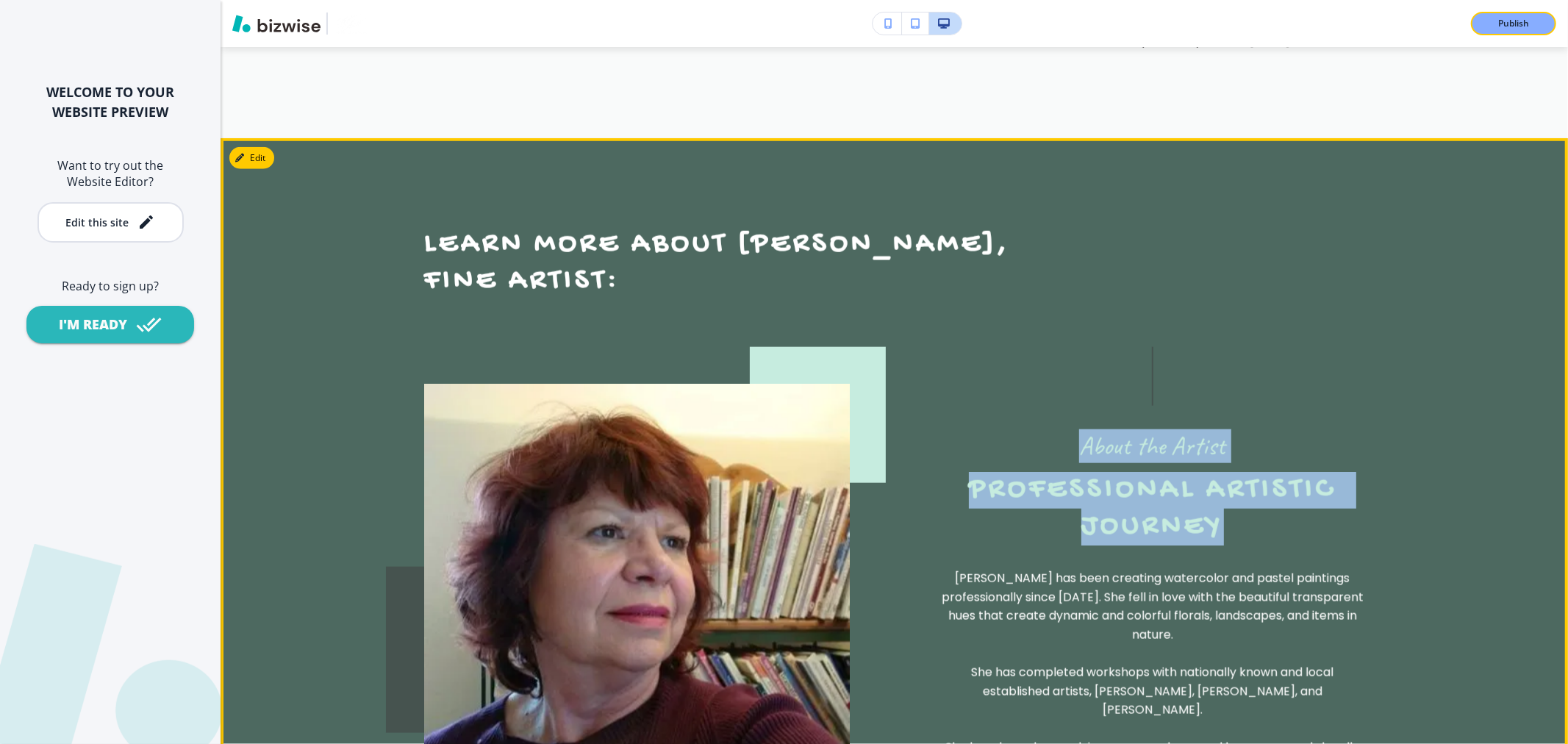
click at [1257, 546] on h2 "Professional Artistic Journey" at bounding box center [1152, 509] width 425 height 73
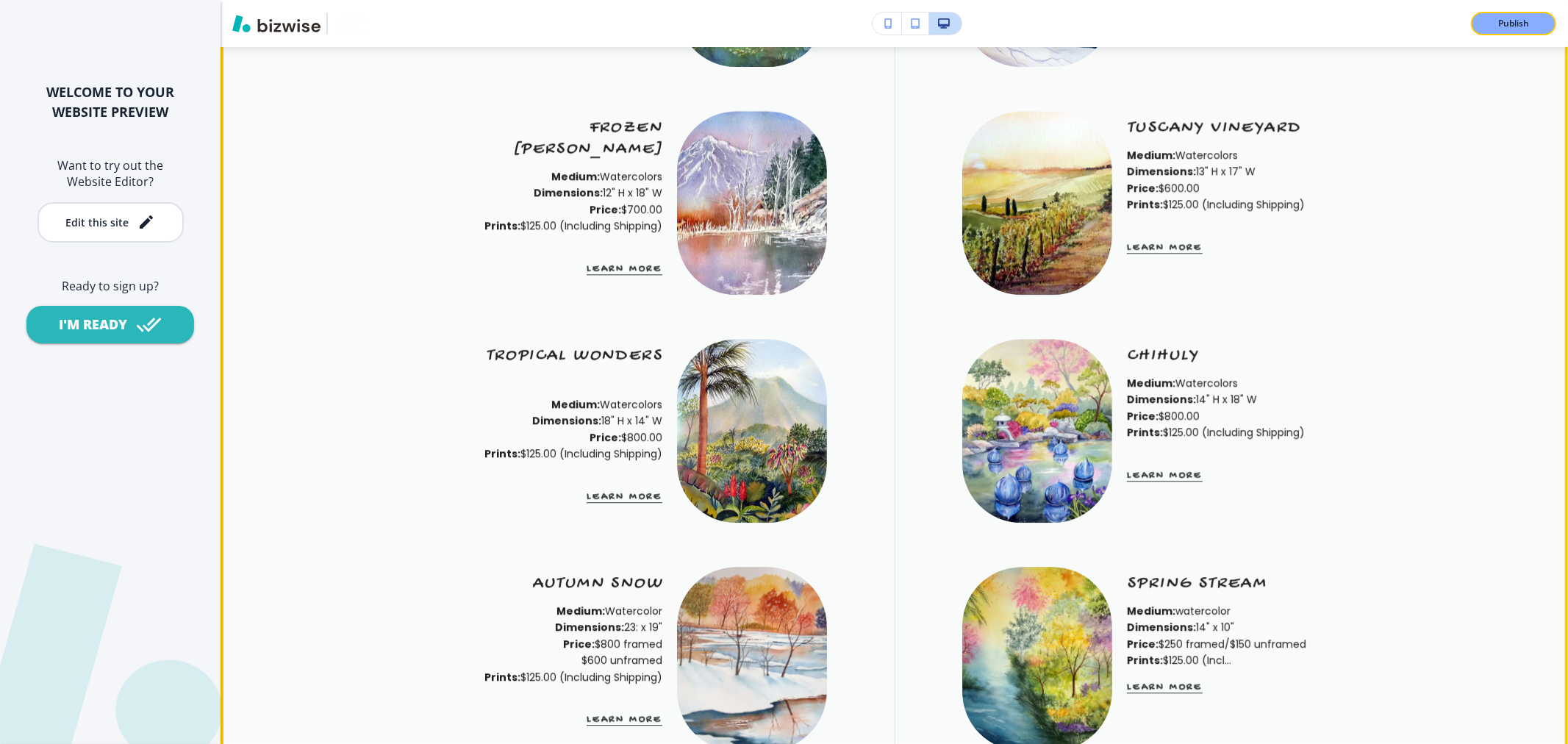
scroll to position [3186, 0]
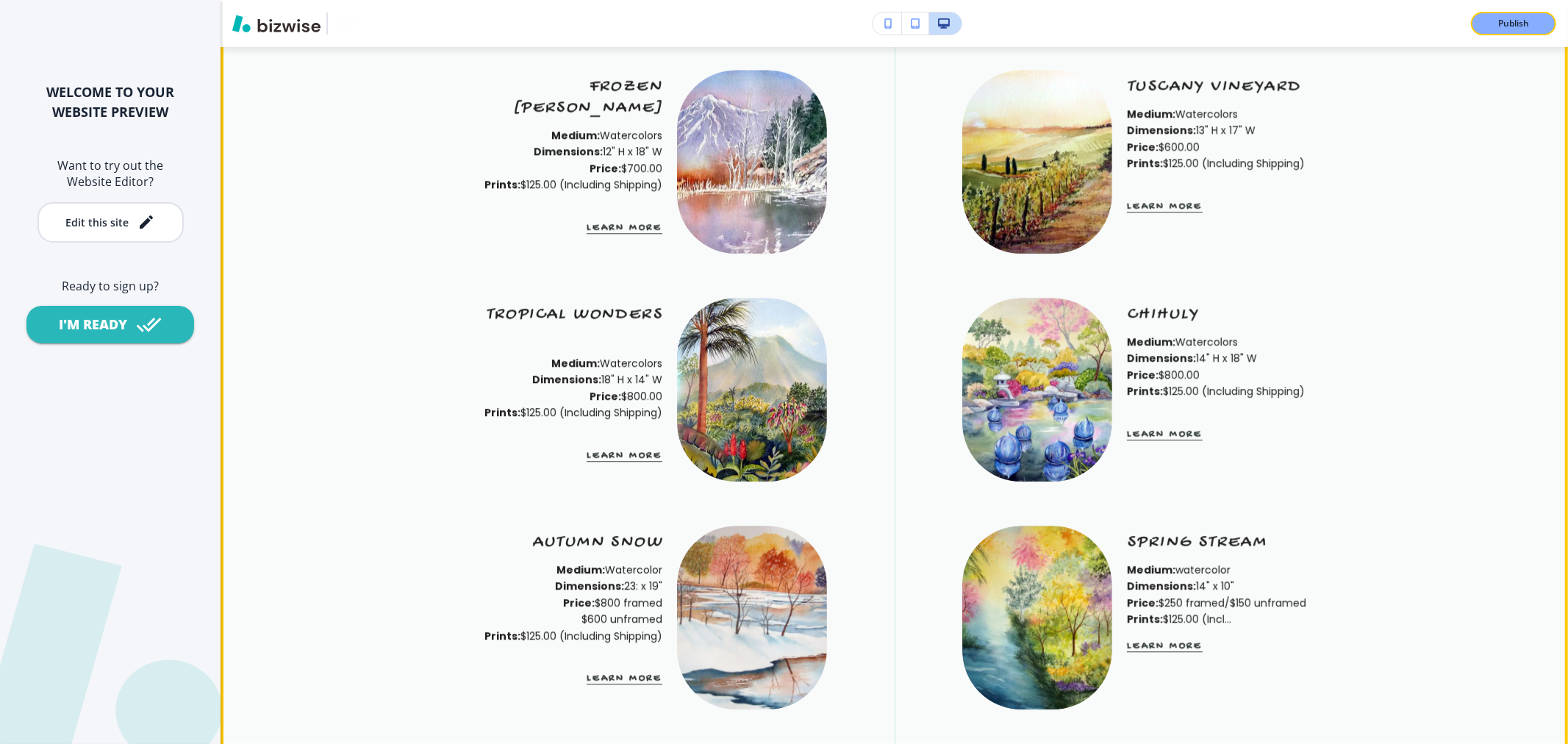
click at [726, 197] on img at bounding box center [751, 162] width 150 height 184
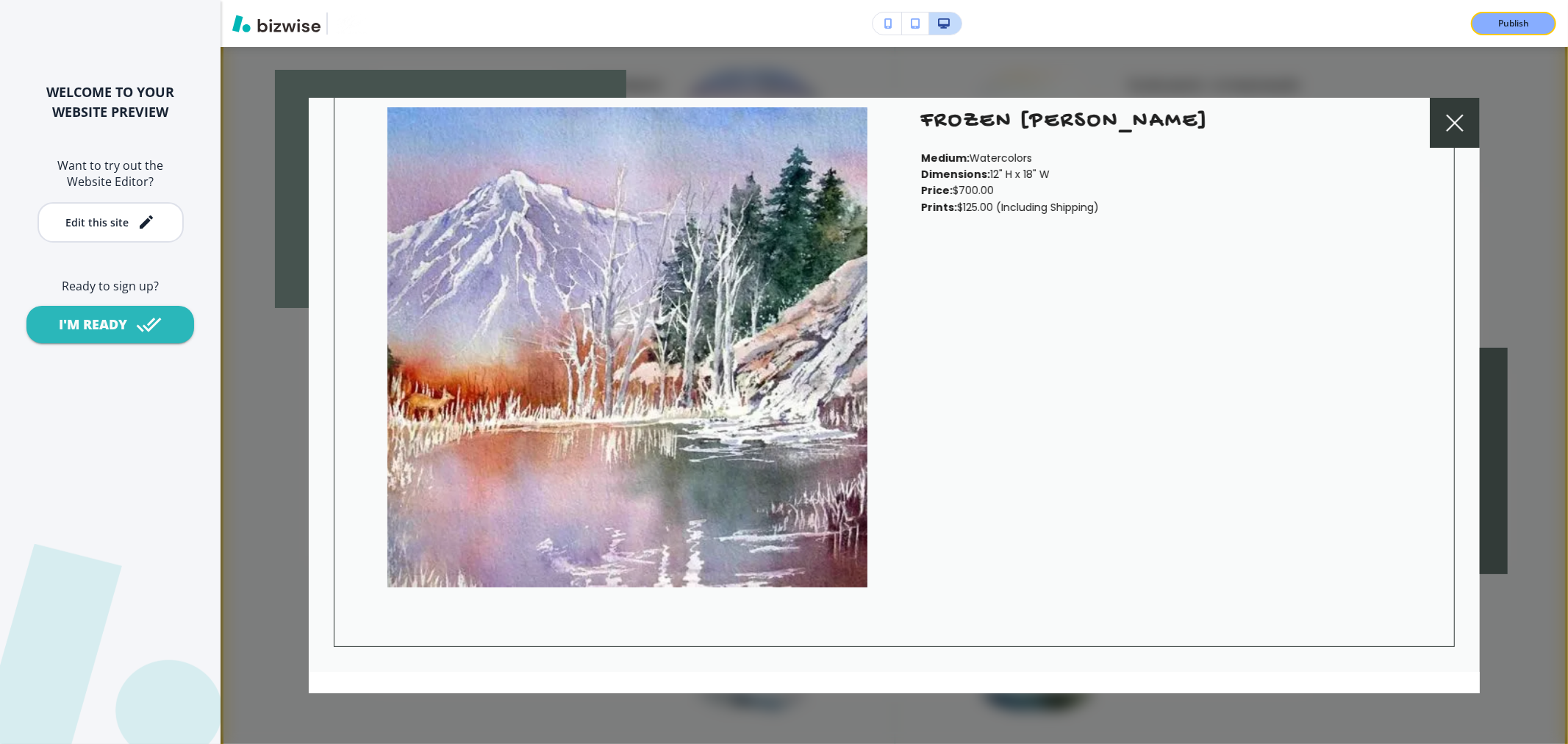
scroll to position [35, 0]
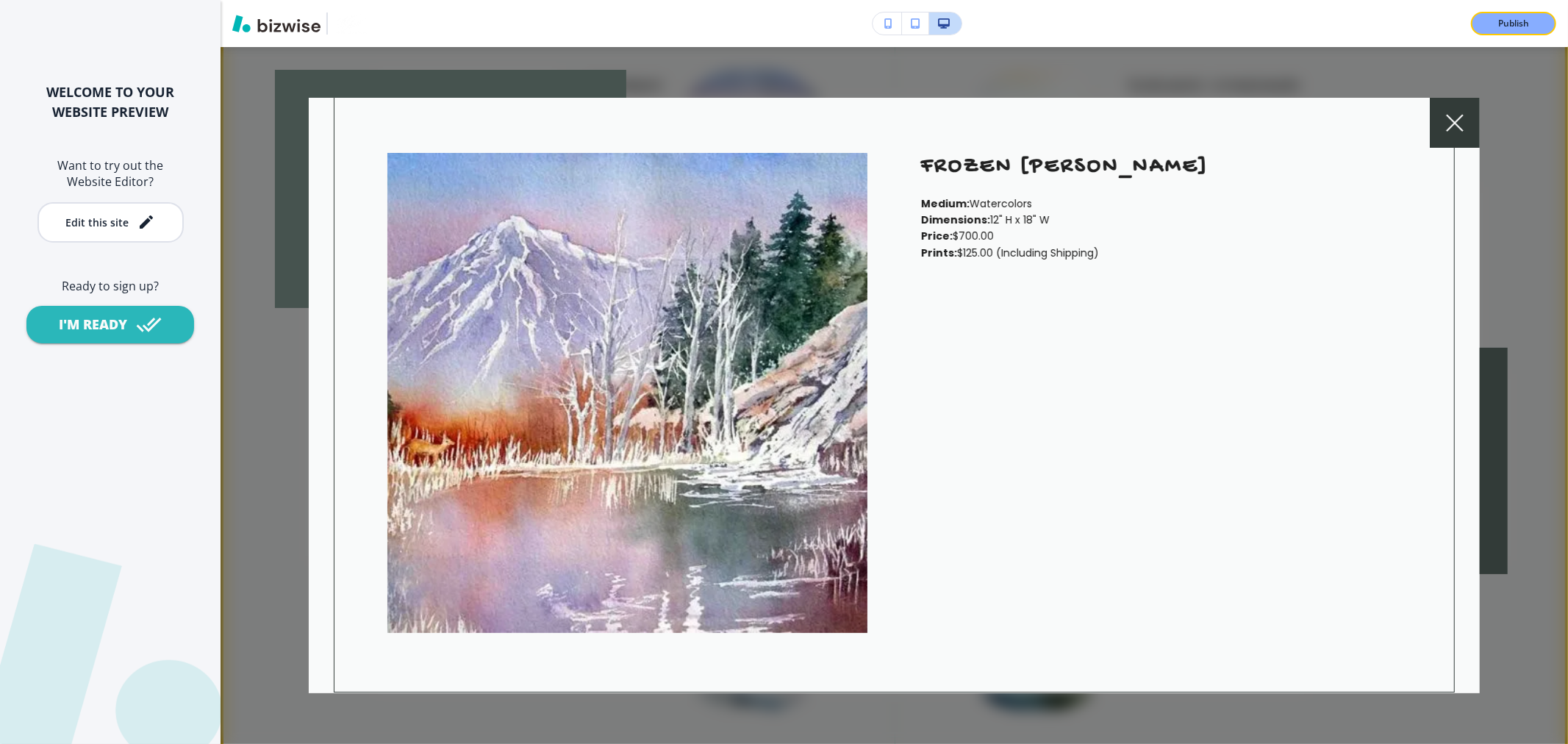
click at [1443, 128] on div at bounding box center [1454, 123] width 50 height 50
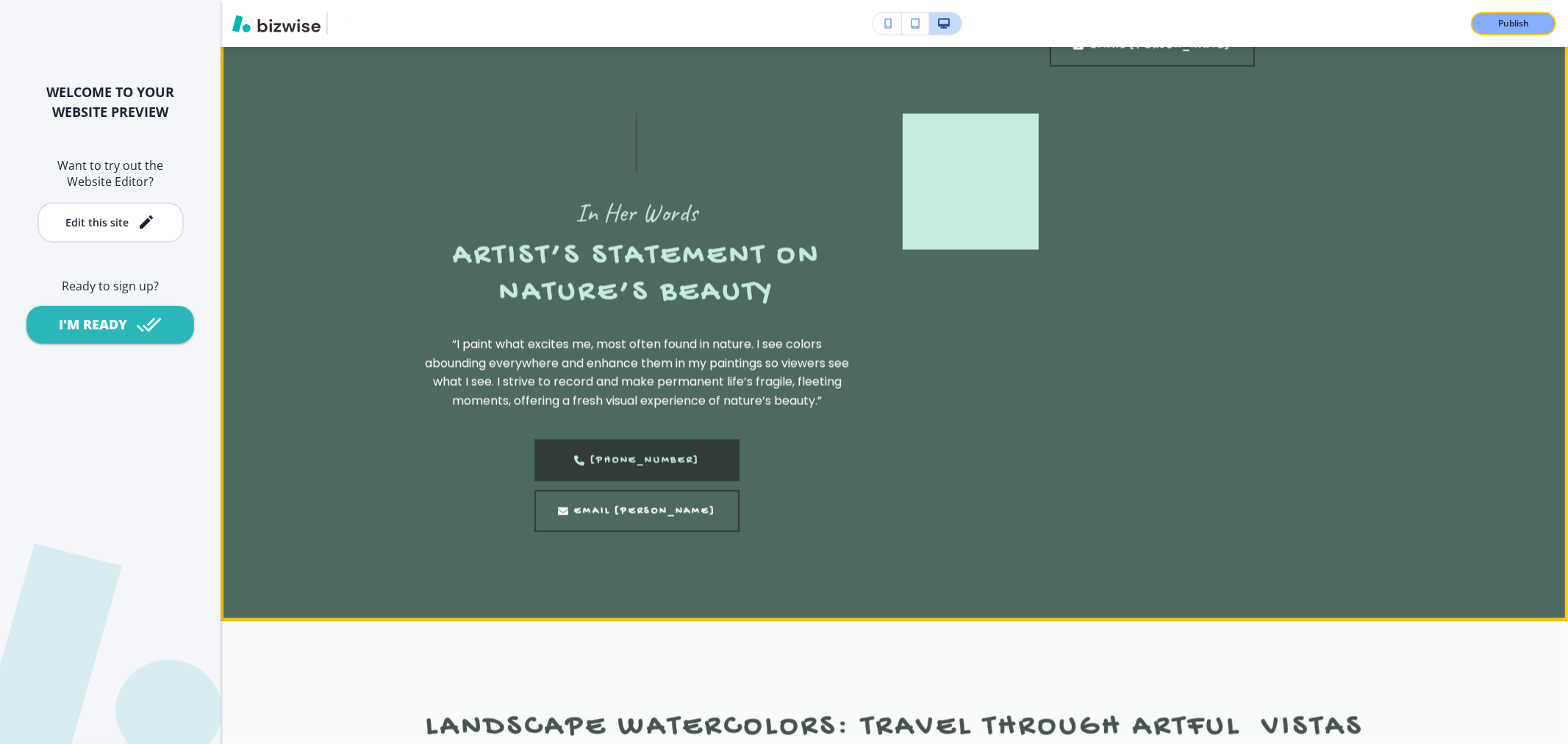
scroll to position [2206, 0]
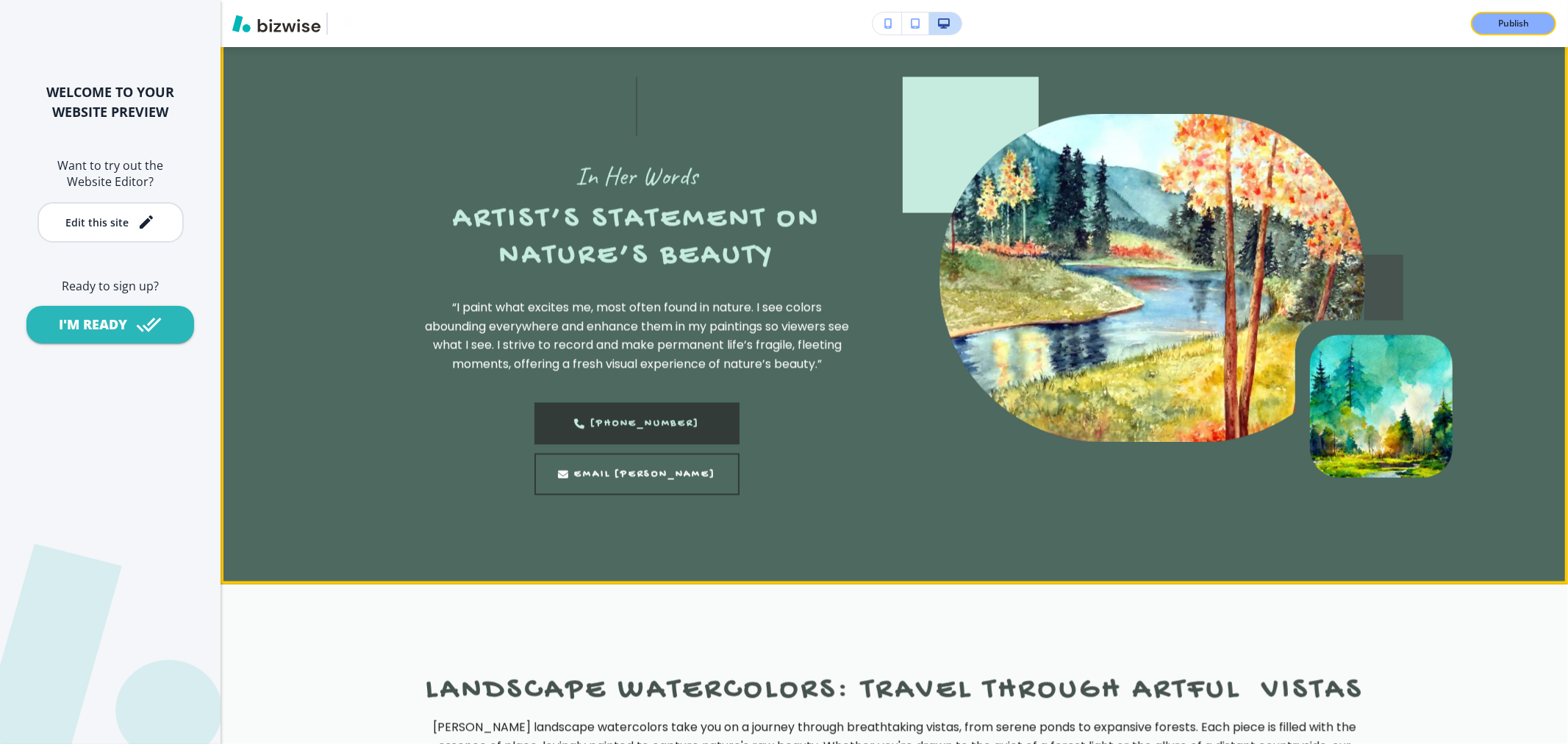
click at [1193, 306] on img at bounding box center [1152, 278] width 425 height 329
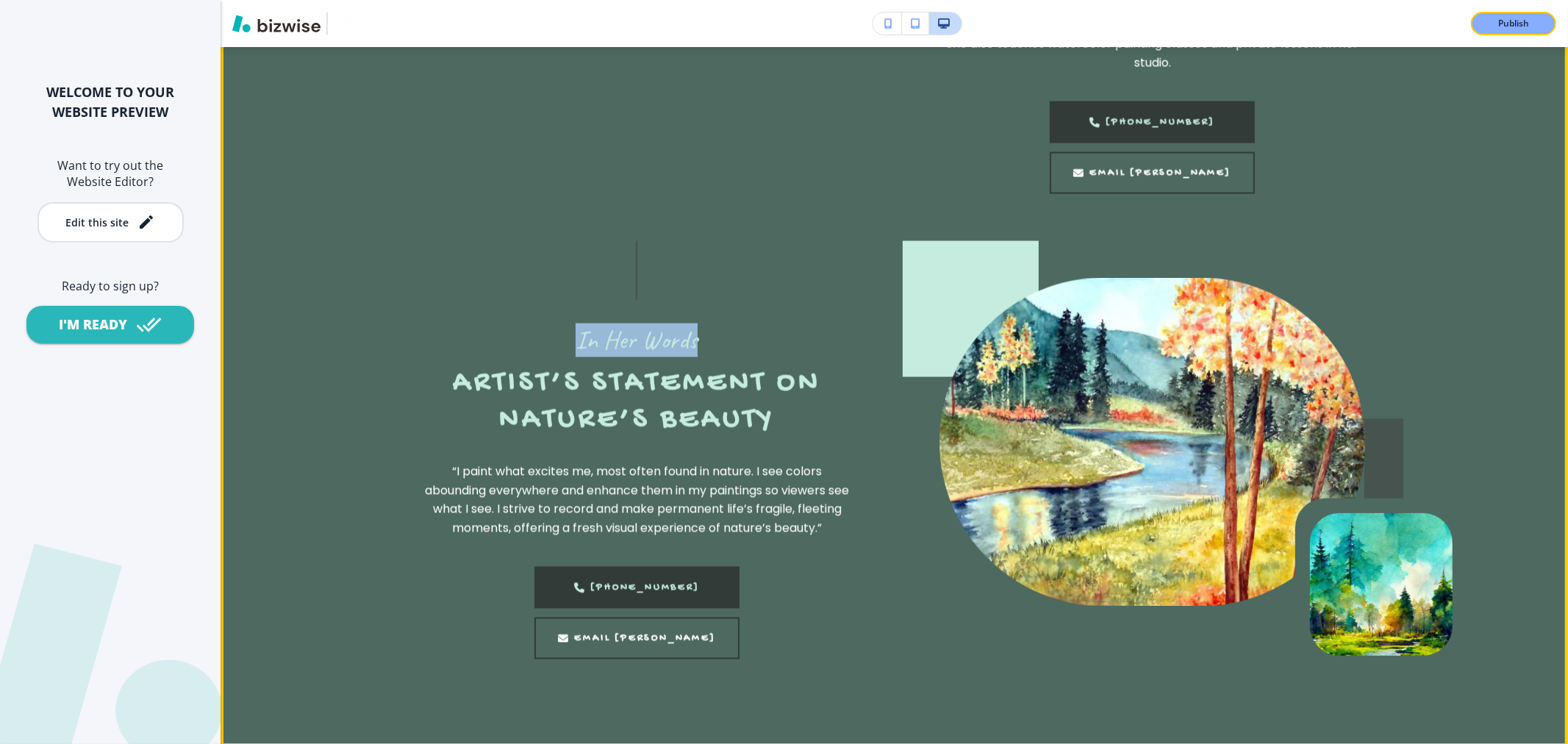
drag, startPoint x: 573, startPoint y: 340, endPoint x: 694, endPoint y: 344, distance: 121.1
click at [694, 344] on div "In Her Words Artist’s Statement on Nature’s Beauty “I paint what excites me, mo…" at bounding box center [637, 450] width 425 height 419
click at [532, 369] on h2 "Artist’s Statement on Nature’s Beauty" at bounding box center [637, 401] width 425 height 73
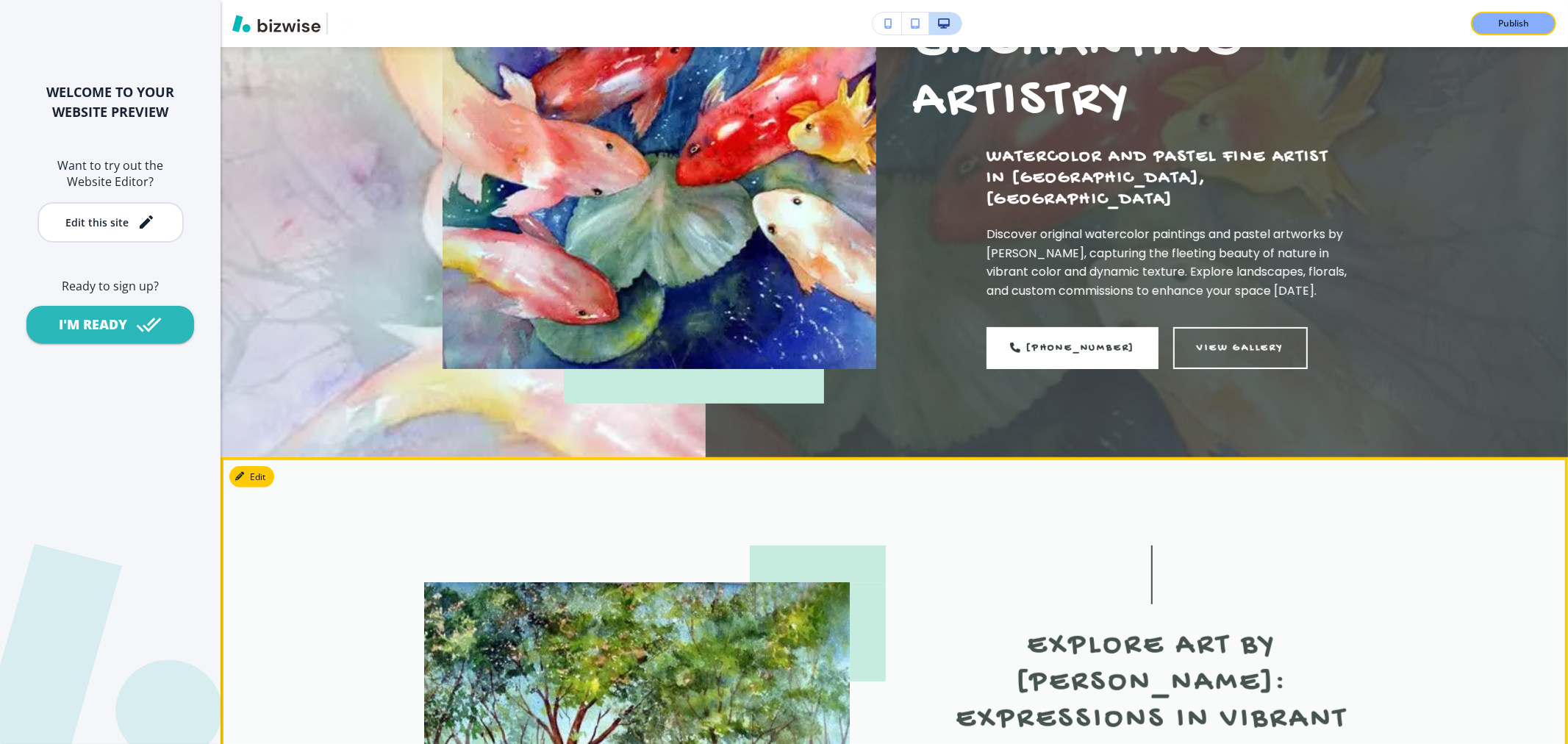
scroll to position [0, 0]
